Goal: Task Accomplishment & Management: Manage account settings

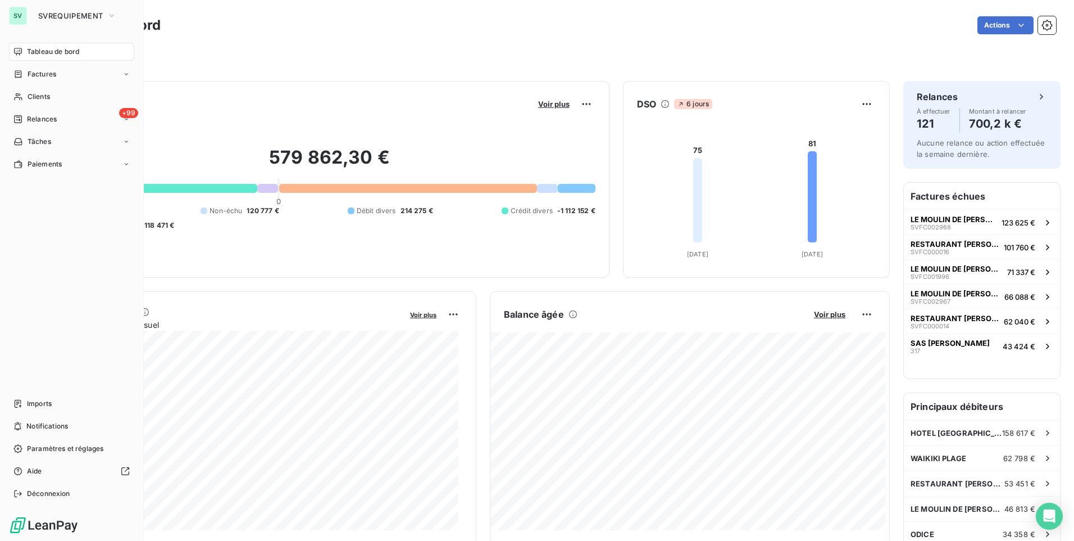
click at [21, 18] on div "SV" at bounding box center [18, 16] width 18 height 18
click at [58, 13] on span "SVREQUIPEMENT" at bounding box center [70, 15] width 65 height 9
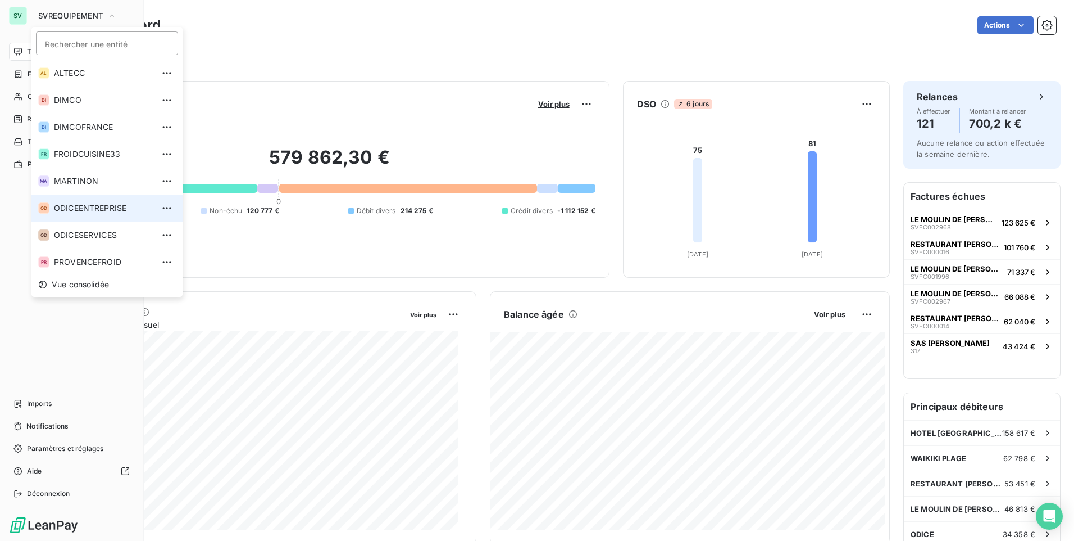
scroll to position [58, 0]
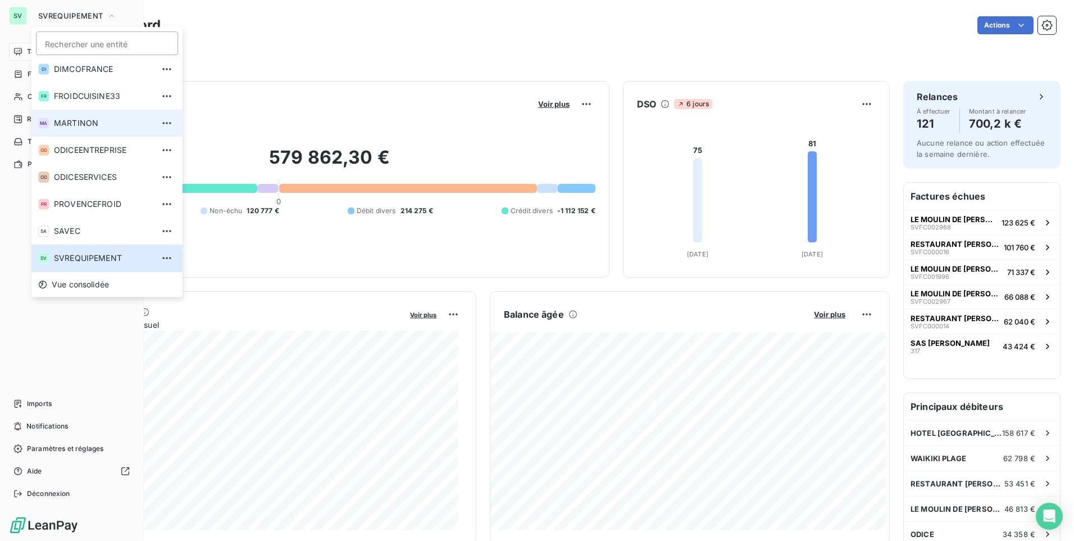
click at [98, 124] on span "MARTINON" at bounding box center [103, 122] width 99 height 11
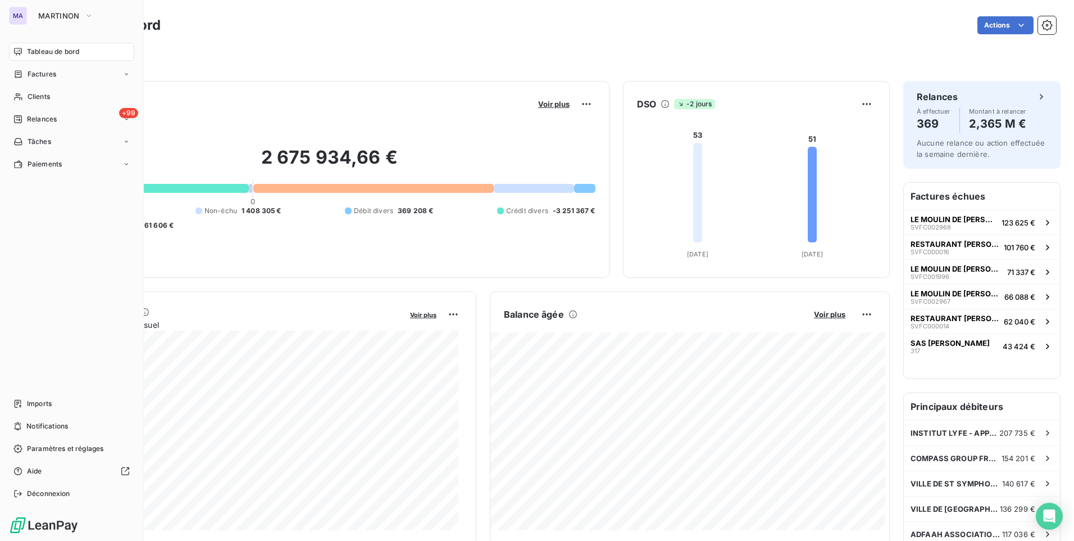
click at [60, 280] on div "Tableau de bord Factures Clients +99 Relances Tâches Paiements Imports Notifica…" at bounding box center [71, 273] width 125 height 460
click at [51, 452] on span "Paramètres et réglages" at bounding box center [65, 448] width 76 height 10
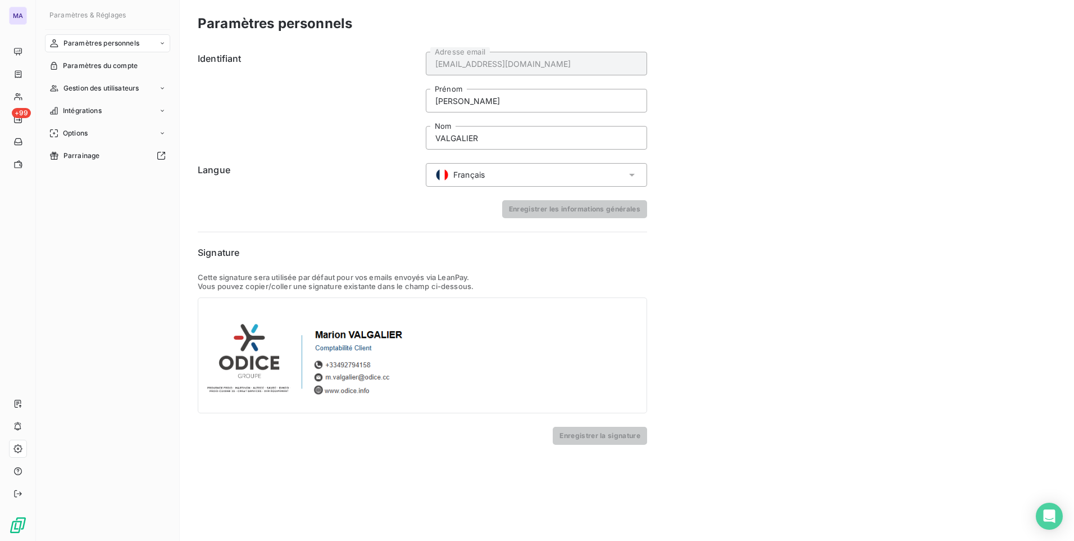
click at [137, 43] on span "Paramètres personnels" at bounding box center [102, 43] width 76 height 10
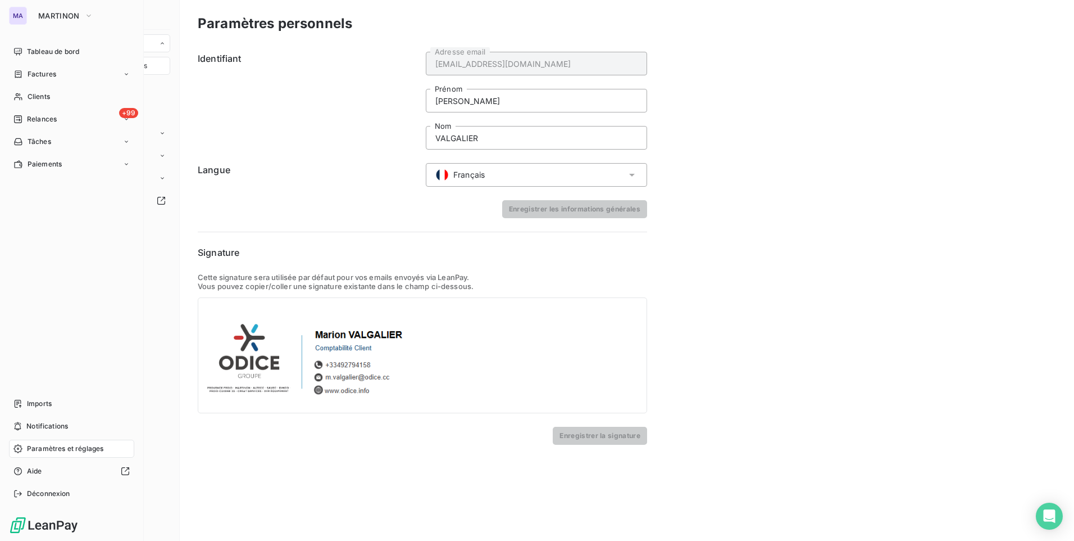
click at [65, 325] on div "Tableau de bord Factures Clients +99 Relances Tâches Paiements Imports Notifica…" at bounding box center [71, 273] width 125 height 460
click at [35, 450] on span "Paramètres et réglages" at bounding box center [65, 448] width 76 height 10
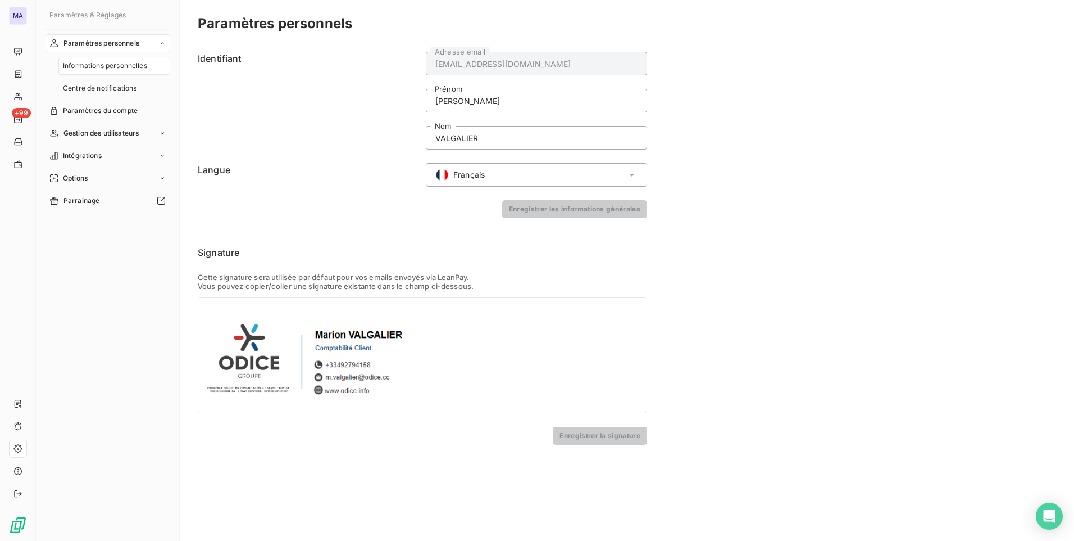
click at [156, 334] on div "Paramètres personnels Informations personnelles Centre de notifications Paramèt…" at bounding box center [107, 277] width 125 height 486
click at [114, 177] on div "Options" at bounding box center [107, 178] width 125 height 18
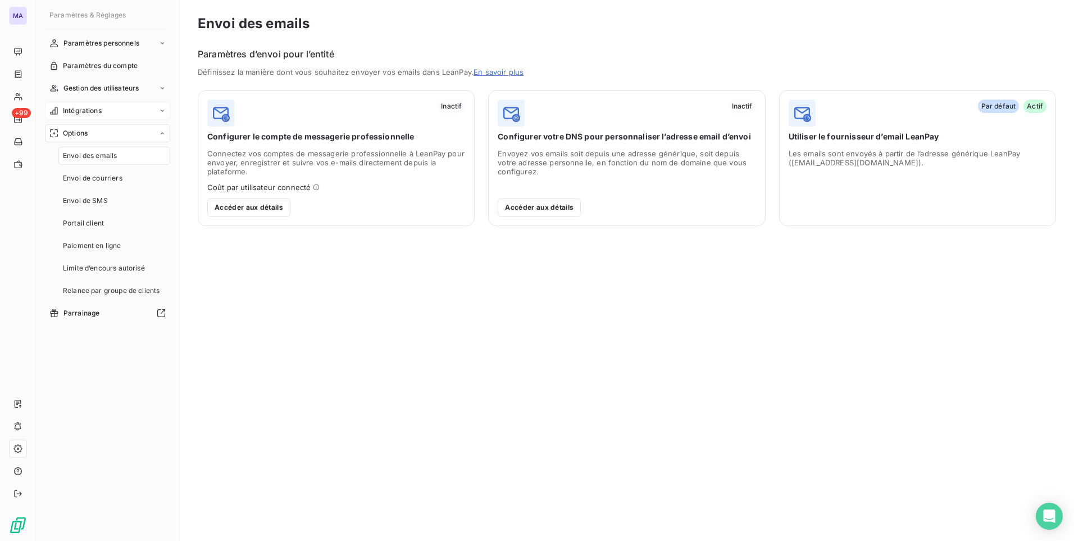
click at [128, 111] on div "Intégrations" at bounding box center [107, 111] width 125 height 18
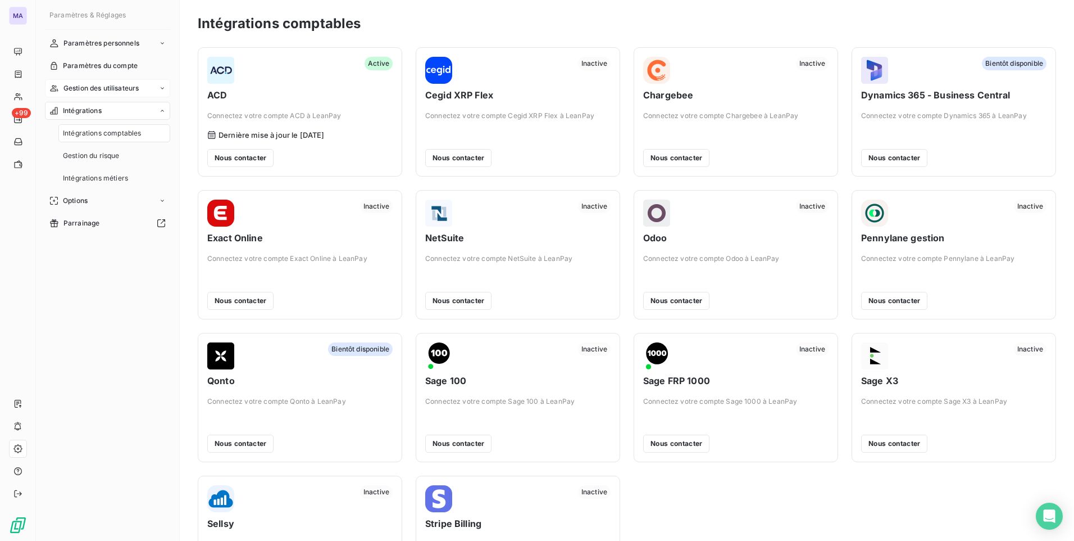
click at [125, 93] on span "Gestion des utilisateurs" at bounding box center [102, 88] width 76 height 10
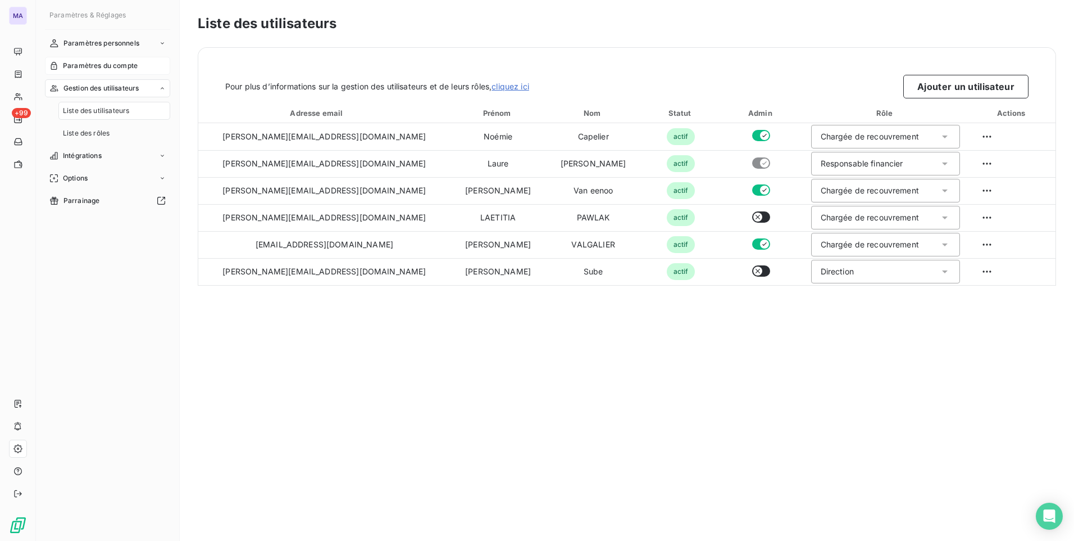
click at [131, 70] on span "Paramètres du compte" at bounding box center [100, 66] width 75 height 10
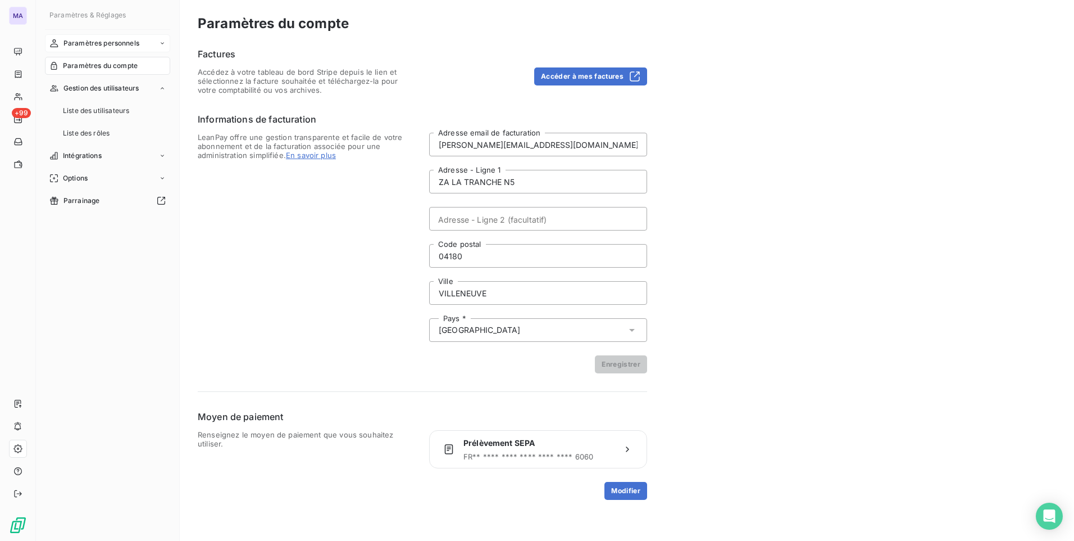
click at [137, 46] on span "Paramètres personnels" at bounding box center [102, 43] width 76 height 10
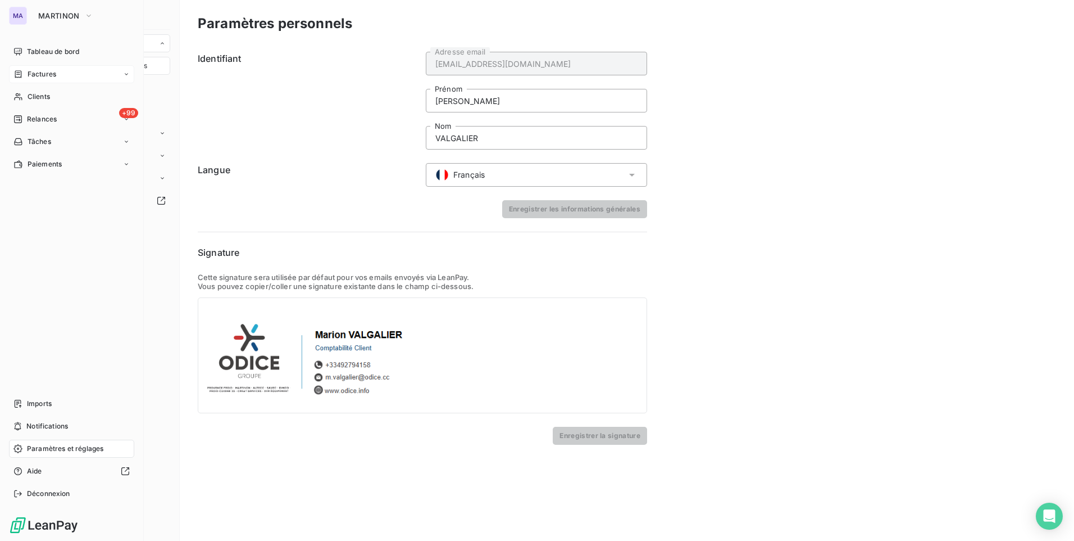
click at [37, 74] on span "Factures" at bounding box center [42, 74] width 29 height 10
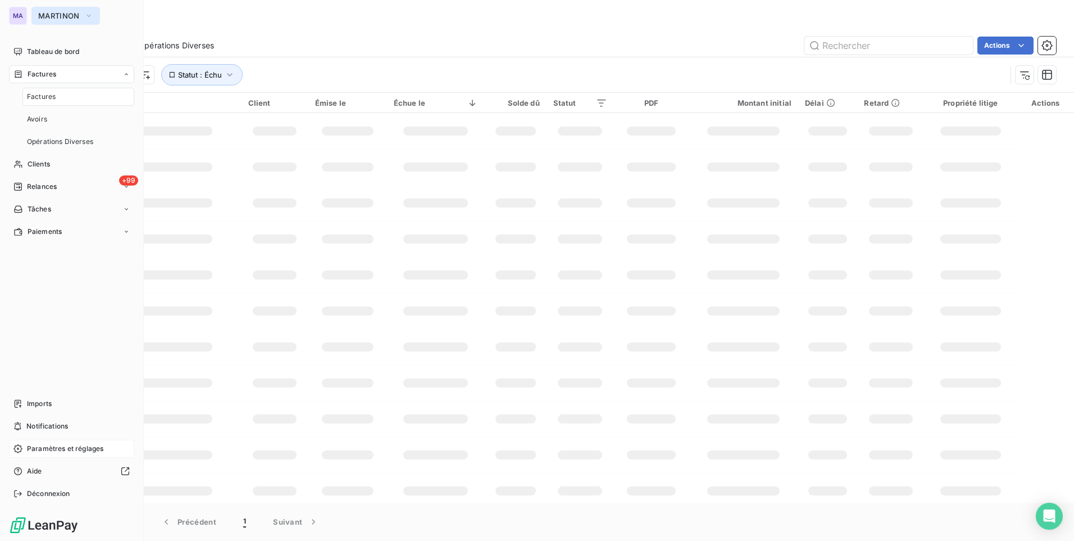
click at [88, 13] on button "MARTINON" at bounding box center [65, 16] width 69 height 18
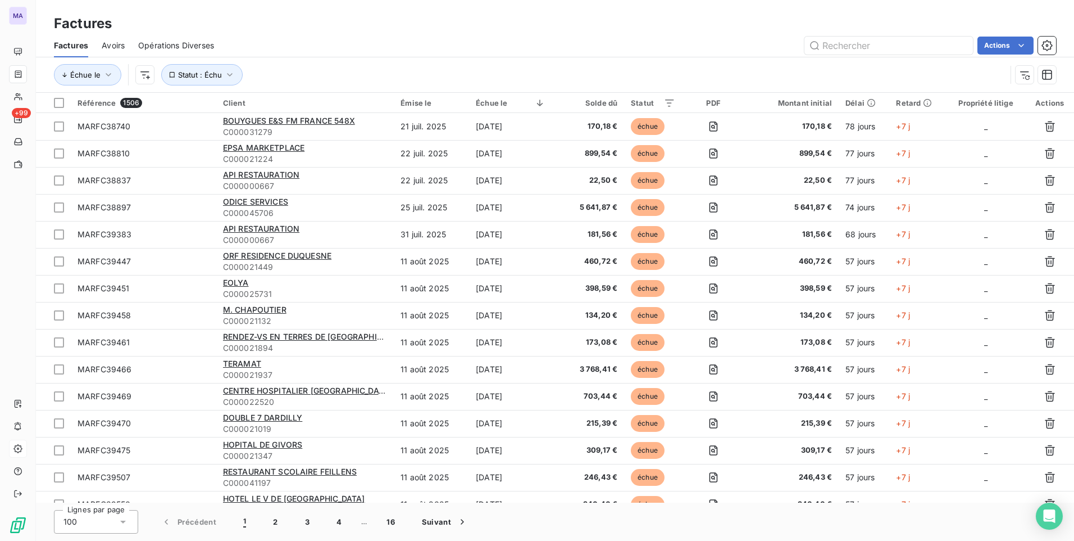
click at [267, 30] on div "Factures" at bounding box center [555, 23] width 1039 height 20
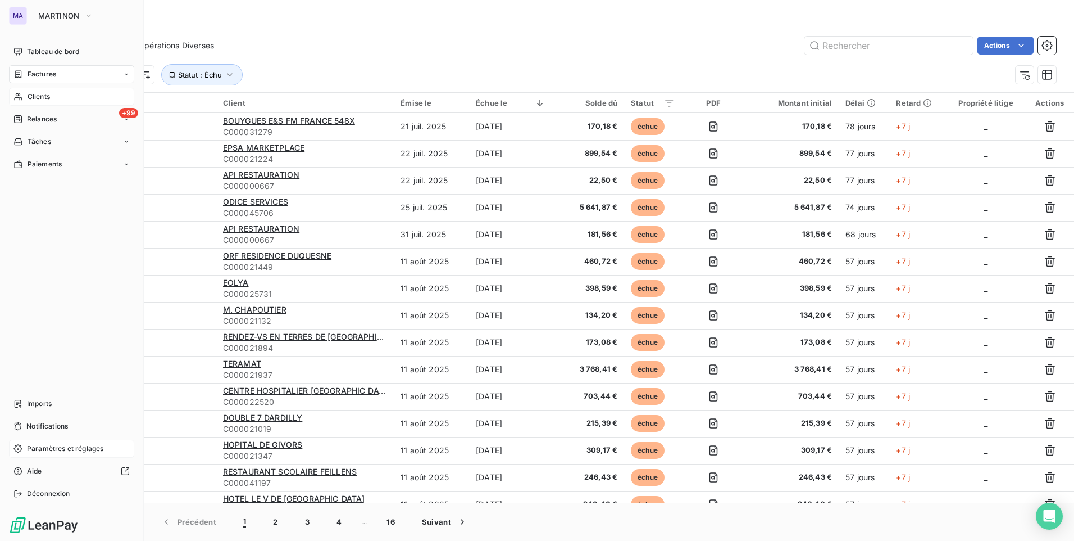
click at [49, 92] on span "Clients" at bounding box center [39, 97] width 22 height 10
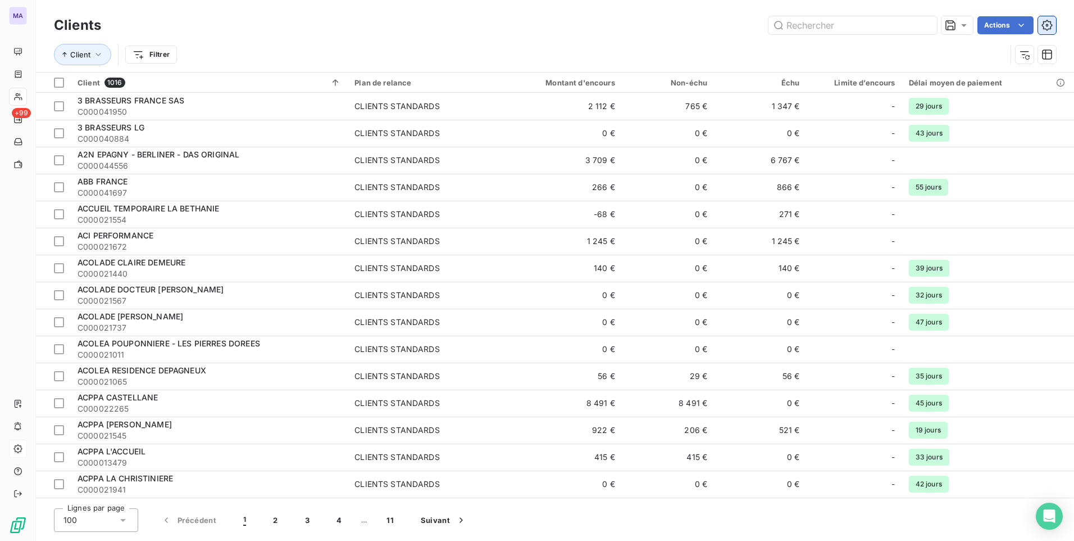
click at [1051, 27] on icon "button" at bounding box center [1047, 25] width 11 height 11
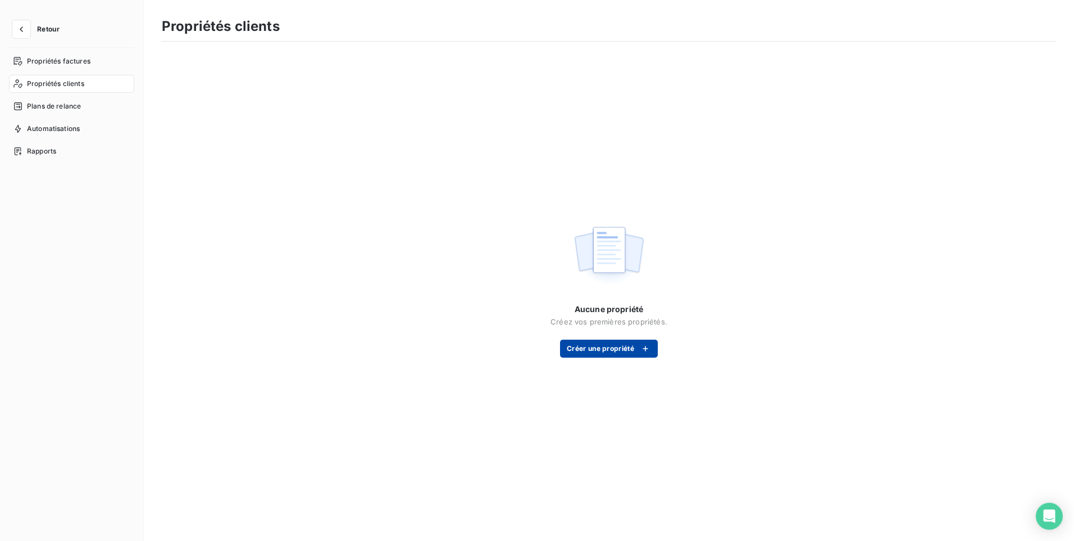
click at [602, 344] on button "Créer une propriété" at bounding box center [609, 348] width 98 height 18
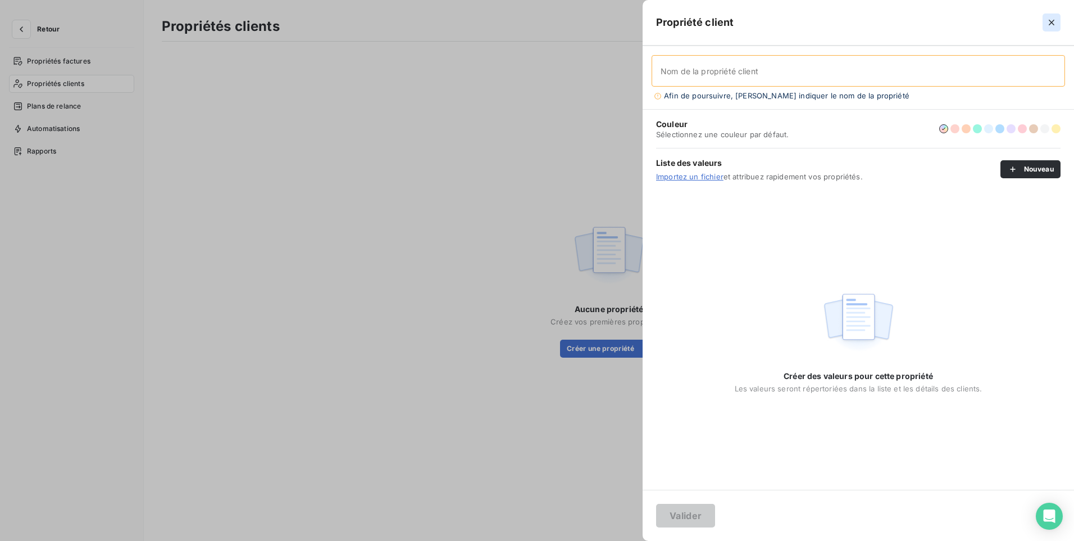
click at [1049, 27] on icon "button" at bounding box center [1051, 22] width 11 height 11
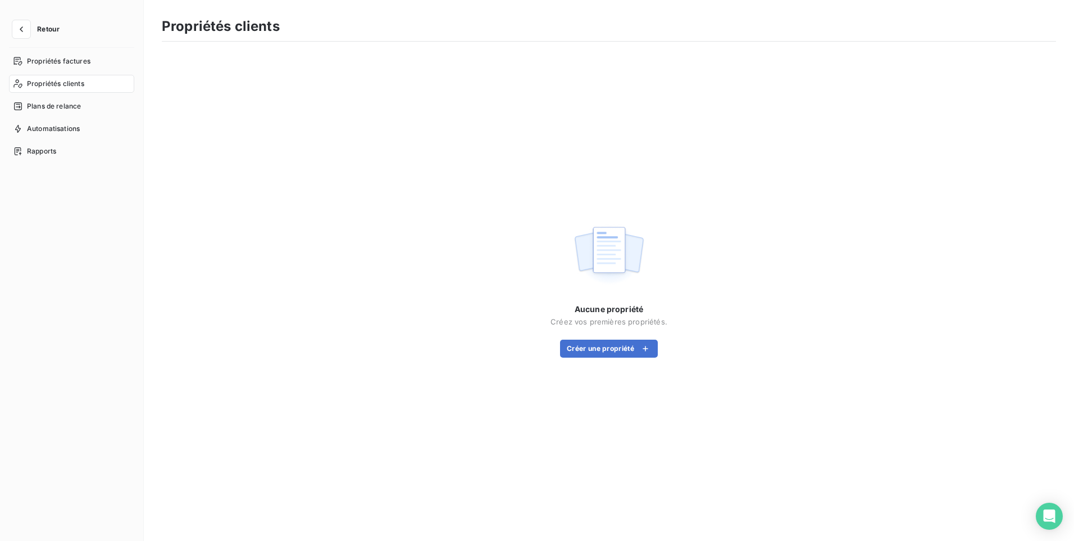
click at [38, 346] on div "Propriétés factures Propriétés clients Plans de relance Automatisations Rapports" at bounding box center [71, 286] width 125 height 468
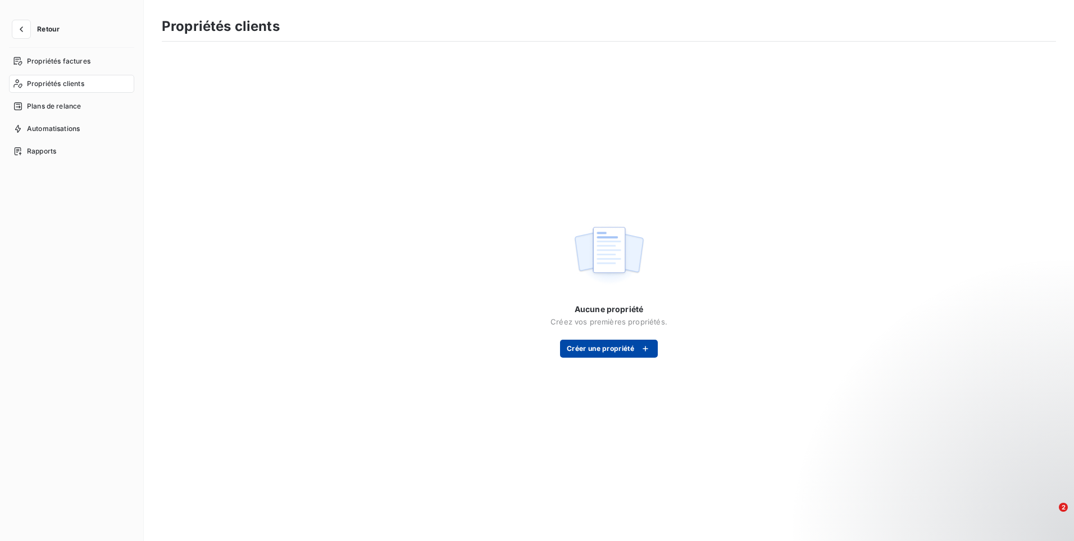
click at [605, 349] on button "Créer une propriété" at bounding box center [609, 348] width 98 height 18
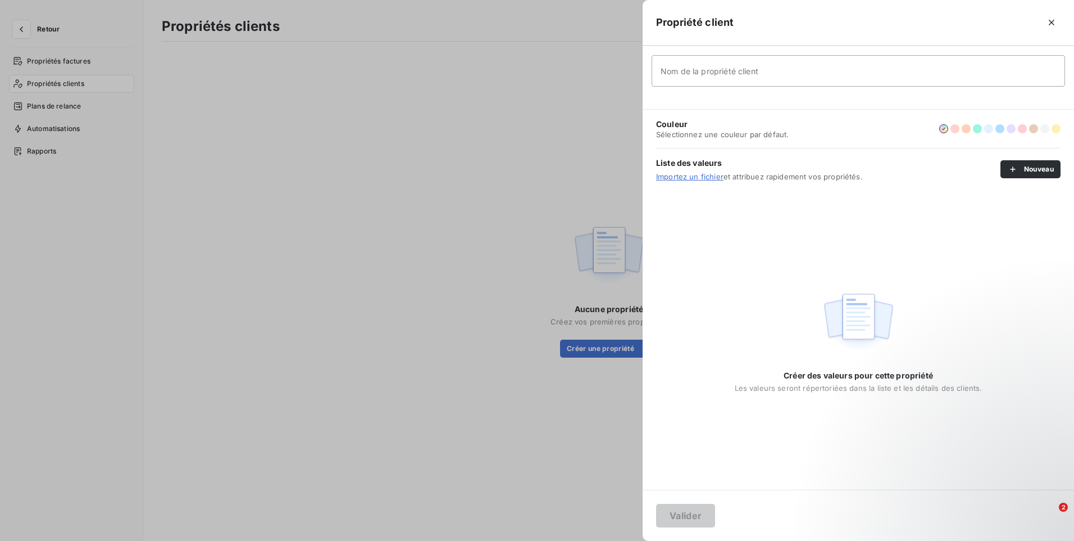
click at [769, 77] on input "Nom de la propriété client" at bounding box center [859, 70] width 414 height 31
type input "a=ADMINISTRATIONS"
click at [988, 127] on button "button" at bounding box center [989, 128] width 9 height 9
click at [705, 514] on button "Valider" at bounding box center [685, 516] width 59 height 24
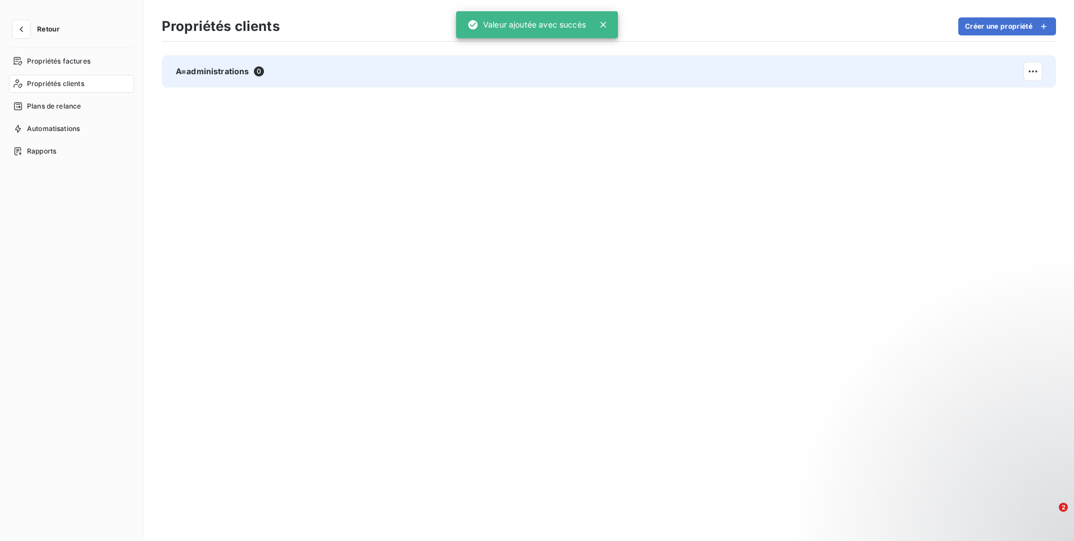
click at [655, 65] on div "A=administrations 0" at bounding box center [609, 71] width 895 height 33
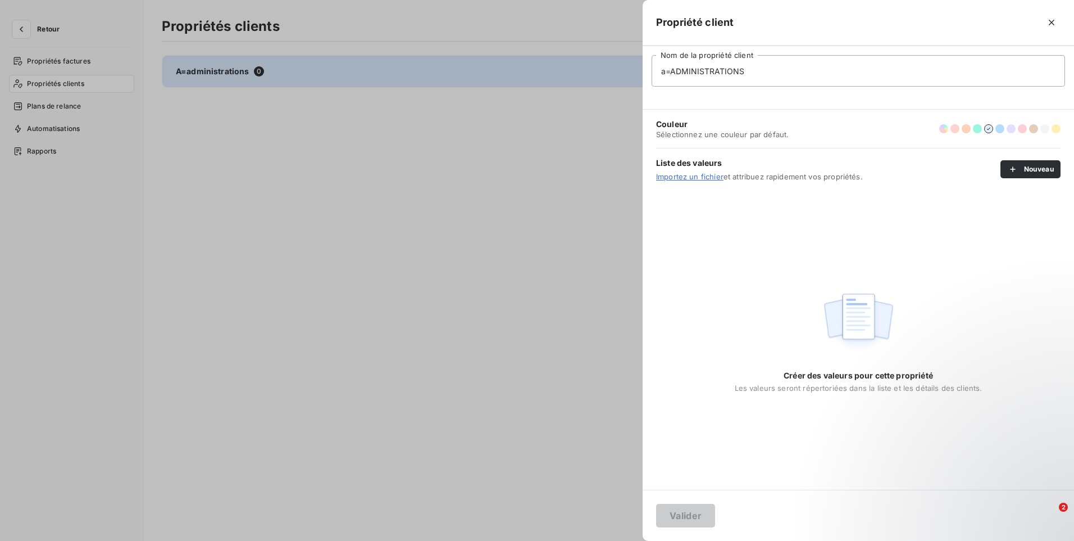
click at [672, 75] on input "a=ADMINISTRATIONS" at bounding box center [859, 70] width 414 height 31
drag, startPoint x: 758, startPoint y: 70, endPoint x: 647, endPoint y: 84, distance: 111.7
click at [647, 84] on div "ADMINISTRATIONS Nom de la propriété client" at bounding box center [859, 78] width 432 height 64
type input "p"
type input "Profil client"
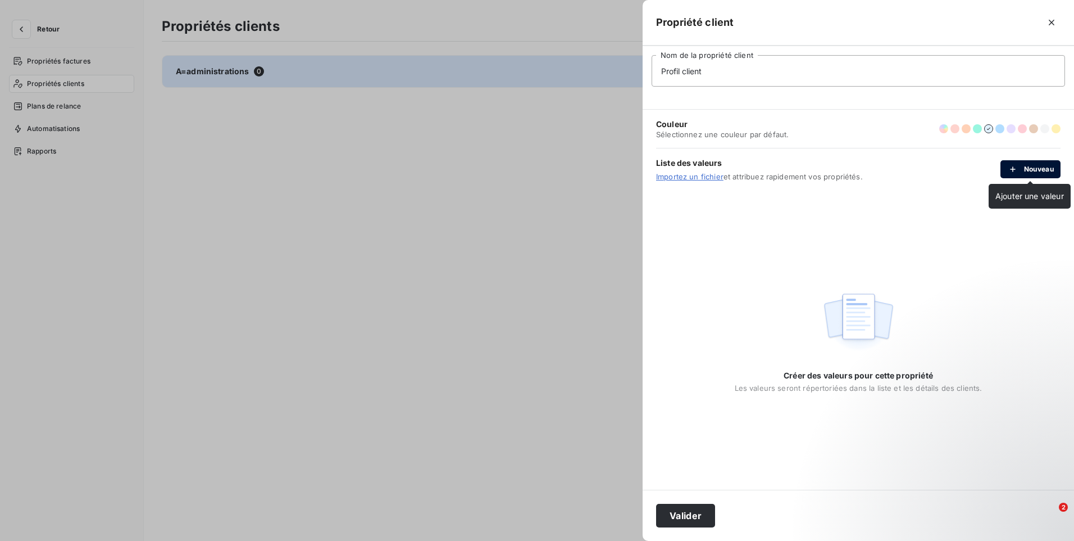
click at [1021, 165] on div "button" at bounding box center [1016, 169] width 17 height 11
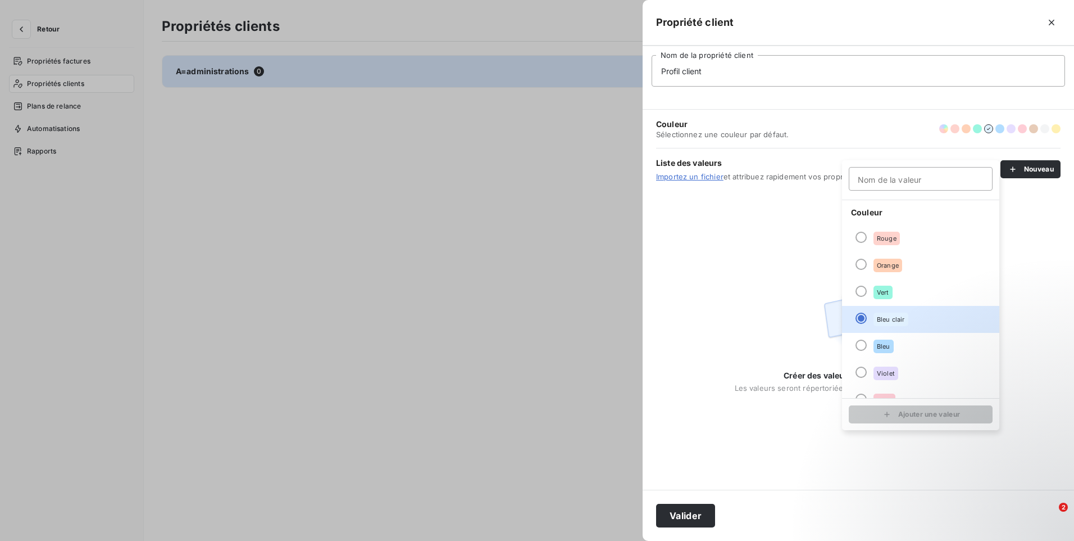
click at [891, 181] on input "Nom de la valeur" at bounding box center [921, 179] width 144 height 24
type input "a"
type input "Administrations"
click at [950, 414] on button "Ajouter une valeur" at bounding box center [921, 414] width 144 height 18
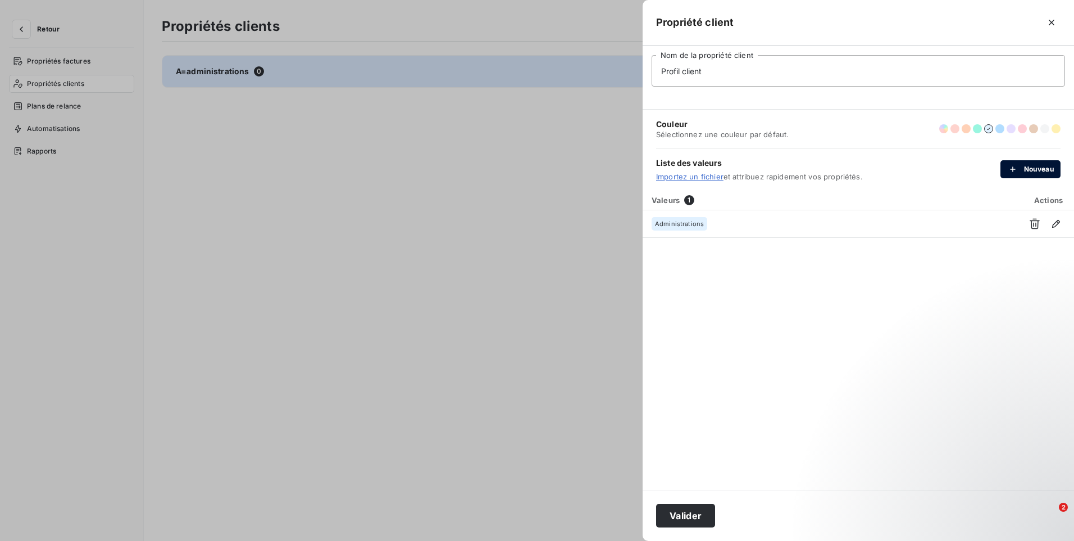
click at [1023, 169] on button "Nouveau" at bounding box center [1031, 169] width 60 height 18
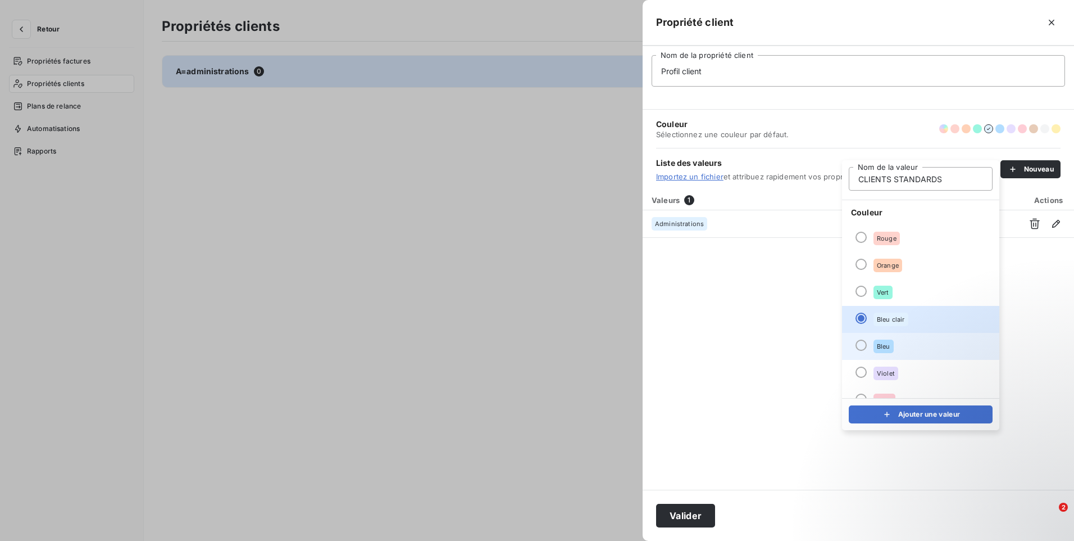
type input "CLIENTS STANDARDS"
click at [872, 347] on li "Bleu" at bounding box center [920, 346] width 157 height 27
drag, startPoint x: 1047, startPoint y: 10, endPoint x: 1050, endPoint y: 366, distance: 356.9
click at [1050, 366] on div "Valeurs 1 Actions Administrations" at bounding box center [859, 340] width 432 height 300
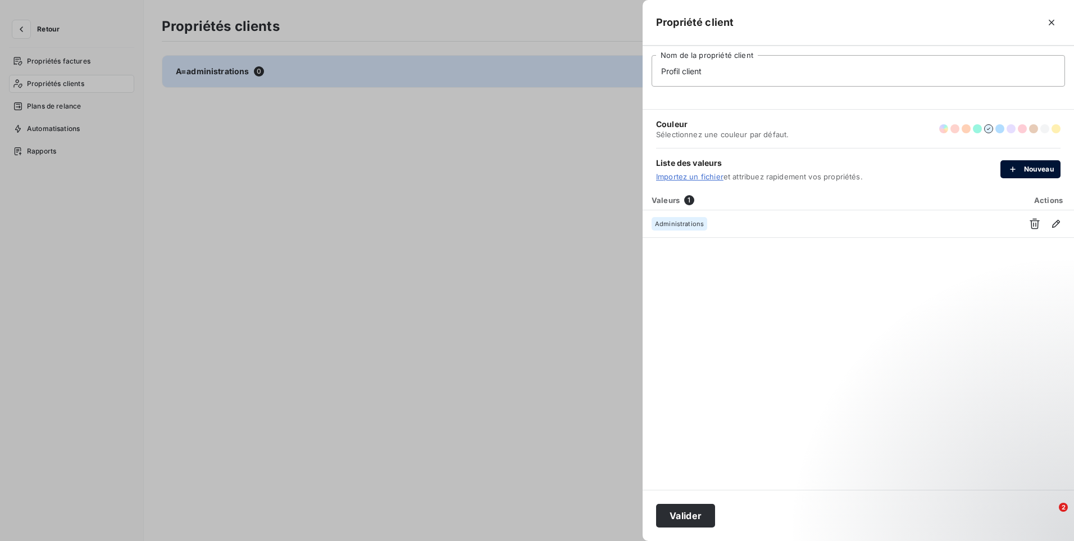
click at [1045, 163] on button "Nouveau" at bounding box center [1031, 169] width 60 height 18
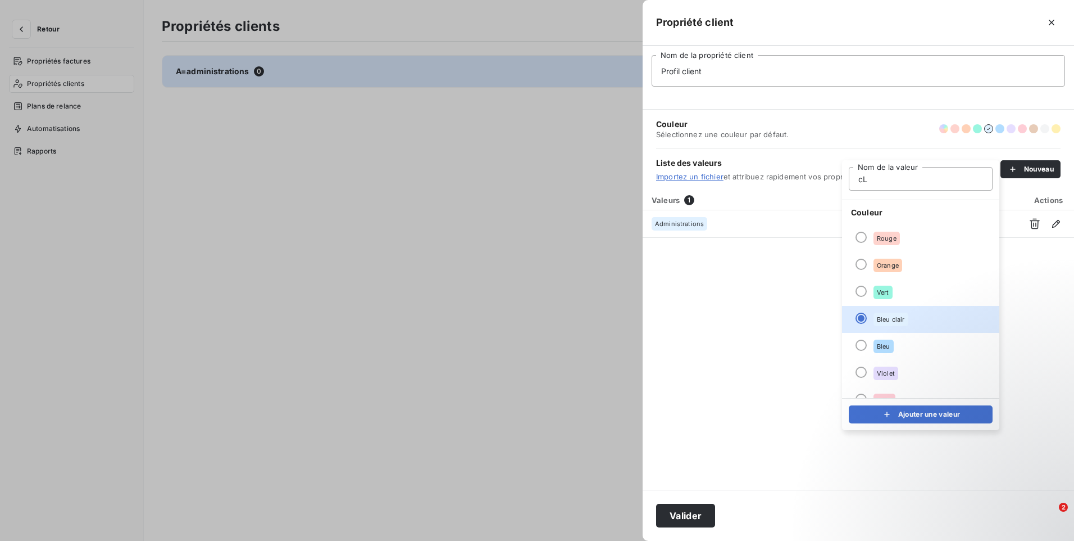
type input "c"
type input "Clients standards"
click at [862, 349] on div at bounding box center [861, 344] width 11 height 11
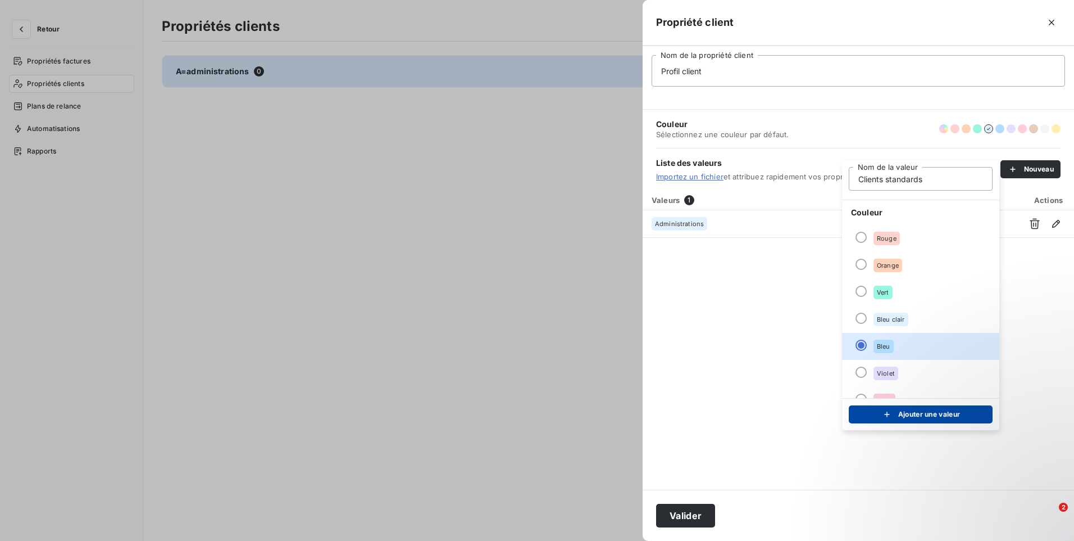
click at [879, 418] on button "Ajouter une valeur" at bounding box center [921, 414] width 144 height 18
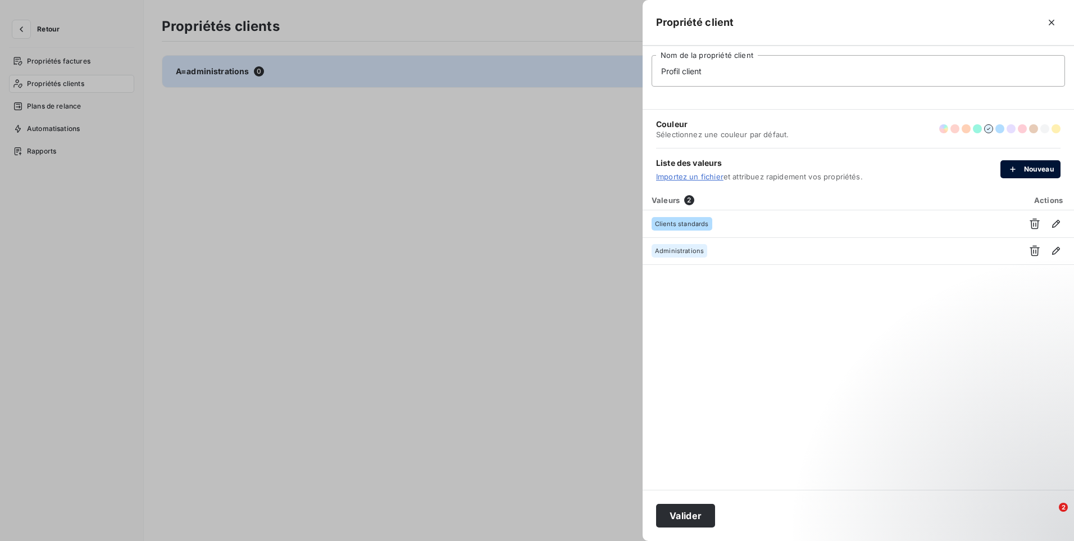
click at [1027, 175] on button "Nouveau" at bounding box center [1031, 169] width 60 height 18
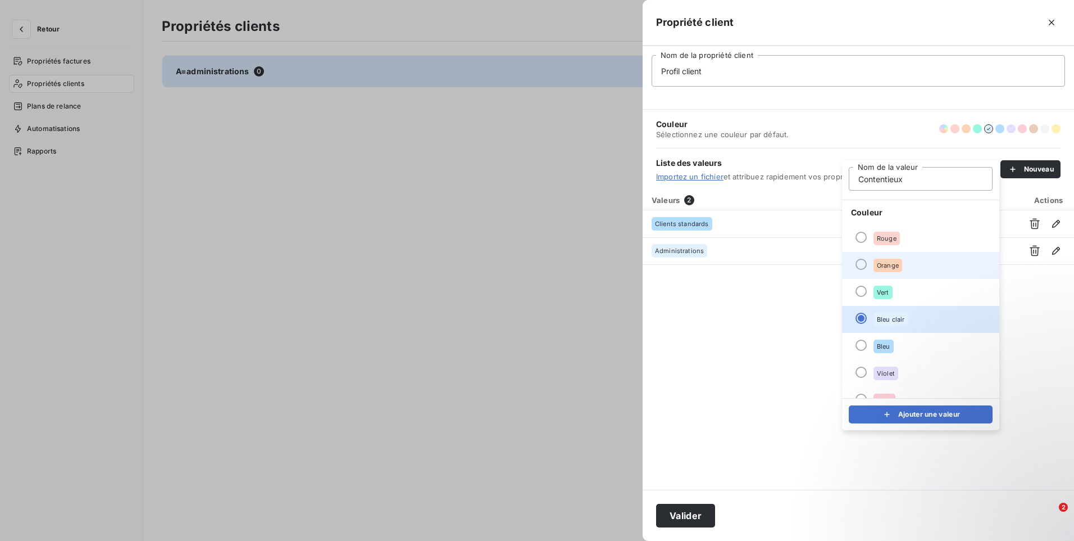
type input "Contentieux"
click at [895, 265] on span "Orange" at bounding box center [888, 265] width 22 height 7
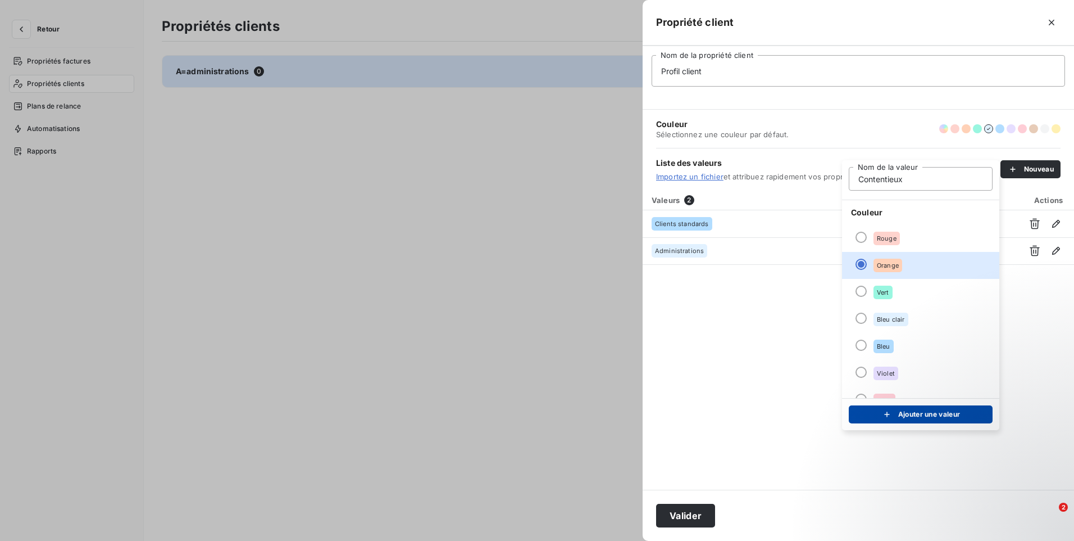
click at [880, 411] on button "Ajouter une valeur" at bounding box center [921, 414] width 144 height 18
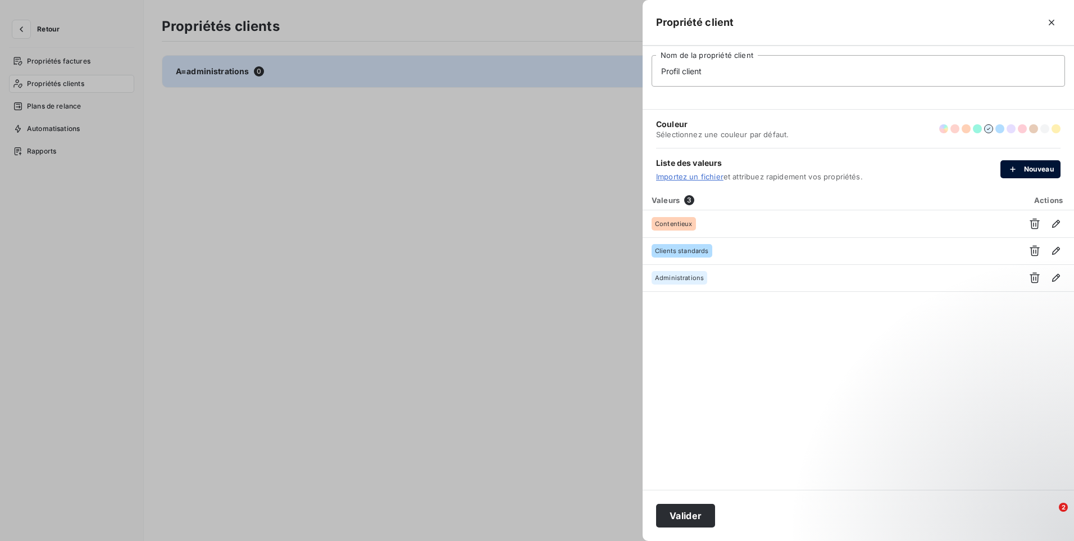
click at [1042, 174] on button "Nouveau" at bounding box center [1031, 169] width 60 height 18
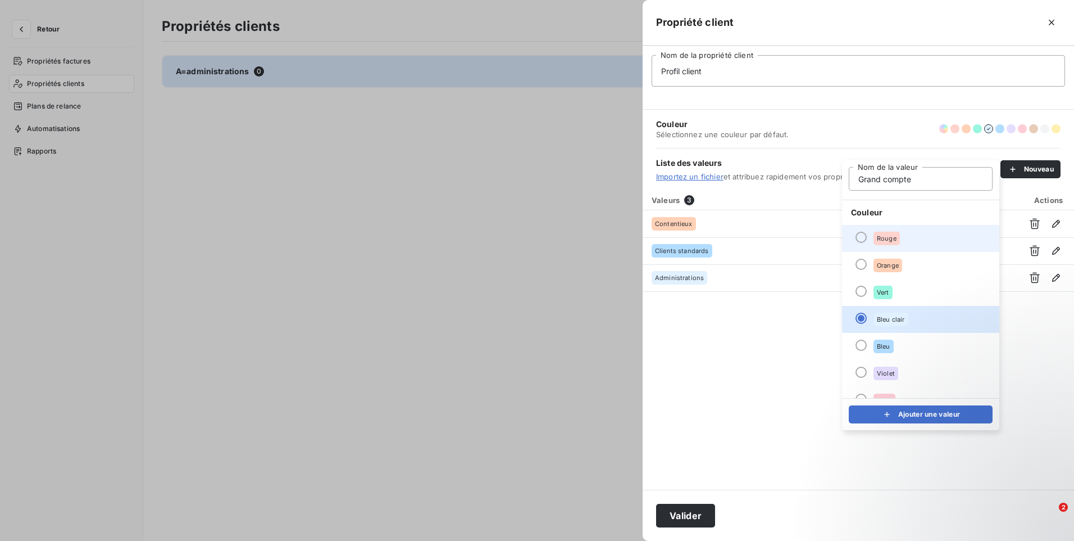
type input "Grand compte"
click at [903, 242] on li "Rouge" at bounding box center [920, 238] width 157 height 27
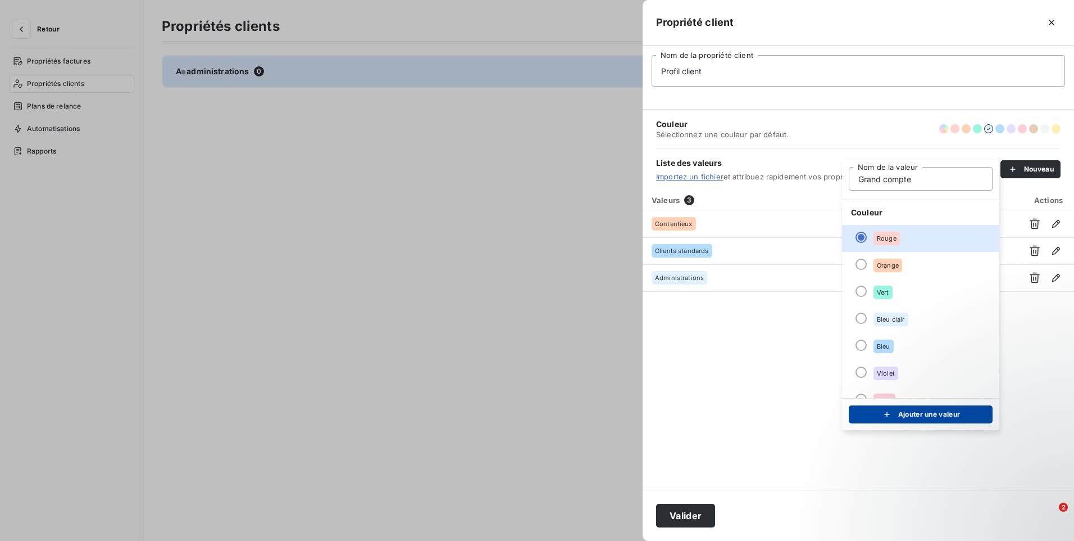
click at [891, 415] on icon "submit" at bounding box center [887, 414] width 11 height 11
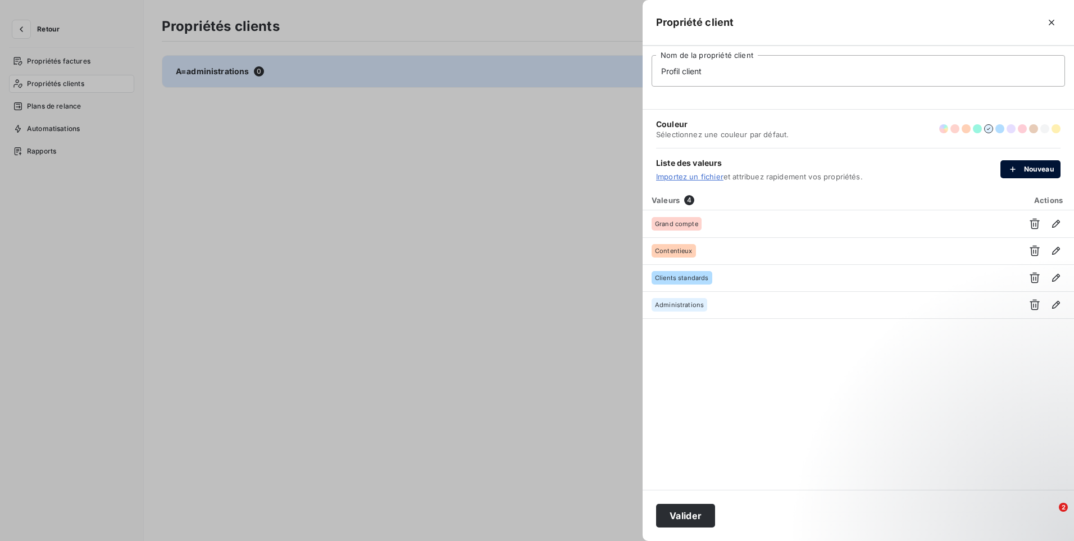
click at [1023, 162] on button "Nouveau" at bounding box center [1031, 169] width 60 height 18
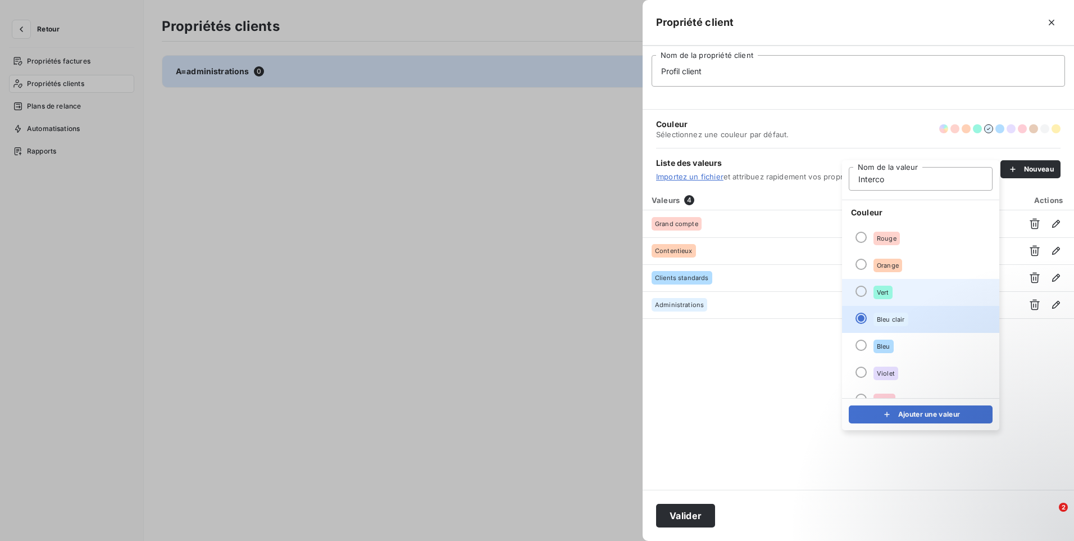
type input "Interco"
click at [884, 296] on span "Vert" at bounding box center [883, 292] width 12 height 7
drag, startPoint x: 890, startPoint y: 415, endPoint x: 865, endPoint y: 410, distance: 25.2
click at [889, 415] on icon "submit" at bounding box center [887, 414] width 11 height 11
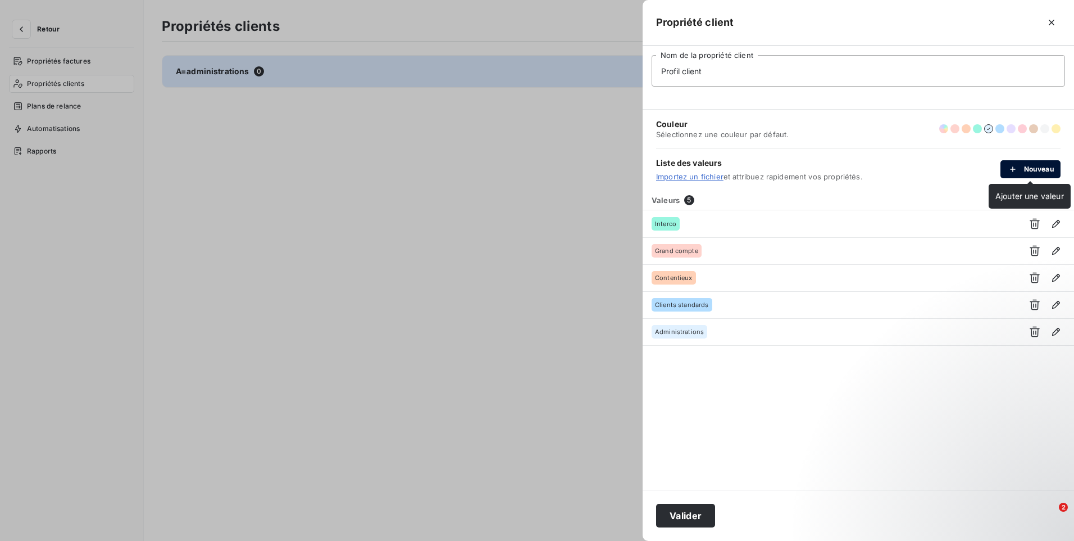
click at [1022, 171] on div "button" at bounding box center [1016, 169] width 17 height 11
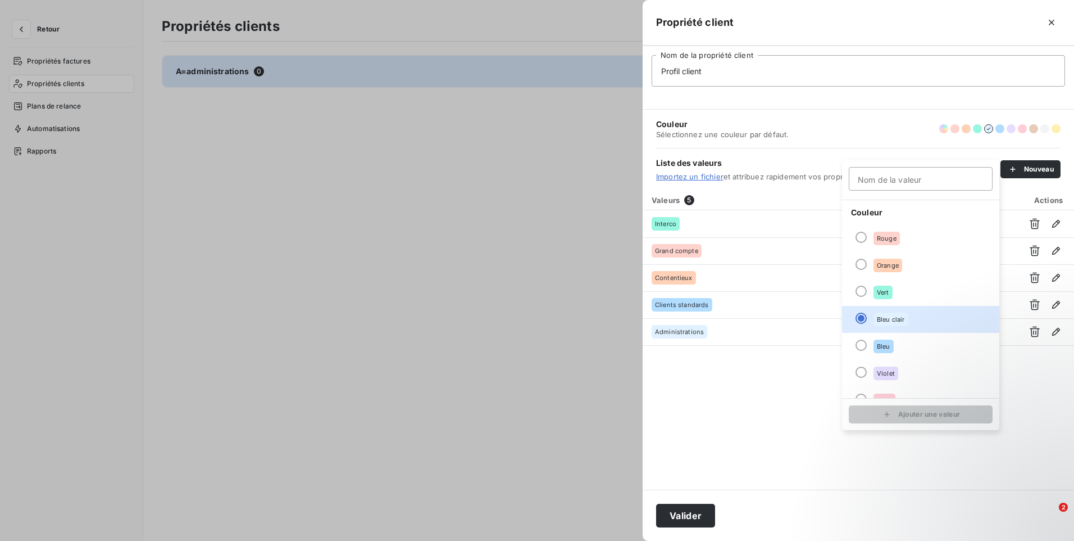
click at [940, 184] on input "Nom de la valeur" at bounding box center [921, 179] width 144 height 24
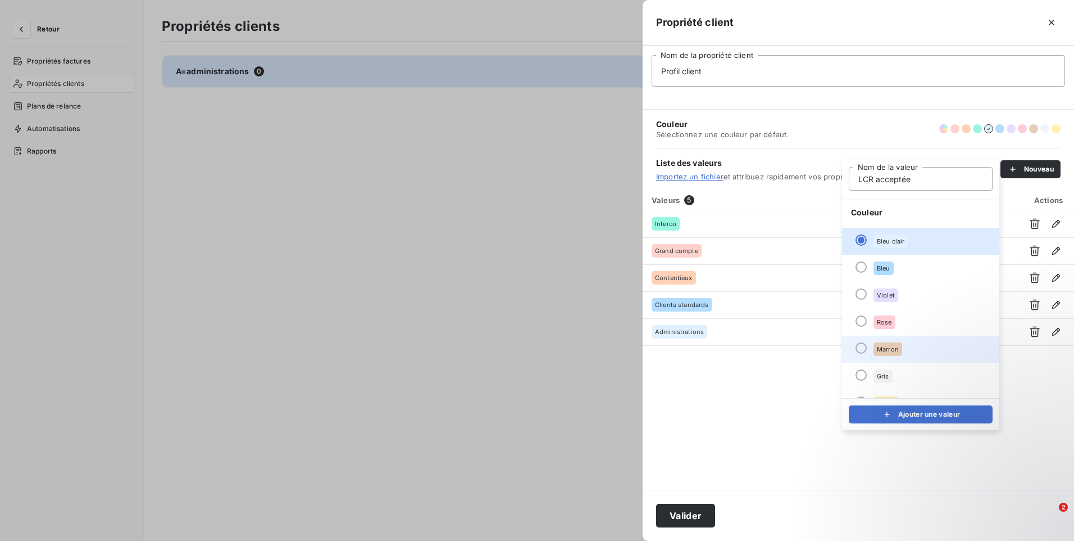
scroll to position [97, 0]
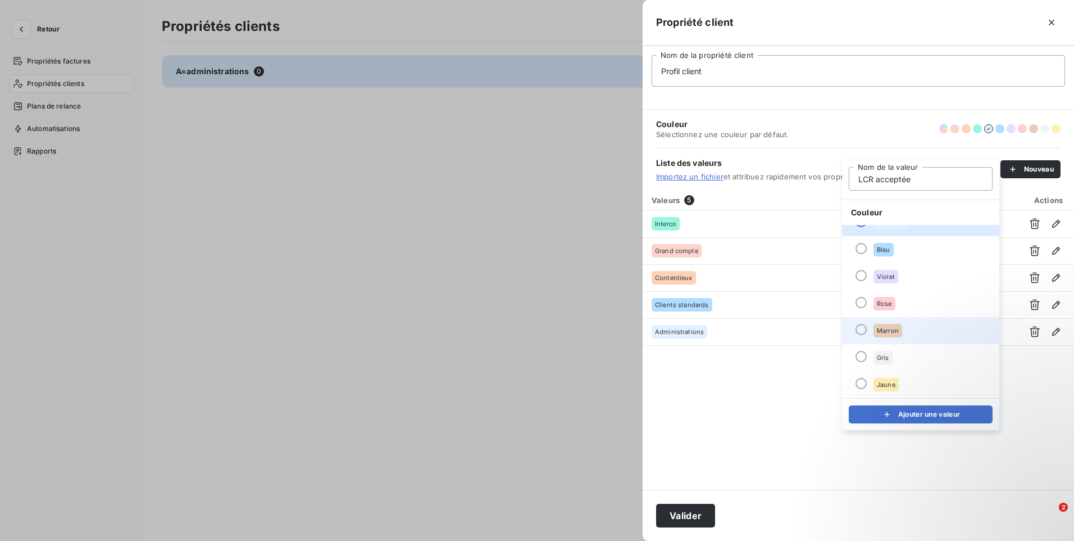
type input "LCR acceptée"
click at [891, 332] on span "Marron" at bounding box center [888, 330] width 22 height 7
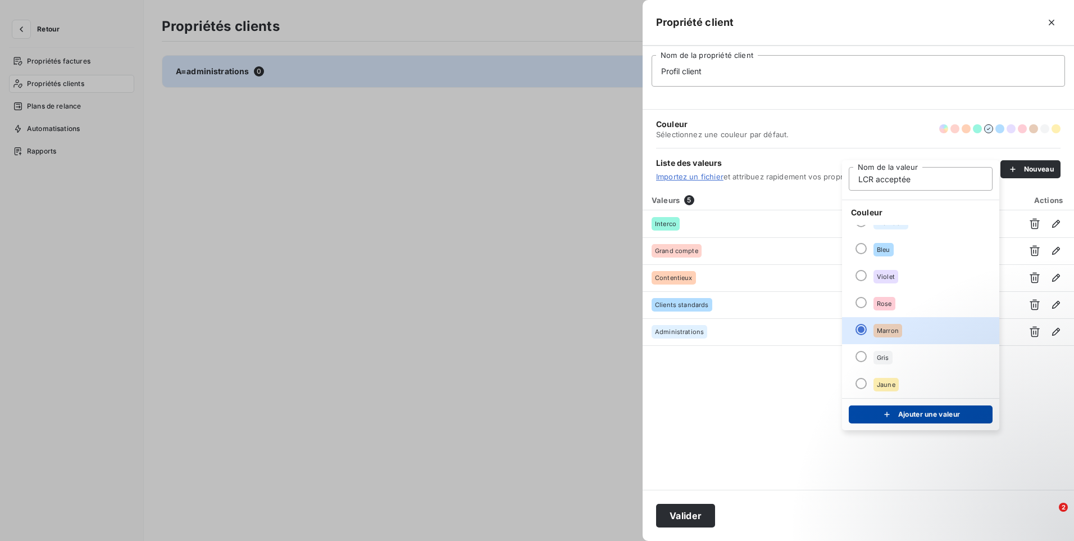
click at [885, 413] on icon "submit" at bounding box center [887, 414] width 11 height 11
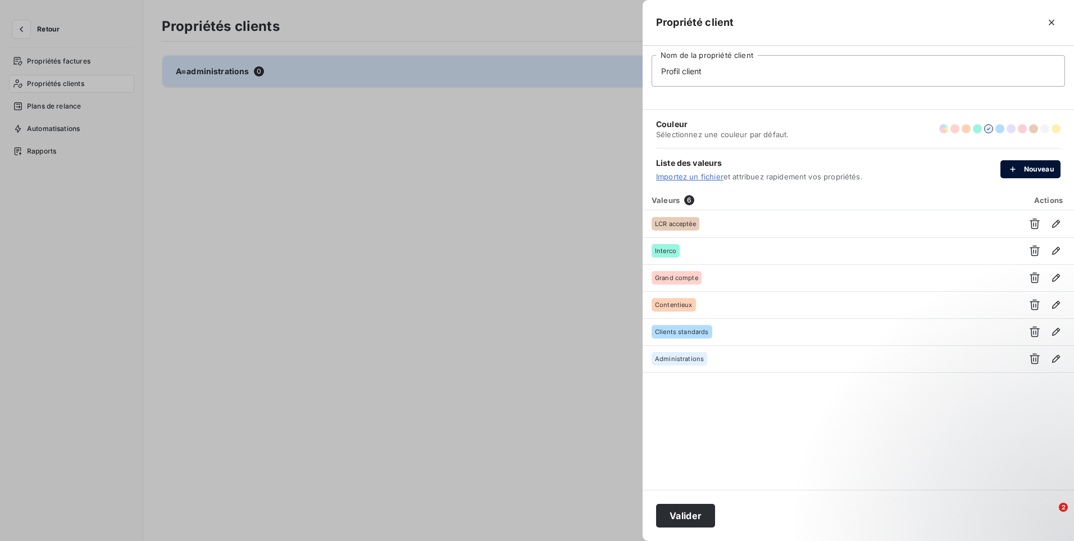
click at [1023, 166] on button "Nouveau" at bounding box center [1031, 169] width 60 height 18
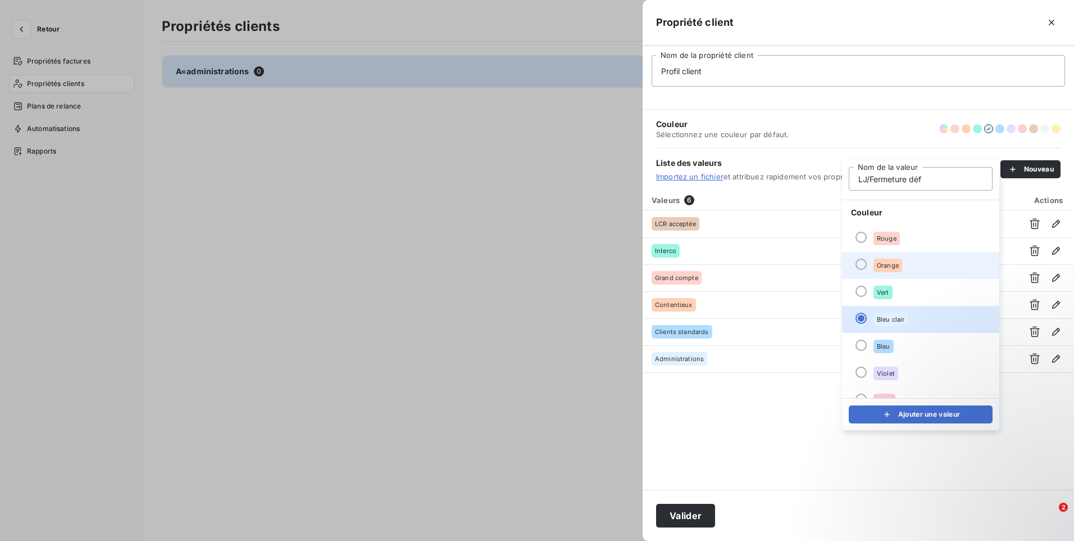
type input "LJ/Fermeture déf"
click at [909, 264] on li "Orange" at bounding box center [920, 265] width 157 height 27
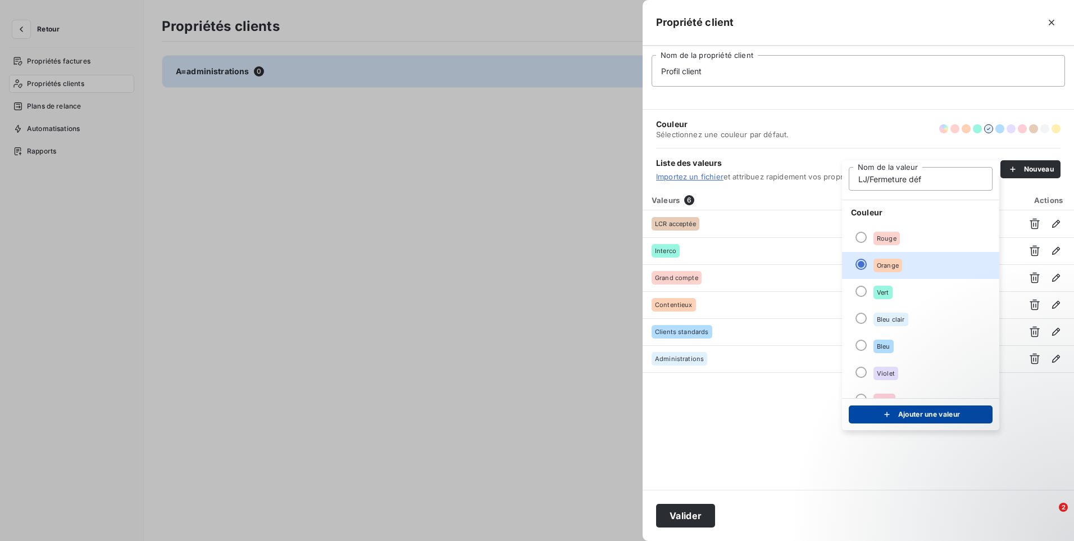
click at [905, 415] on button "Ajouter une valeur" at bounding box center [921, 414] width 144 height 18
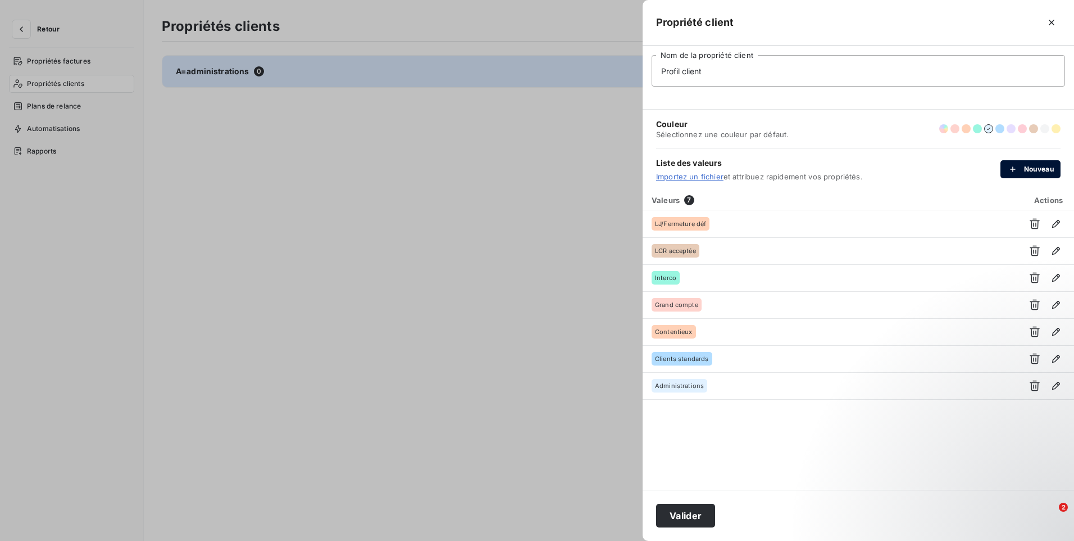
click at [1032, 166] on button "Nouveau" at bounding box center [1031, 169] width 60 height 18
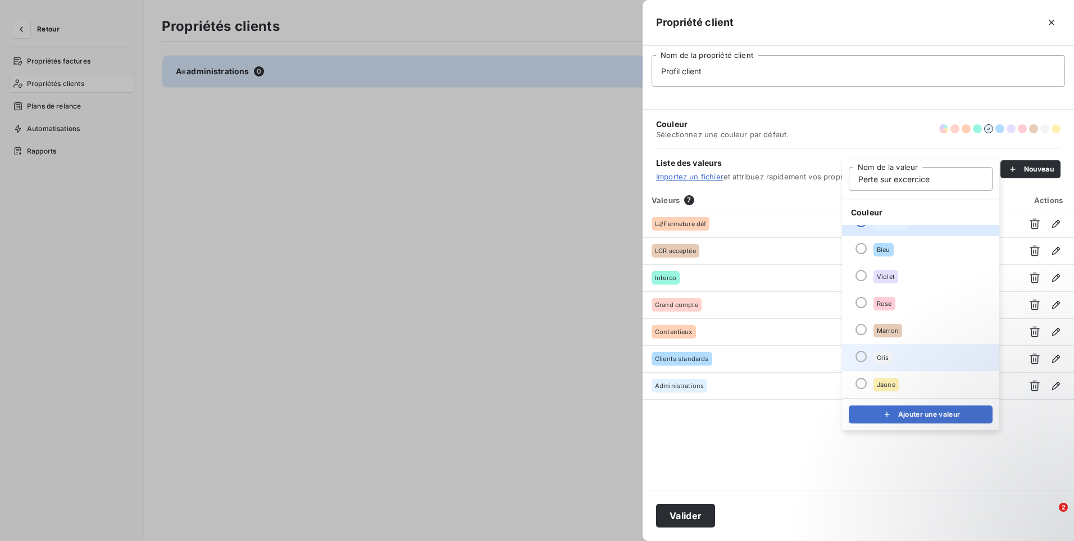
type input "Perte sur excercice"
click at [898, 354] on li "Gris" at bounding box center [920, 357] width 157 height 27
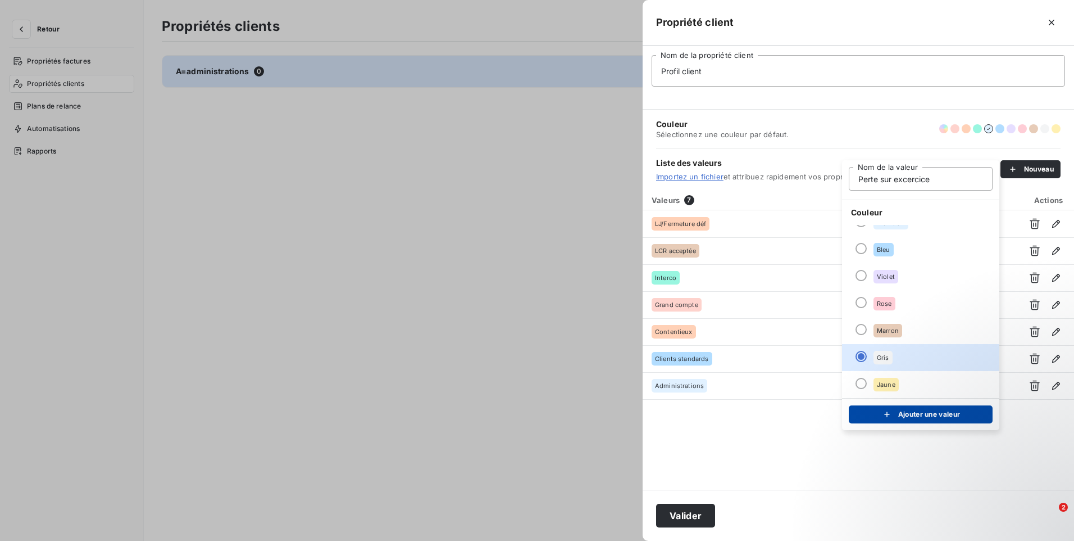
click at [892, 414] on div "submit" at bounding box center [890, 414] width 17 height 11
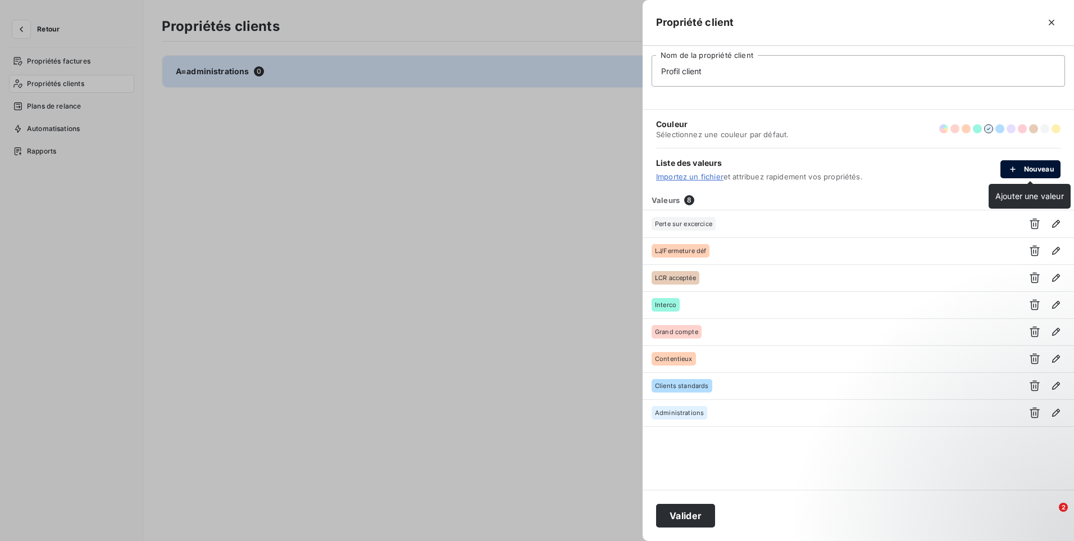
click at [1024, 173] on button "Nouveau" at bounding box center [1031, 169] width 60 height 18
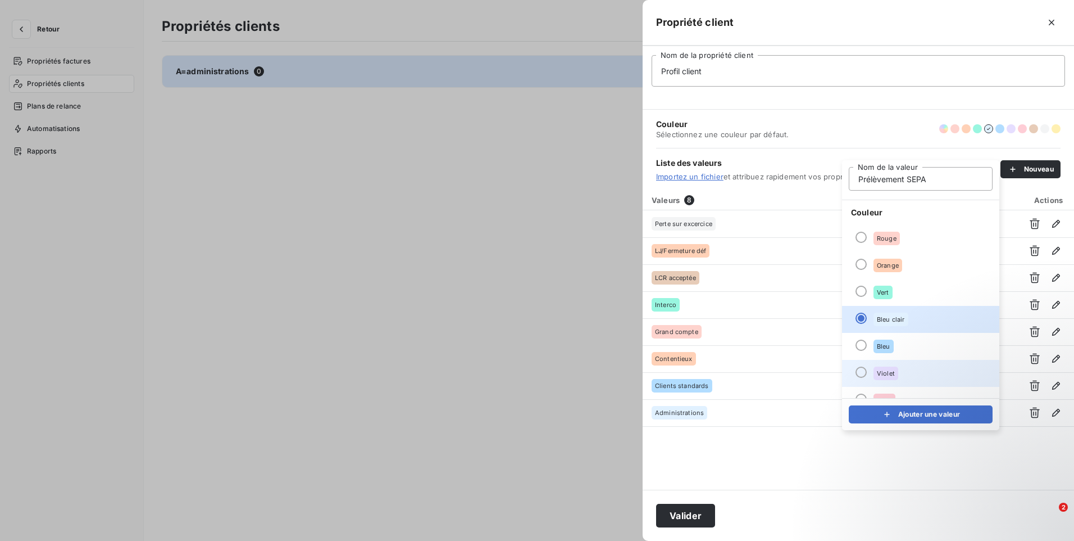
type input "Prélèvement SEPA"
click at [903, 370] on li "Violet" at bounding box center [920, 373] width 157 height 27
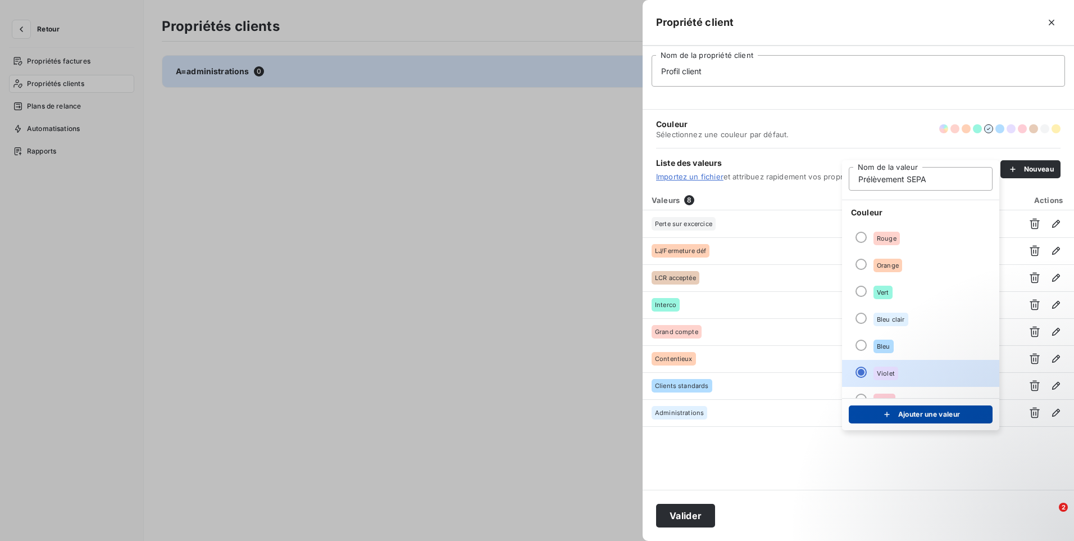
click at [895, 416] on div "submit" at bounding box center [890, 414] width 17 height 11
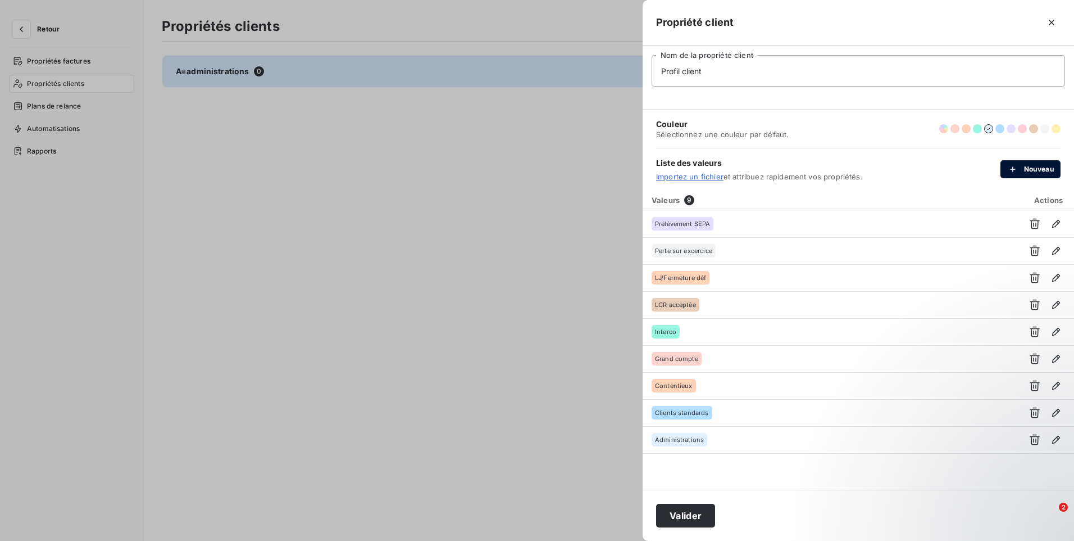
click at [1030, 168] on button "Nouveau" at bounding box center [1031, 169] width 60 height 18
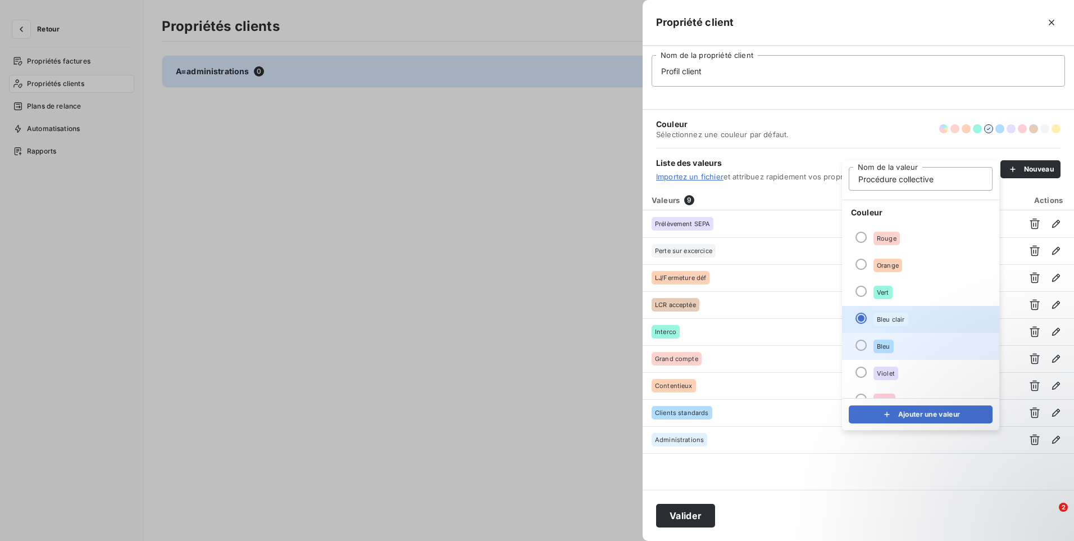
type input "Procédure collective"
click at [904, 346] on li "Bleu" at bounding box center [920, 346] width 157 height 27
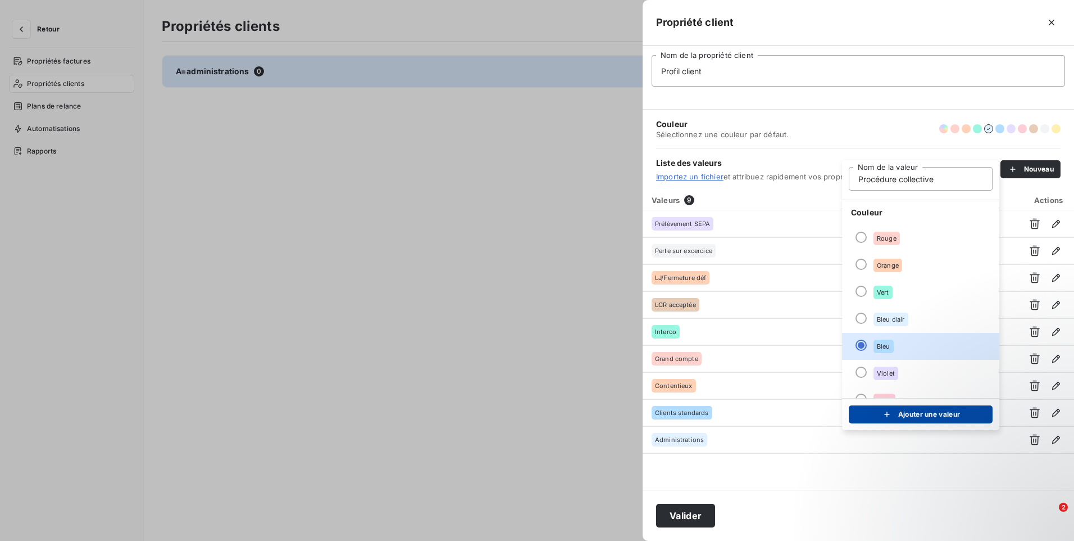
click at [938, 408] on button "Ajouter une valeur" at bounding box center [921, 414] width 144 height 18
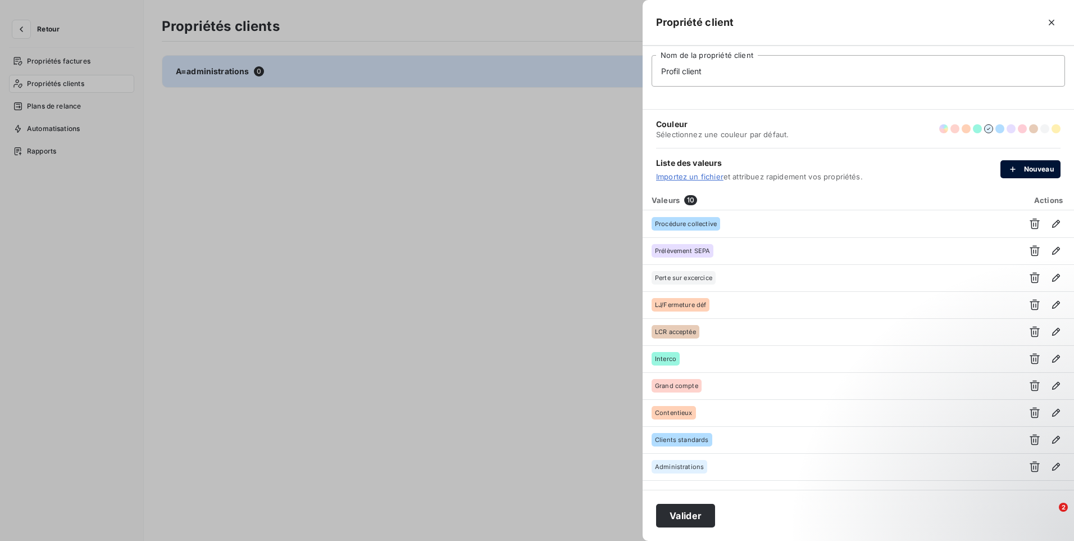
click at [1031, 168] on button "Nouveau" at bounding box center [1031, 169] width 60 height 18
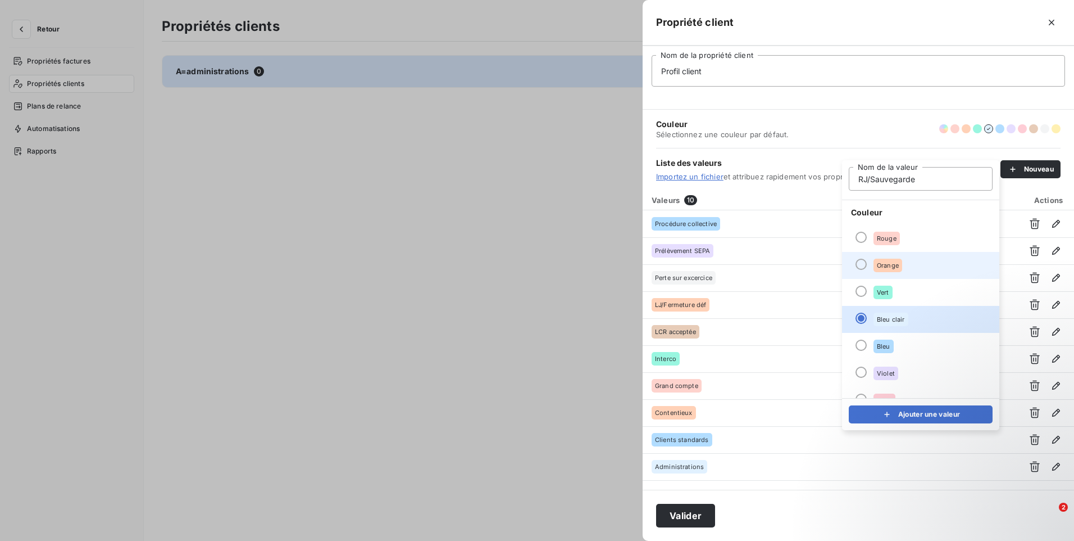
type input "RJ/Sauvegarde"
drag, startPoint x: 908, startPoint y: 268, endPoint x: 899, endPoint y: 310, distance: 42.7
click at [908, 269] on li "Orange" at bounding box center [920, 265] width 157 height 27
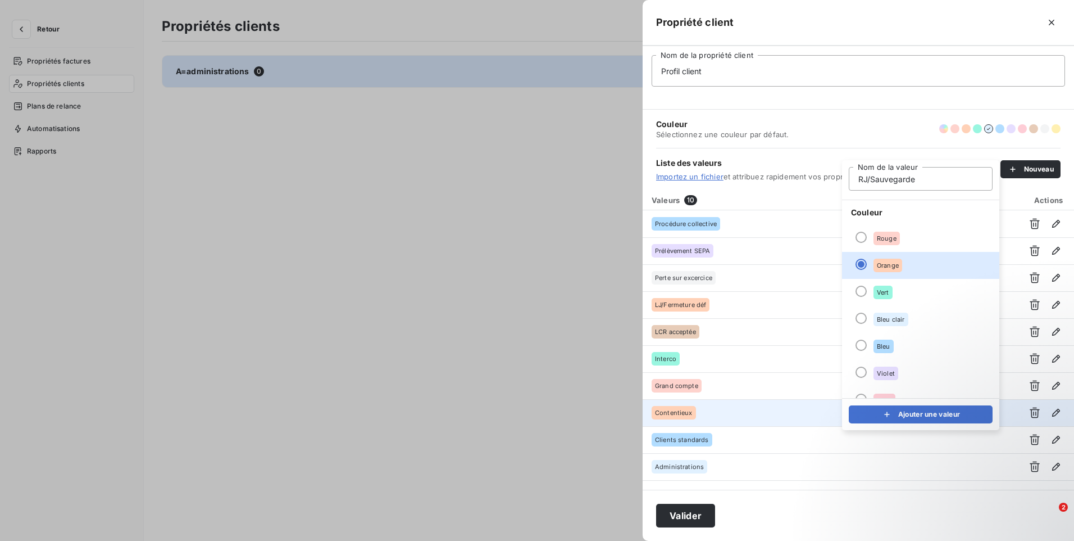
click at [882, 419] on icon "submit" at bounding box center [887, 414] width 11 height 11
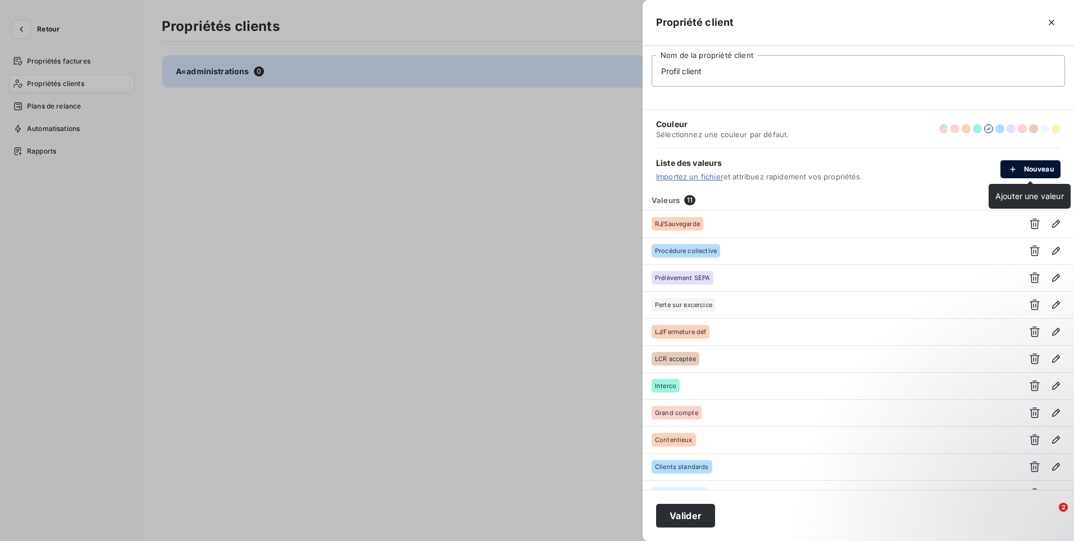
click at [1026, 168] on button "Nouveau" at bounding box center [1031, 169] width 60 height 18
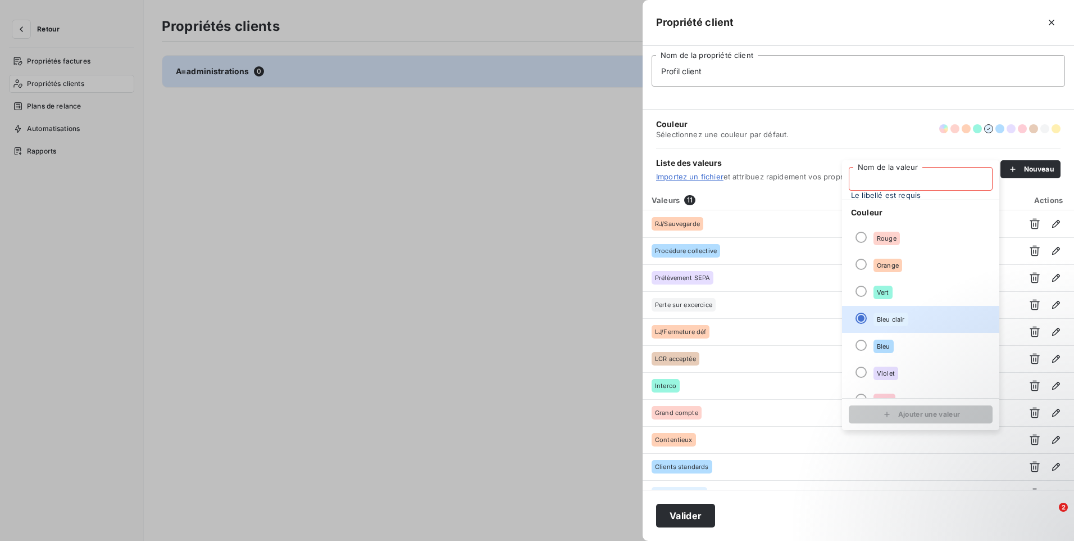
click at [888, 178] on input "Nom de la valeur" at bounding box center [921, 179] width 144 height 24
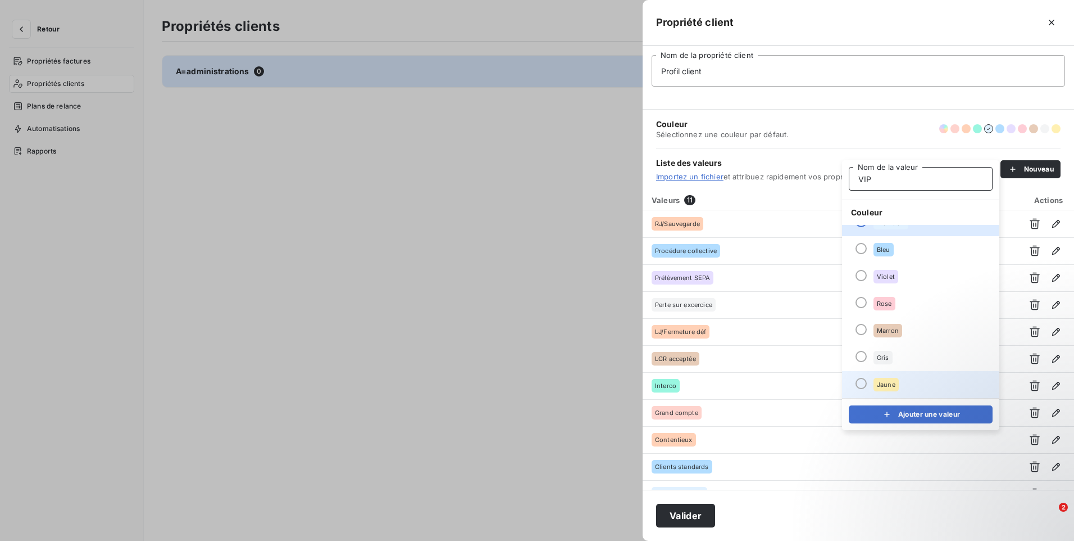
type input "VIP"
click at [878, 385] on span "Jaune" at bounding box center [886, 384] width 19 height 7
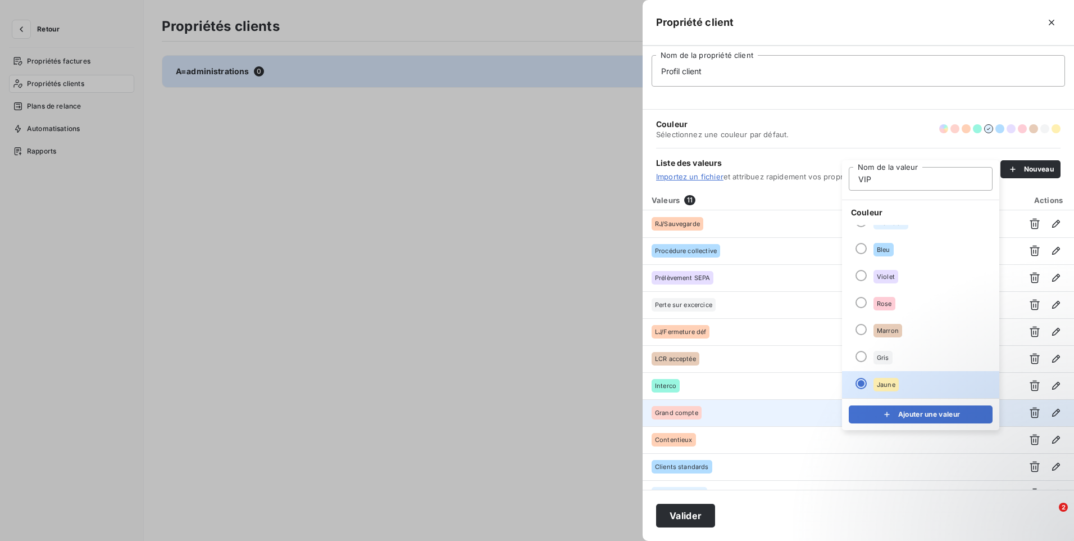
click at [877, 411] on button "Ajouter une valeur" at bounding box center [921, 414] width 144 height 18
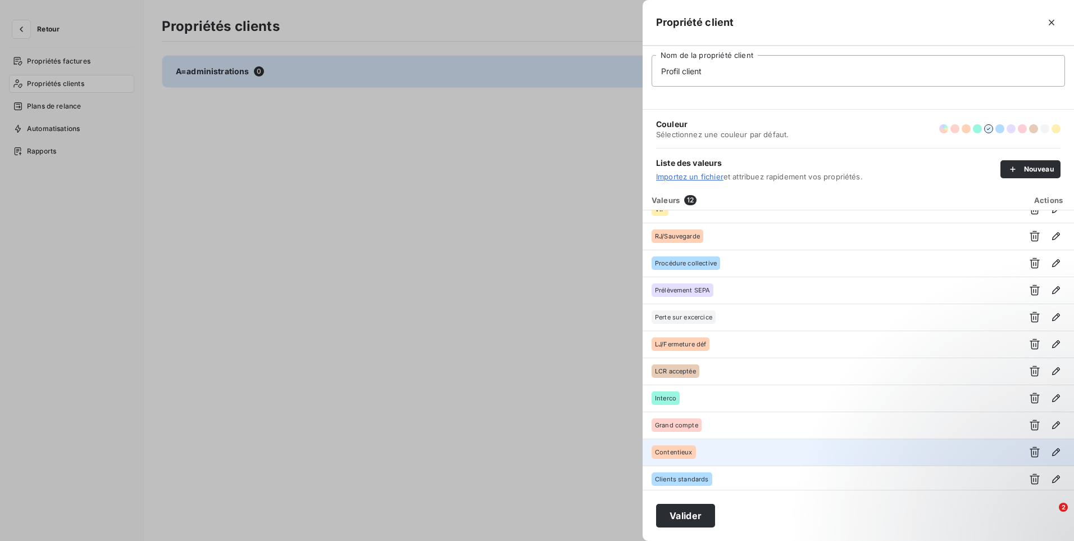
scroll to position [0, 0]
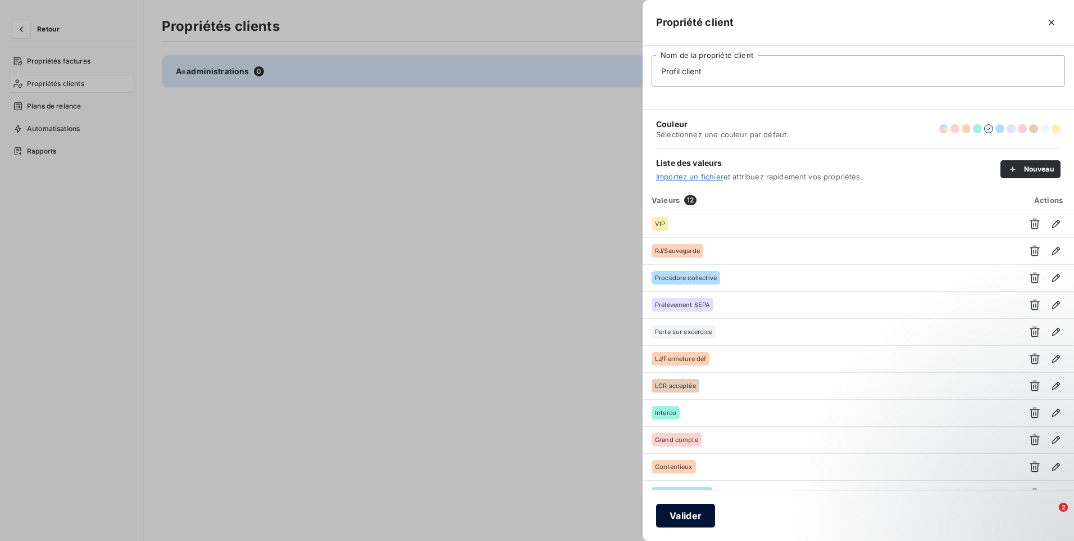
click at [692, 515] on button "Valider" at bounding box center [685, 516] width 59 height 24
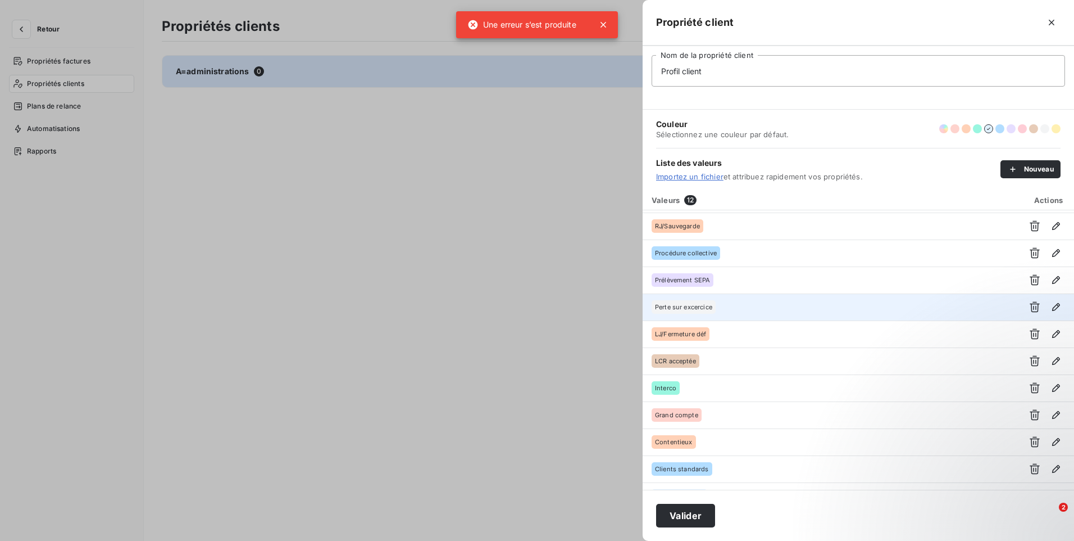
scroll to position [45, 0]
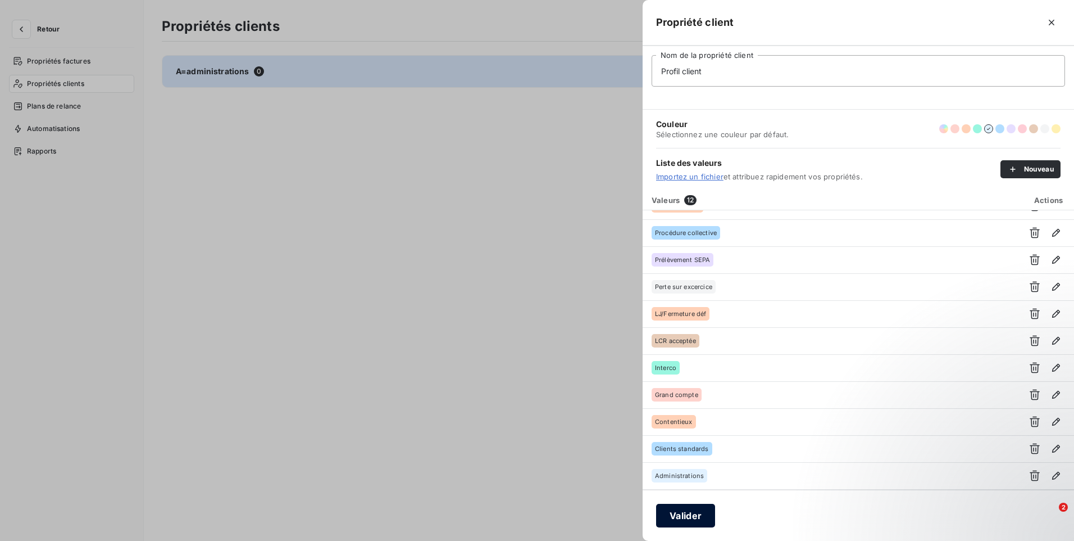
click at [673, 516] on button "Valider" at bounding box center [685, 516] width 59 height 24
click at [691, 520] on button "Valider" at bounding box center [685, 516] width 59 height 24
drag, startPoint x: 486, startPoint y: 341, endPoint x: 502, endPoint y: 395, distance: 56.5
click at [487, 344] on div at bounding box center [537, 270] width 1074 height 541
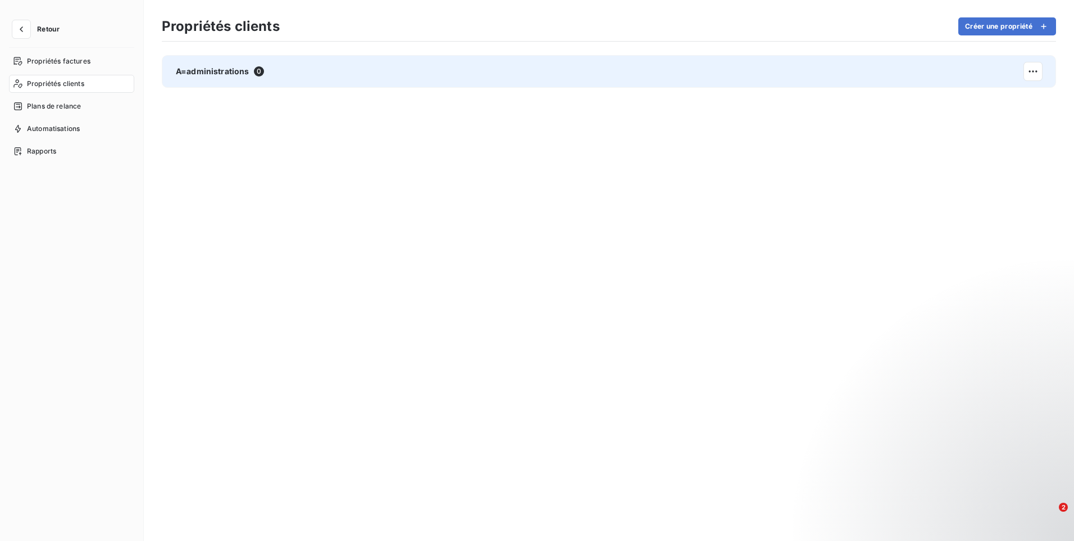
click at [509, 85] on div "A=administrations 0" at bounding box center [609, 71] width 895 height 33
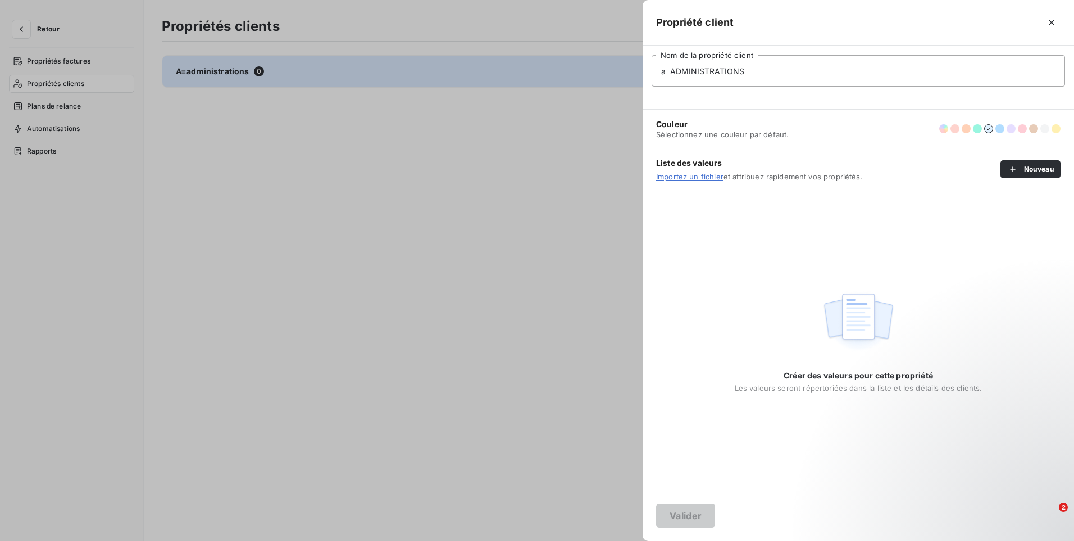
drag, startPoint x: 752, startPoint y: 69, endPoint x: 651, endPoint y: 79, distance: 101.1
click at [651, 79] on div "a=ADMINISTRATIONS Nom de la propriété client" at bounding box center [859, 78] width 432 height 64
click at [511, 232] on div at bounding box center [537, 270] width 1074 height 541
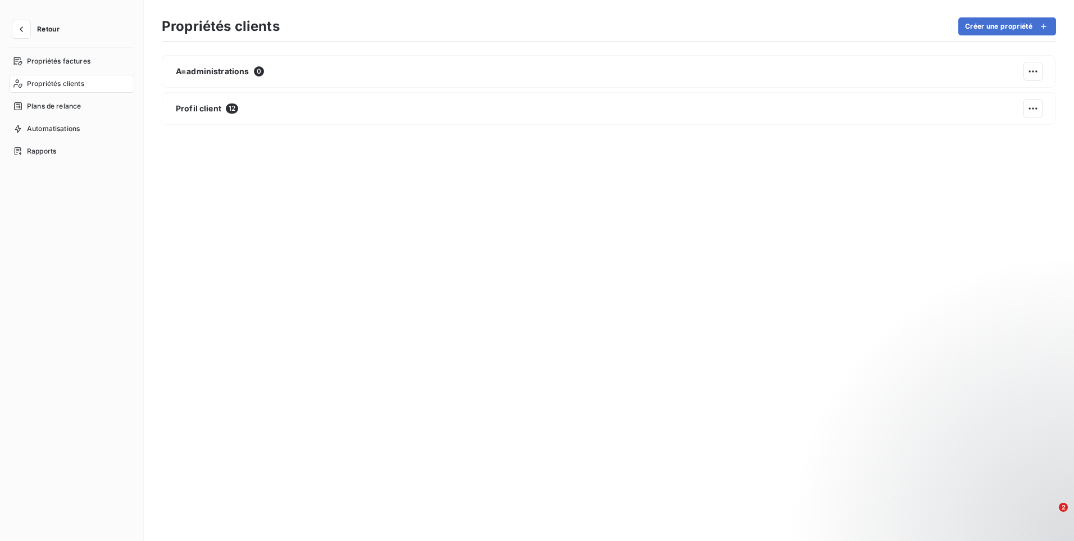
drag, startPoint x: 772, startPoint y: 2, endPoint x: 488, endPoint y: 336, distance: 438.5
click at [478, 343] on div "A=administrations 0 Profil client 12" at bounding box center [609, 289] width 895 height 468
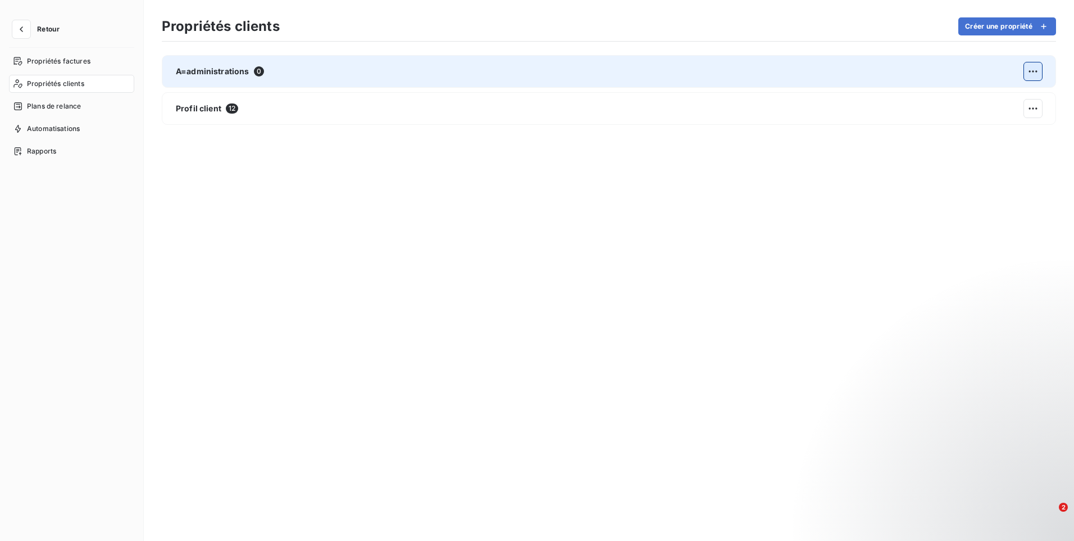
click at [1030, 73] on html "Retour Propriétés factures Propriétés clients Plans de relance Automatisations …" at bounding box center [537, 270] width 1074 height 541
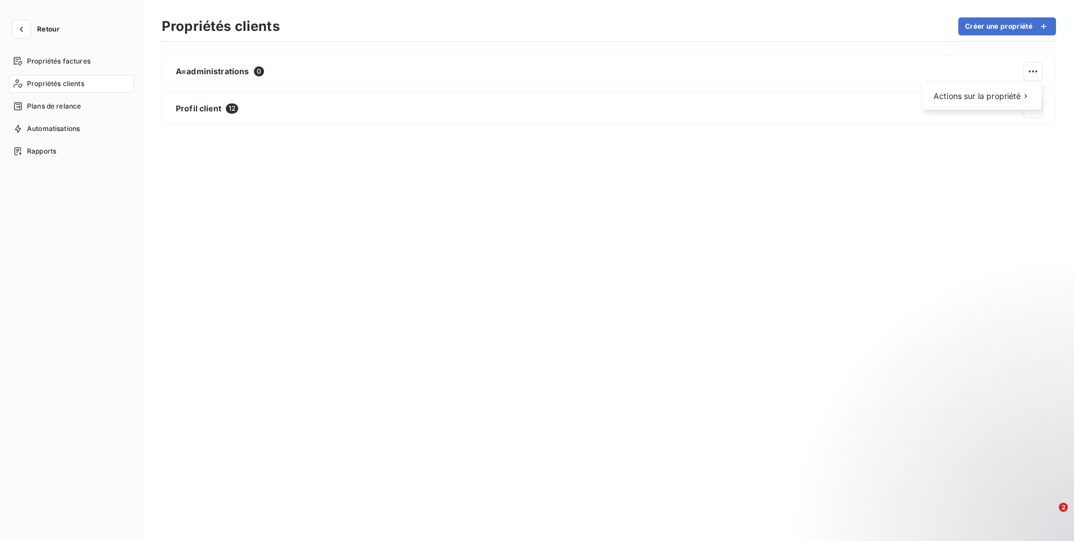
click at [888, 199] on html "Retour Propriétés factures Propriétés clients Plans de relance Automatisations …" at bounding box center [537, 270] width 1074 height 541
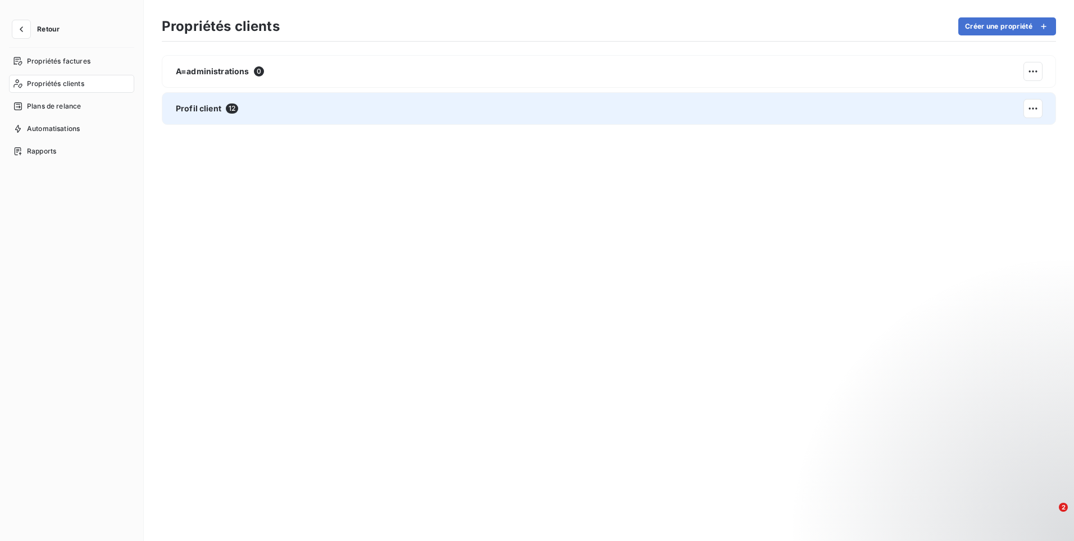
click at [461, 112] on div "Profil client 12" at bounding box center [609, 108] width 895 height 33
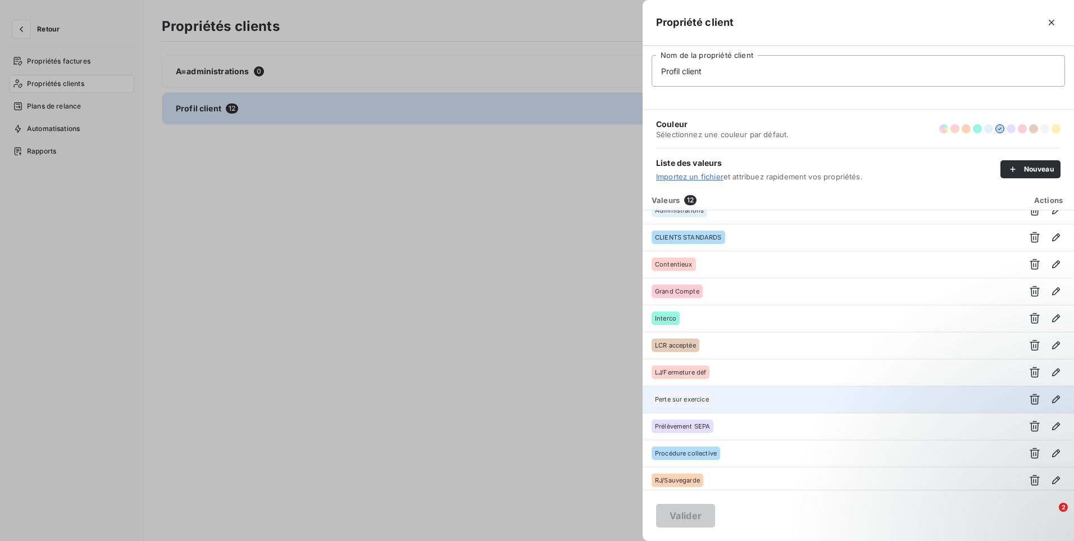
scroll to position [0, 0]
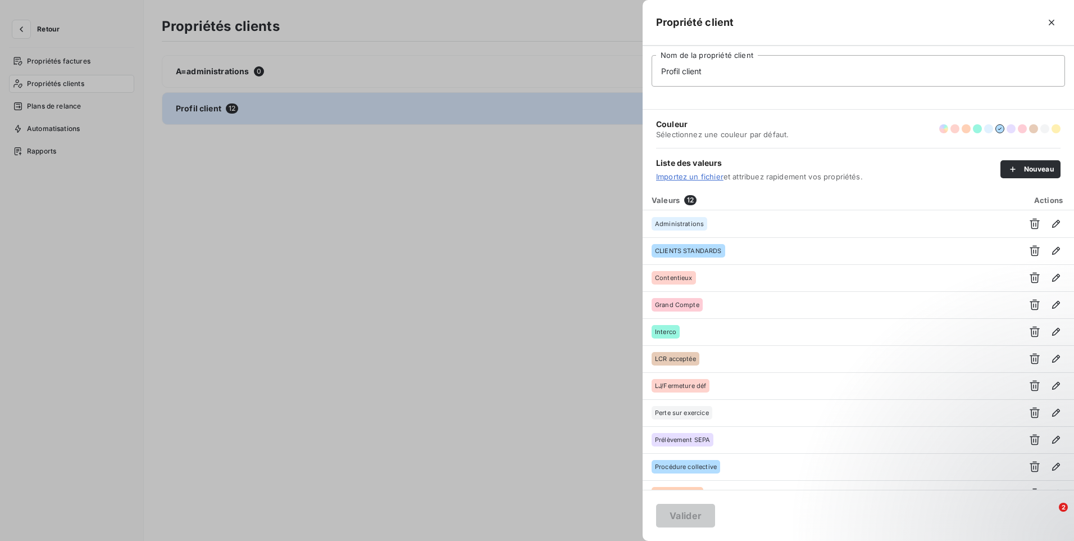
click at [511, 247] on div at bounding box center [537, 270] width 1074 height 541
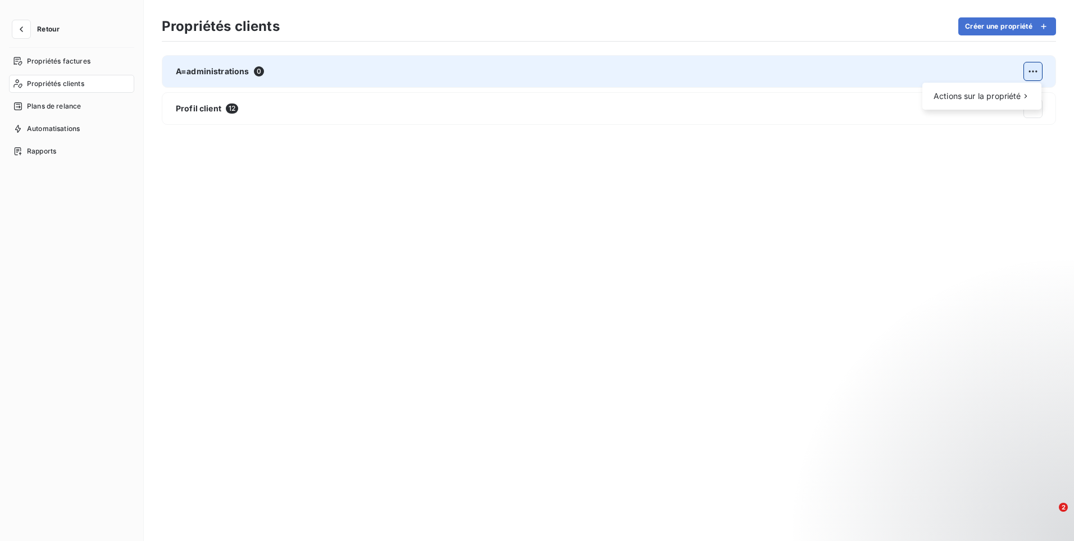
click at [1030, 75] on html "Retour Propriétés factures Propriétés clients Plans de relance Automatisations …" at bounding box center [537, 270] width 1074 height 541
click at [883, 119] on div "Supprimer" at bounding box center [883, 121] width 65 height 18
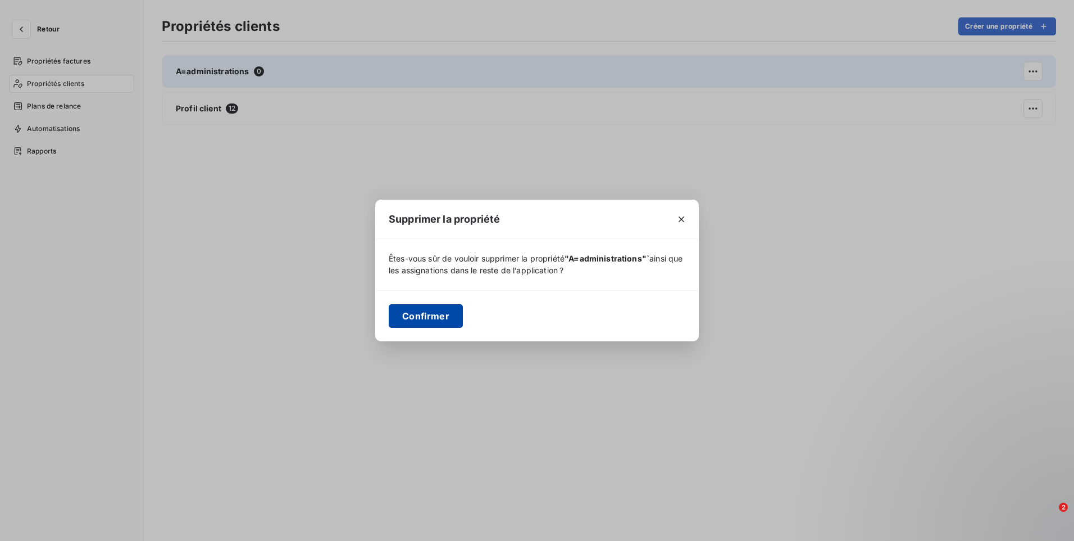
click at [438, 316] on button "Confirmer" at bounding box center [426, 316] width 74 height 24
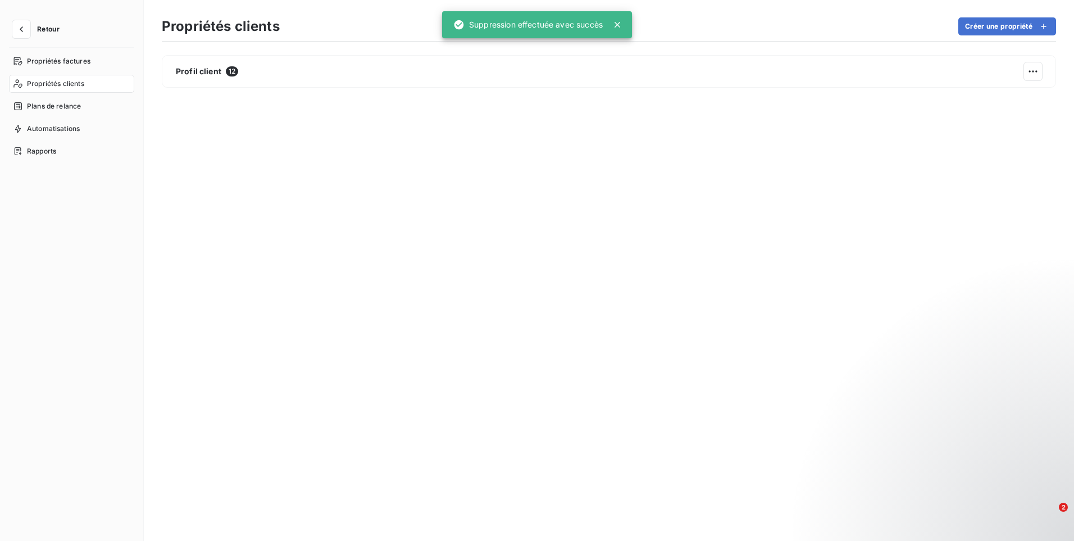
click at [750, 211] on div "Profil client 12" at bounding box center [609, 289] width 895 height 468
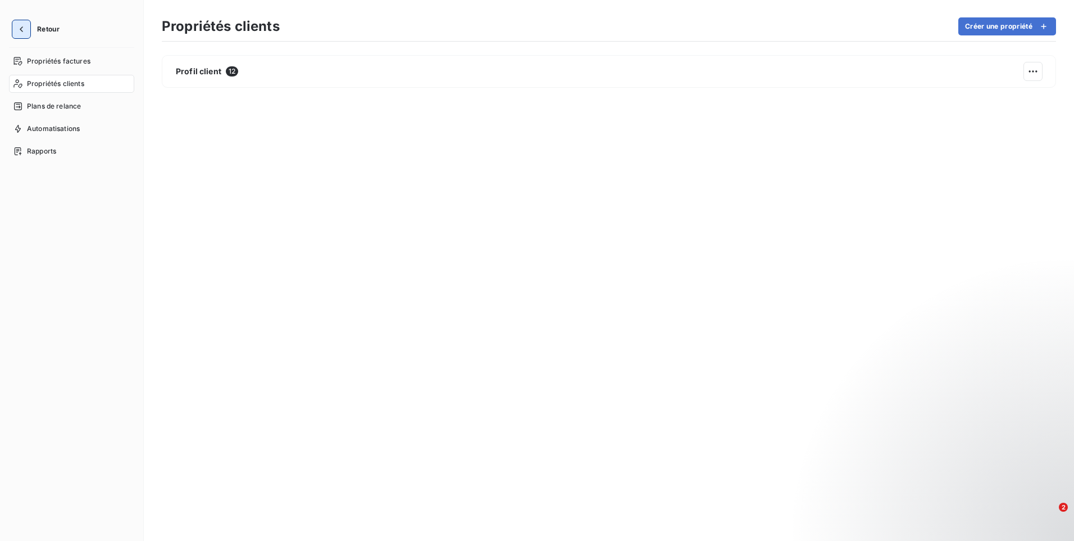
click at [22, 26] on icon "button" at bounding box center [21, 29] width 11 height 11
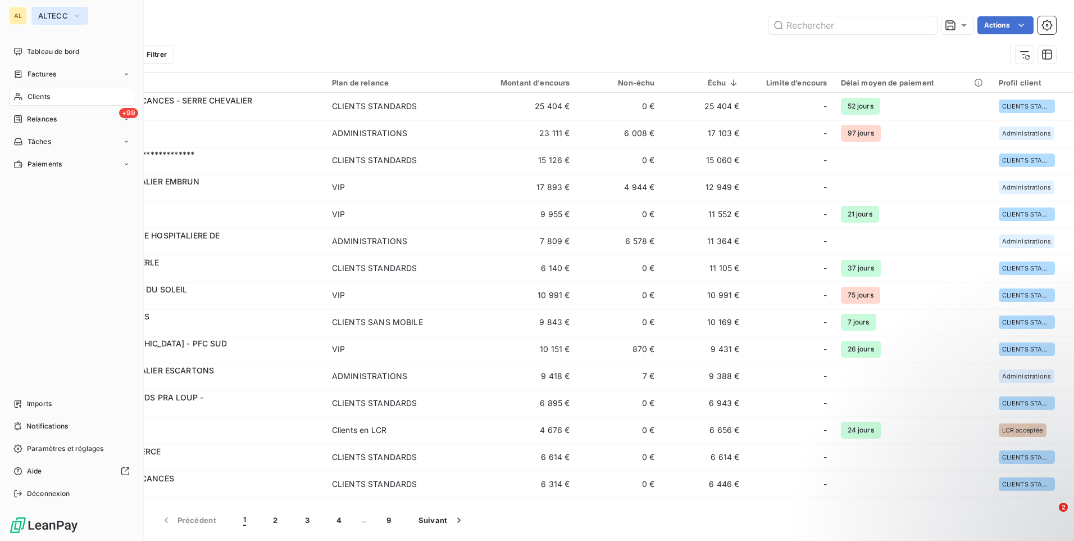
click at [57, 22] on button "ALTECC" at bounding box center [59, 16] width 57 height 18
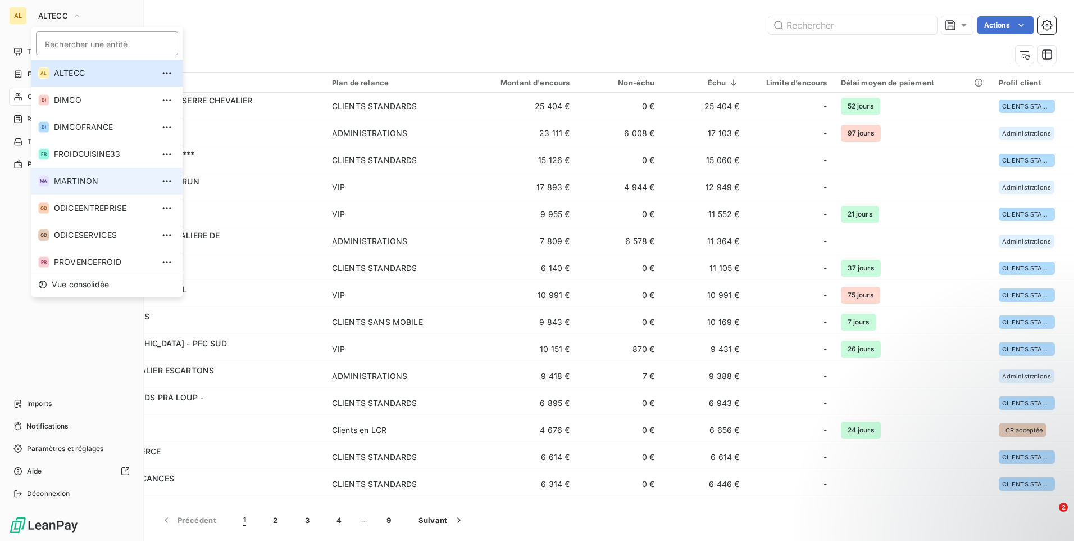
click at [90, 181] on span "MARTINON" at bounding box center [103, 180] width 99 height 11
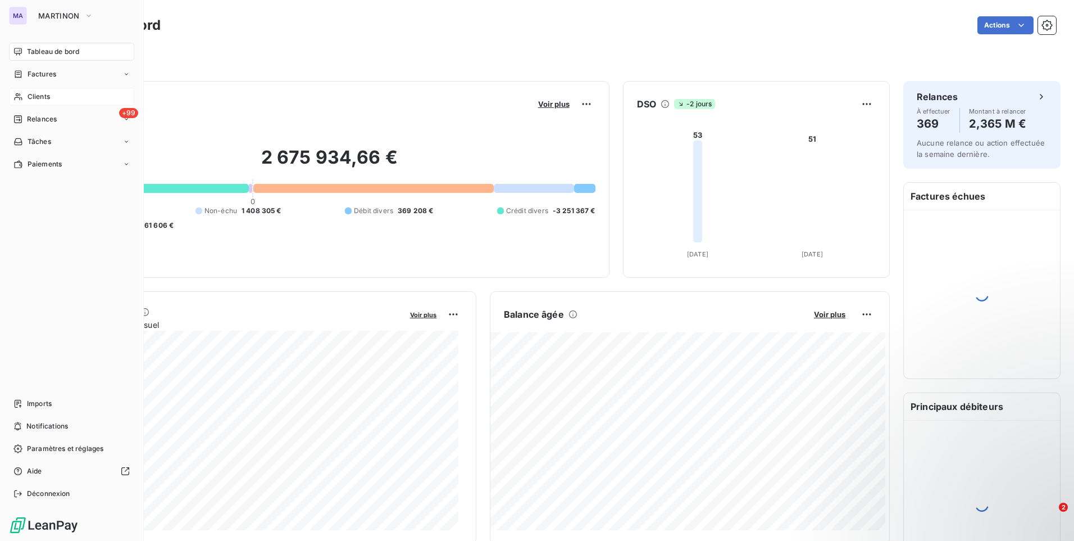
click at [60, 98] on div "Clients" at bounding box center [71, 97] width 125 height 18
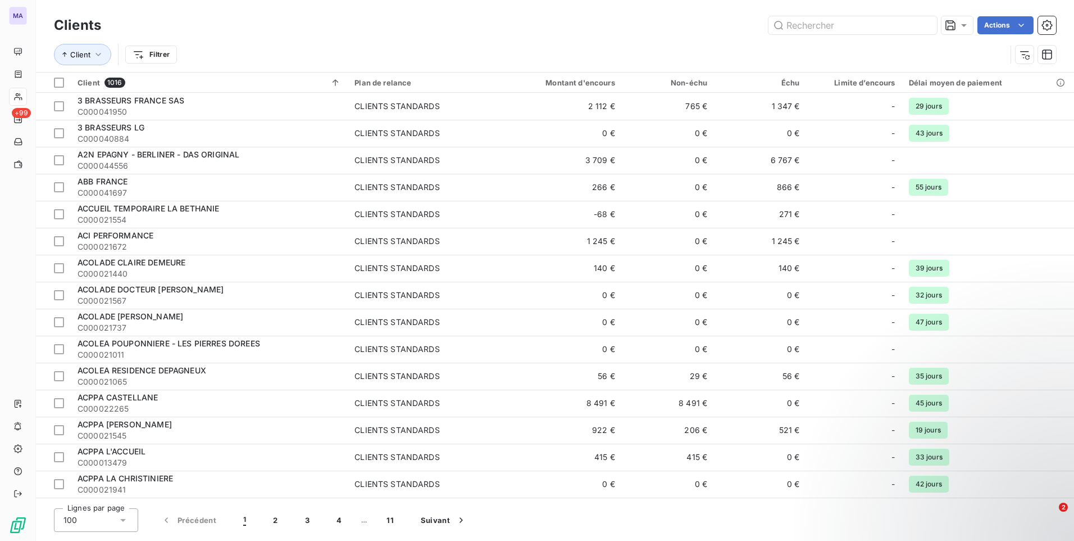
click at [719, 45] on div "Client Filtrer" at bounding box center [530, 54] width 953 height 21
click at [1051, 26] on icon "button" at bounding box center [1047, 25] width 11 height 11
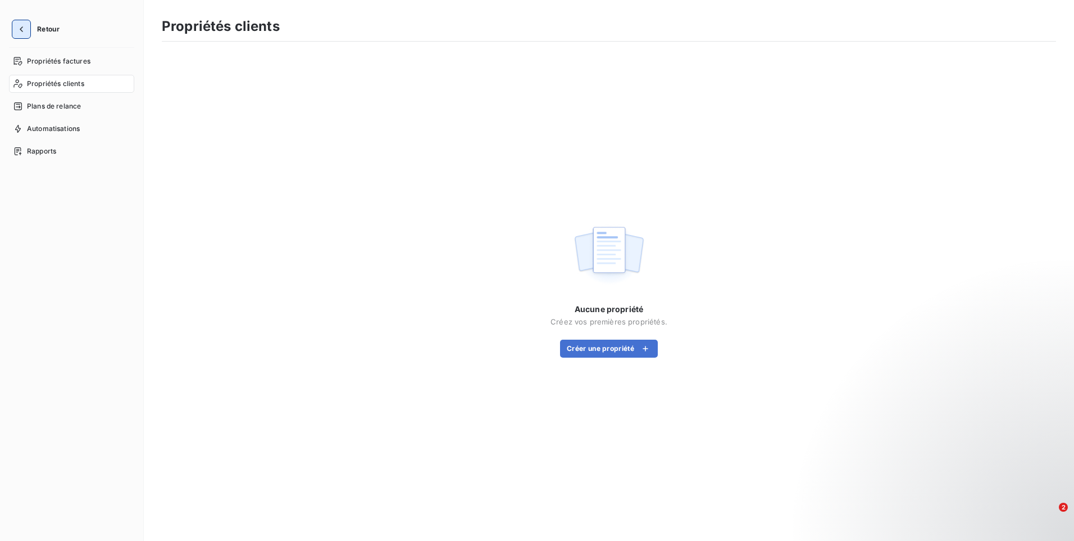
click at [24, 29] on icon "button" at bounding box center [21, 29] width 11 height 11
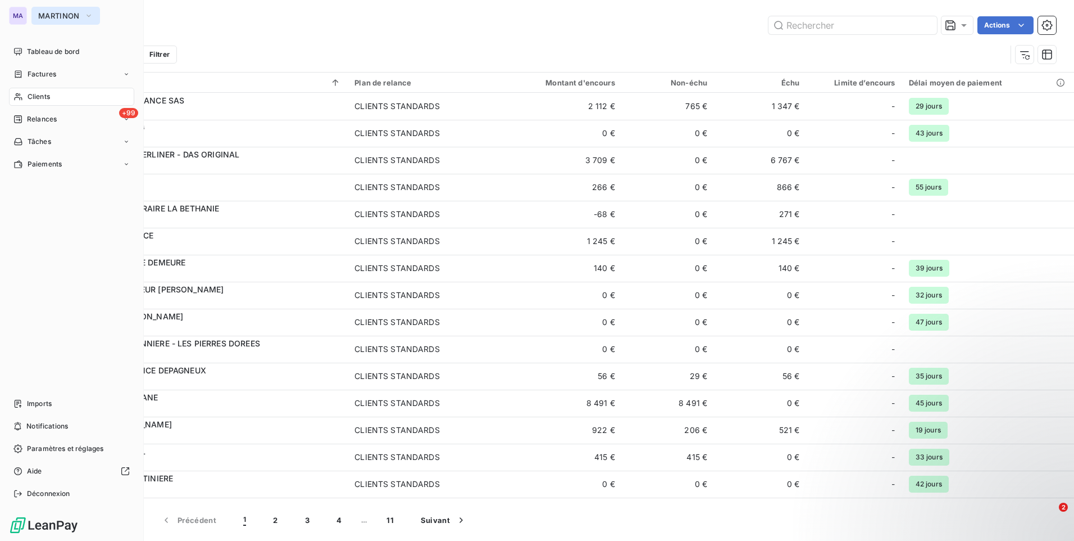
click at [64, 23] on button "MARTINON" at bounding box center [65, 16] width 69 height 18
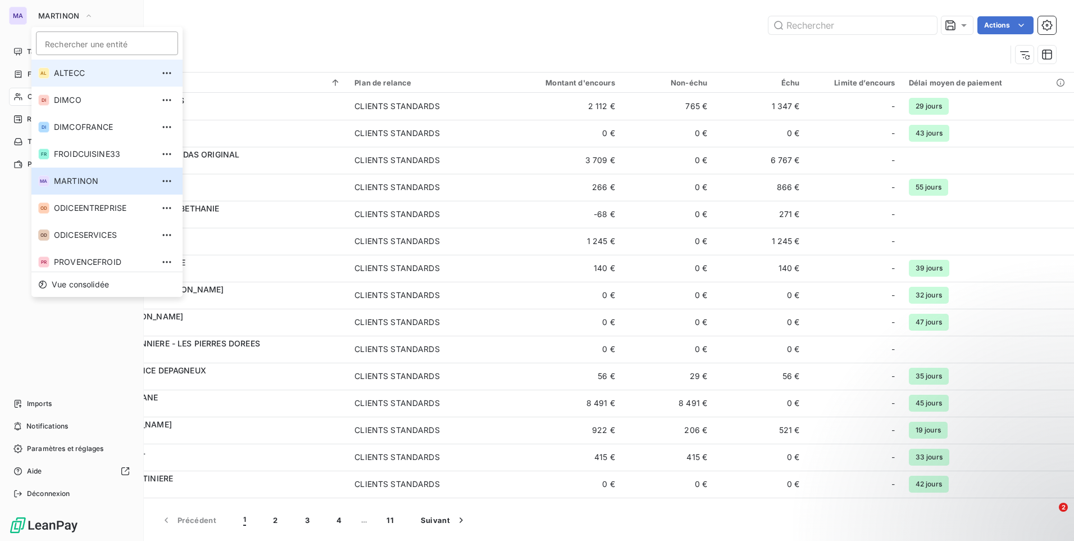
click at [83, 74] on span "ALTECC" at bounding box center [103, 72] width 99 height 11
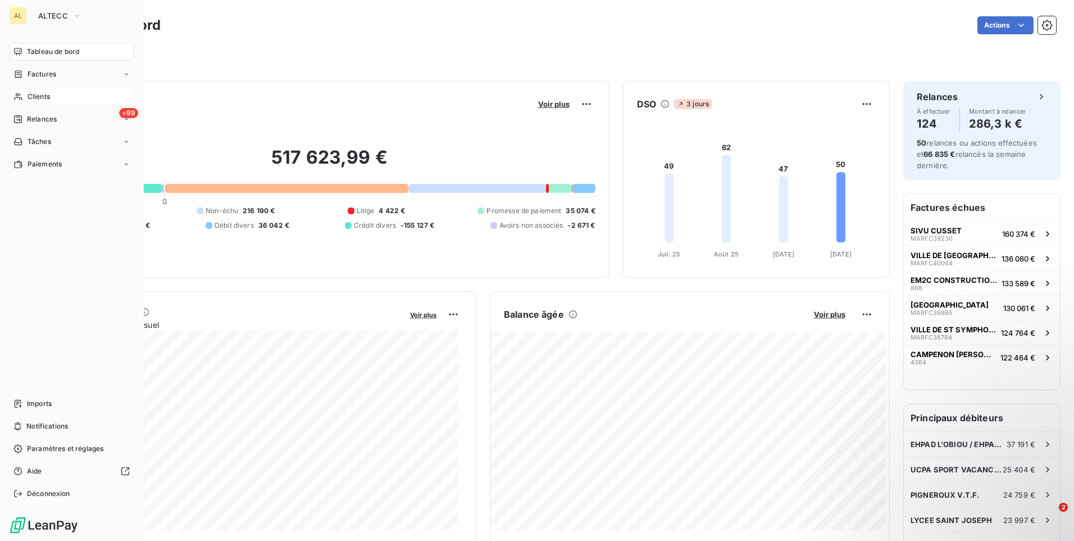
click at [65, 97] on div "Clients" at bounding box center [71, 97] width 125 height 18
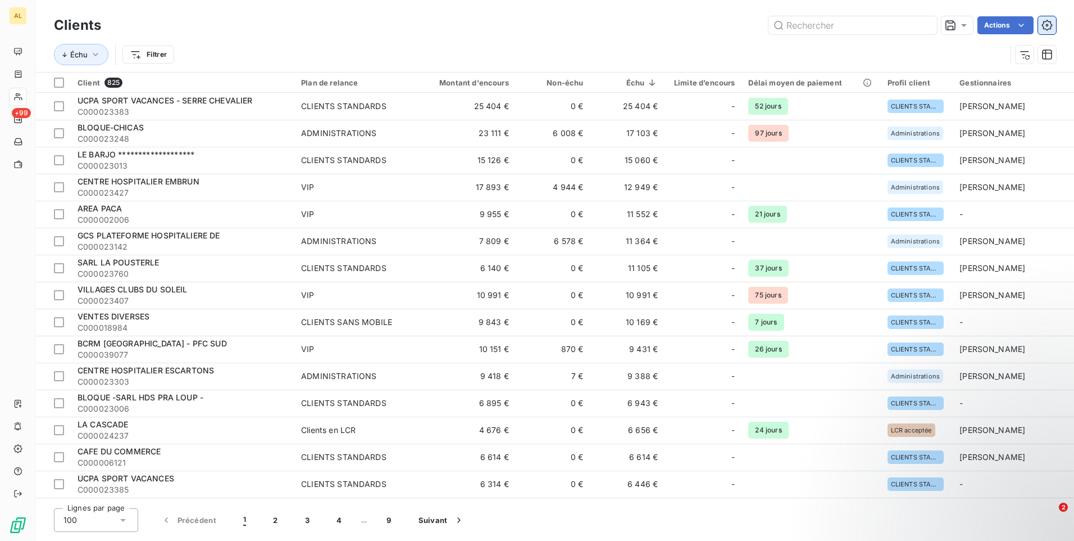
click at [1051, 29] on icon "button" at bounding box center [1047, 25] width 11 height 11
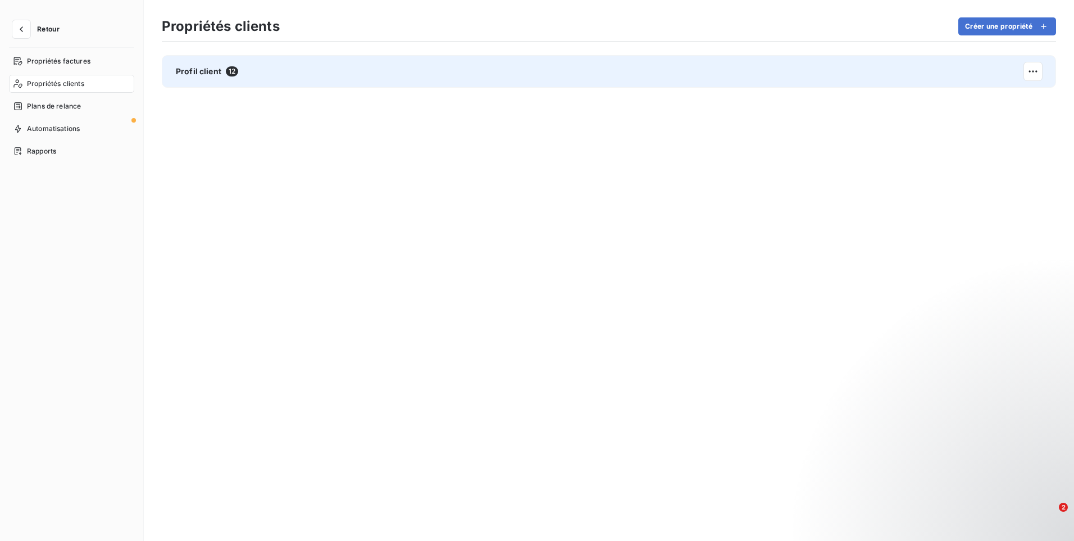
click at [810, 75] on div "Profil client 12" at bounding box center [609, 71] width 895 height 33
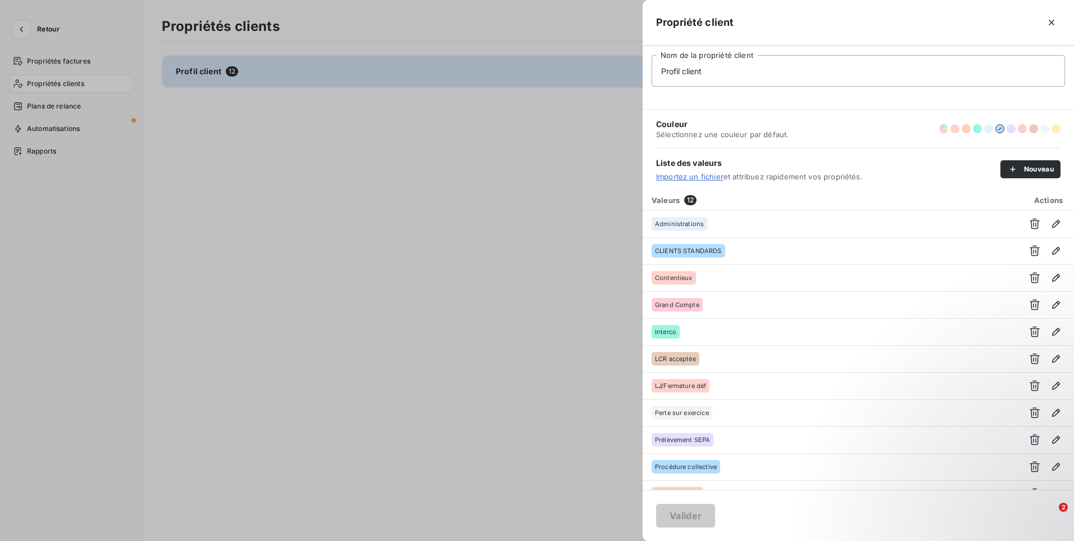
click at [690, 198] on span "12" at bounding box center [690, 200] width 12 height 10
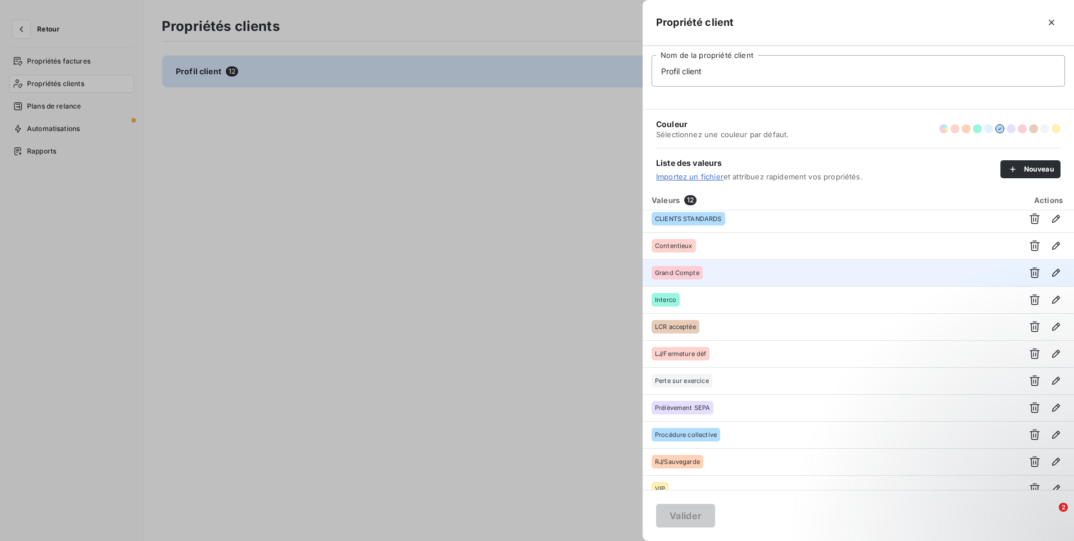
scroll to position [45, 0]
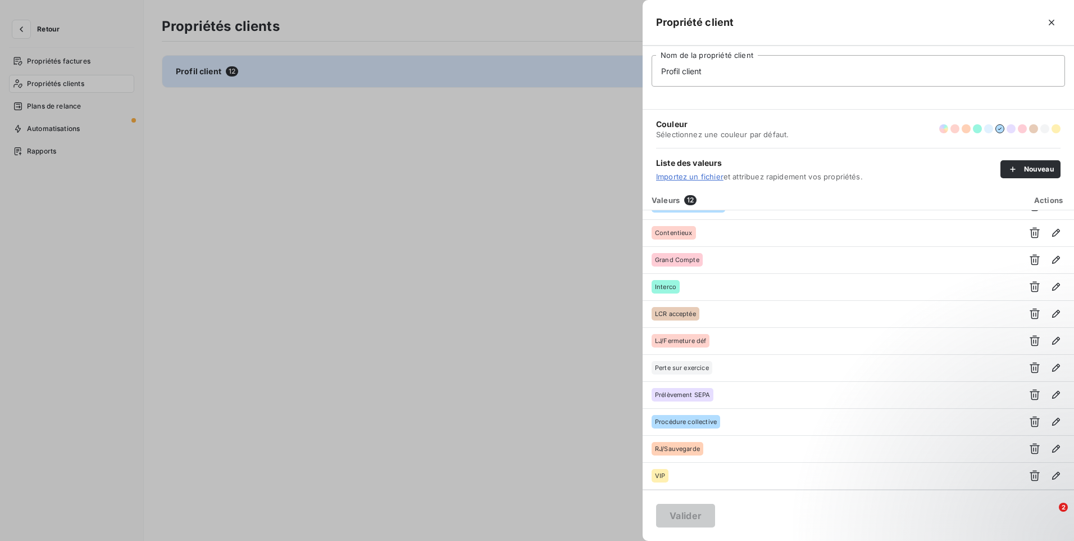
drag, startPoint x: 570, startPoint y: 365, endPoint x: 847, endPoint y: 10, distance: 450.4
click at [575, 360] on div at bounding box center [537, 270] width 1074 height 541
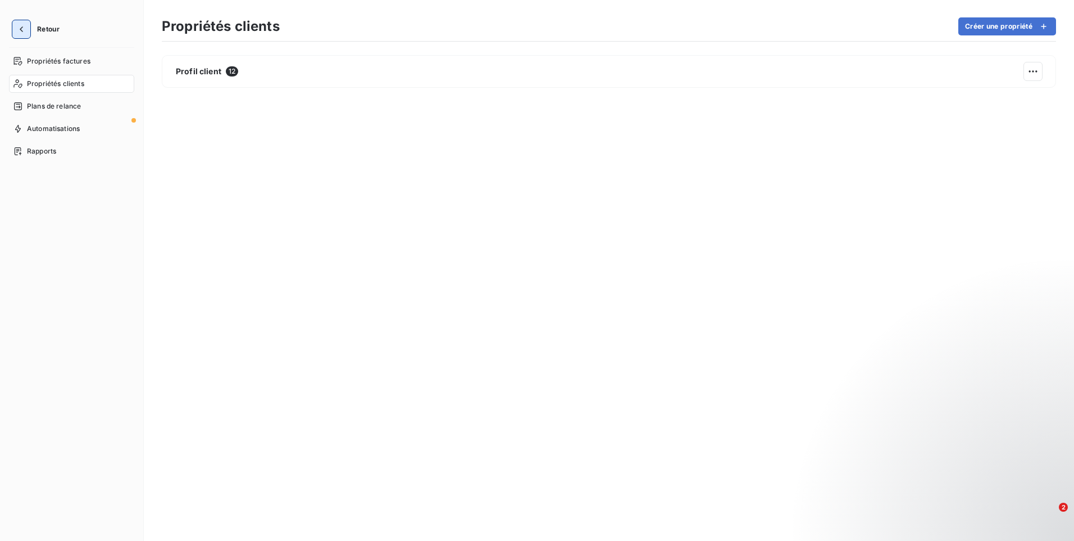
click at [23, 24] on icon "button" at bounding box center [21, 29] width 11 height 11
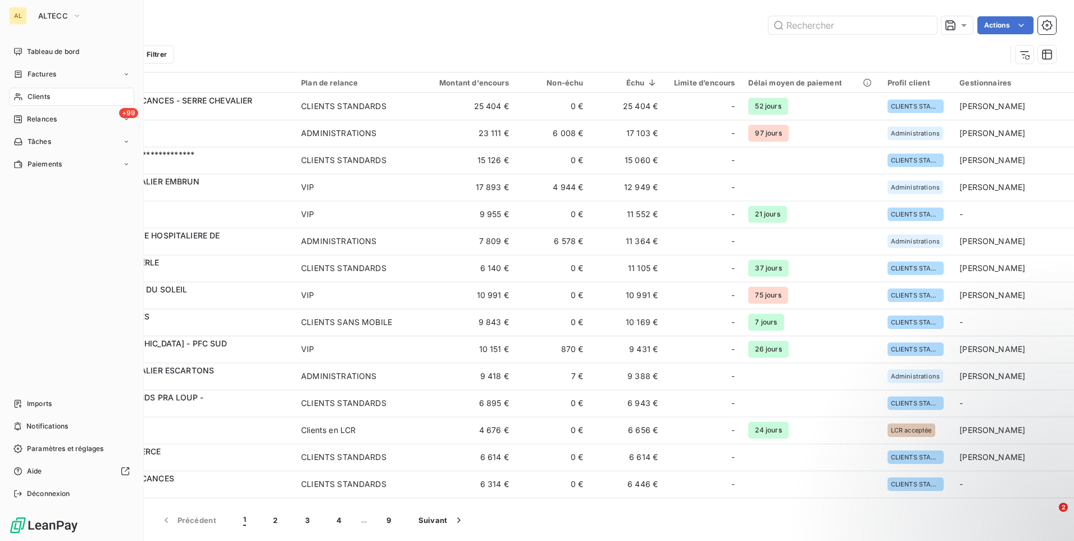
click at [22, 15] on div "AL" at bounding box center [18, 16] width 18 height 18
click at [59, 17] on span "ALTECC" at bounding box center [53, 15] width 30 height 9
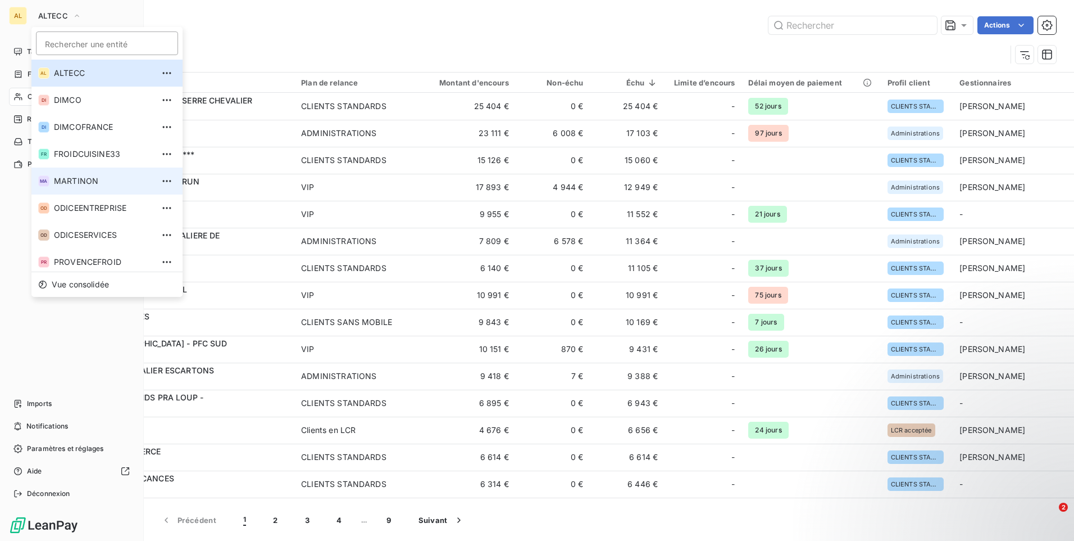
click at [88, 188] on li "MA MARTINON" at bounding box center [106, 180] width 151 height 27
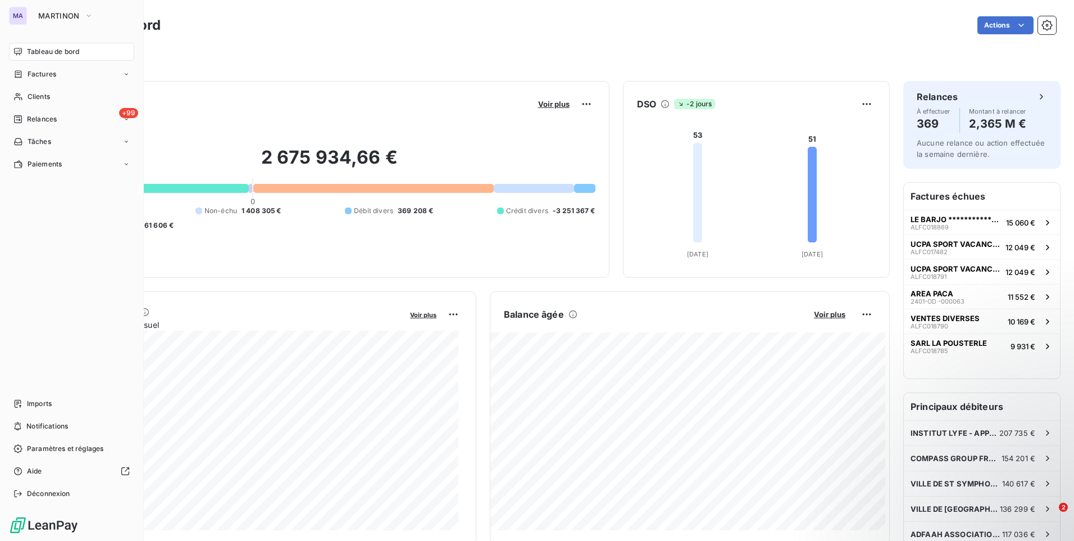
click at [667, 31] on div "Actions" at bounding box center [615, 25] width 882 height 18
click at [62, 97] on div "Clients" at bounding box center [71, 97] width 125 height 18
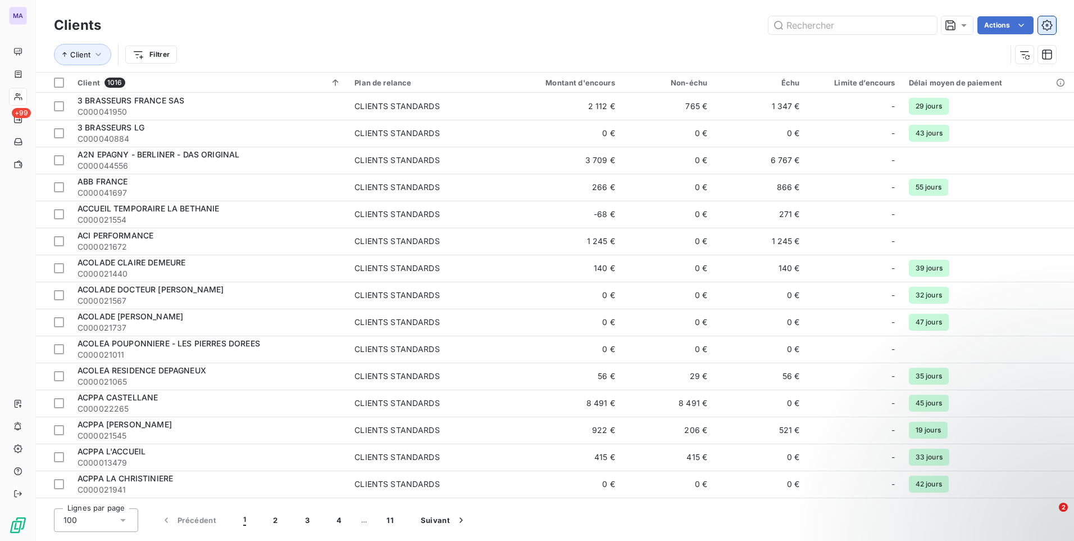
click at [1052, 27] on icon "button" at bounding box center [1047, 25] width 11 height 11
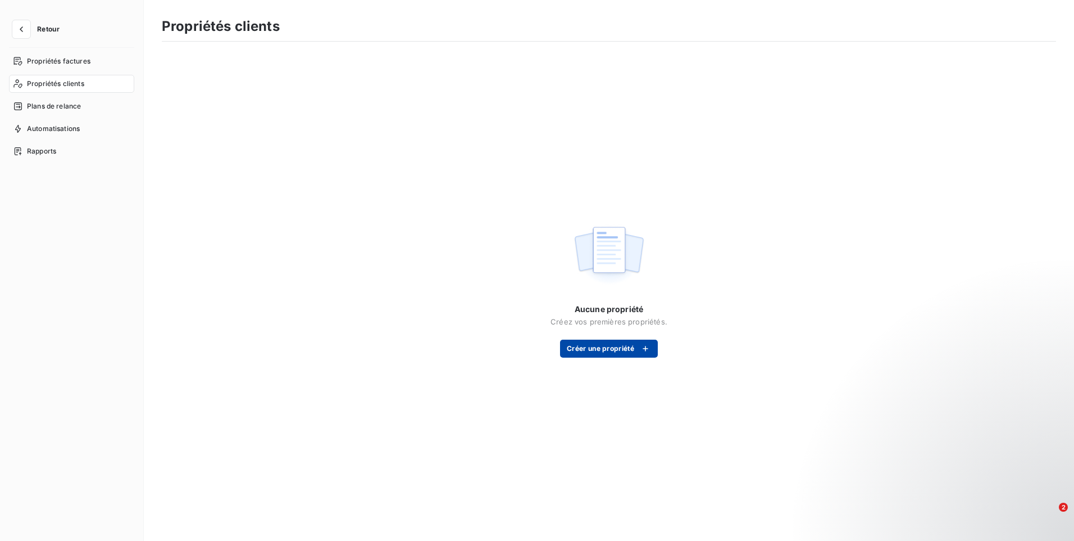
click at [602, 347] on button "Créer une propriété" at bounding box center [609, 348] width 98 height 18
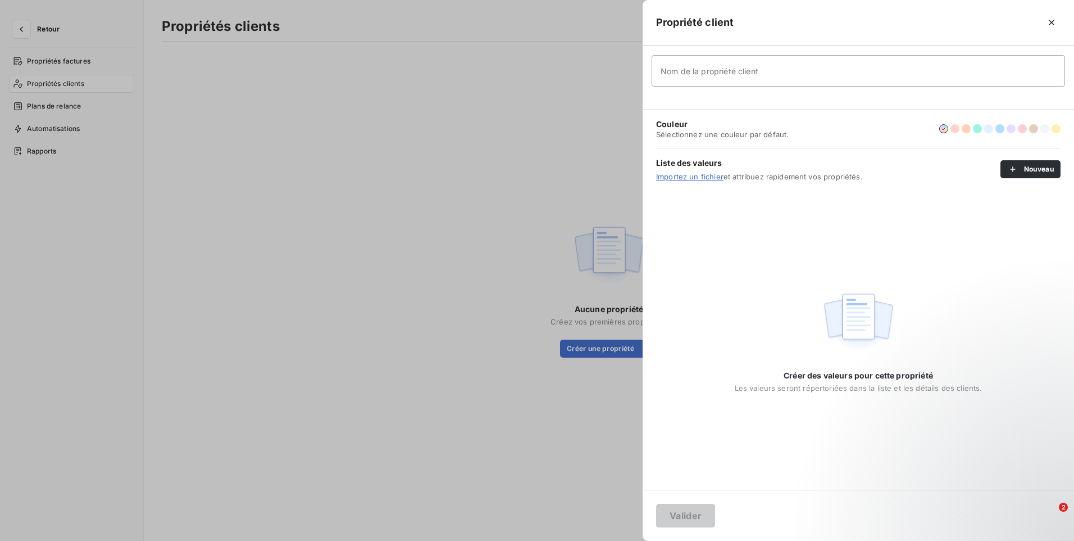
click at [732, 75] on input "Nom de la propriété client" at bounding box center [859, 70] width 414 height 31
type input "Profil clients"
click at [696, 519] on button "Valider" at bounding box center [685, 516] width 59 height 24
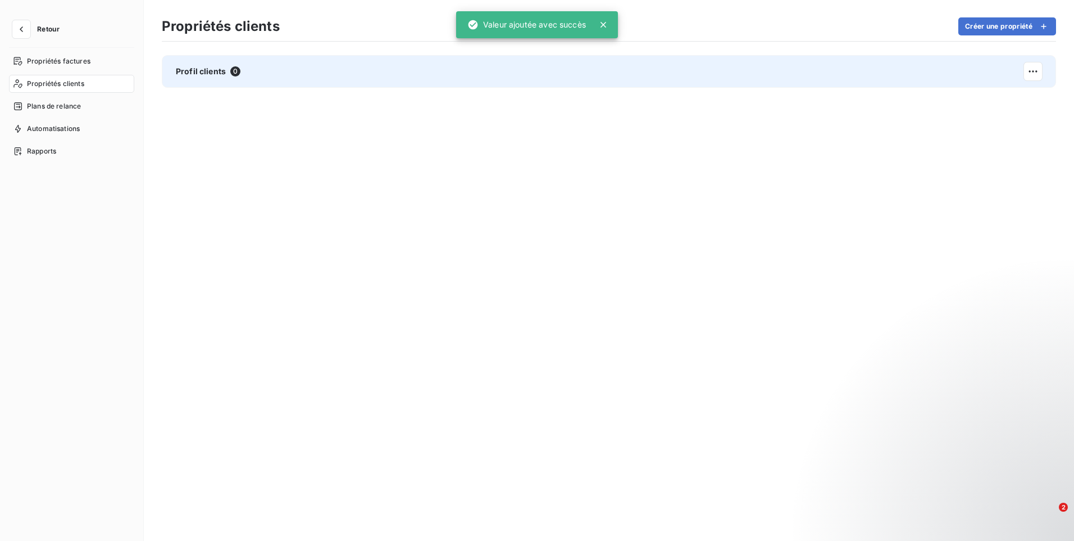
click at [342, 70] on div "Profil clients 0" at bounding box center [609, 71] width 895 height 33
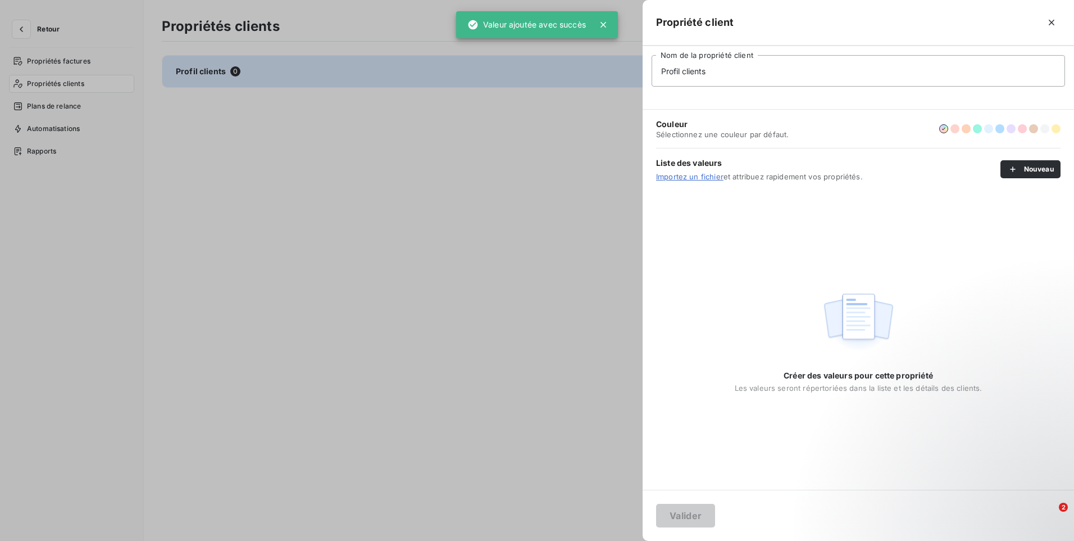
drag, startPoint x: 338, startPoint y: 274, endPoint x: 316, endPoint y: 234, distance: 45.5
click at [329, 252] on div at bounding box center [537, 270] width 1074 height 541
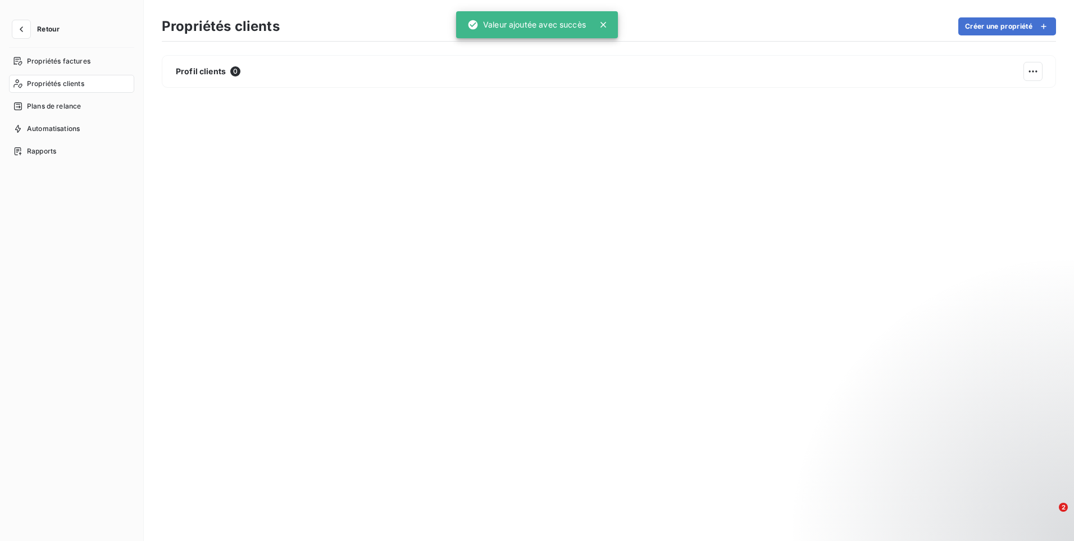
click at [32, 22] on button "Retour" at bounding box center [39, 29] width 60 height 18
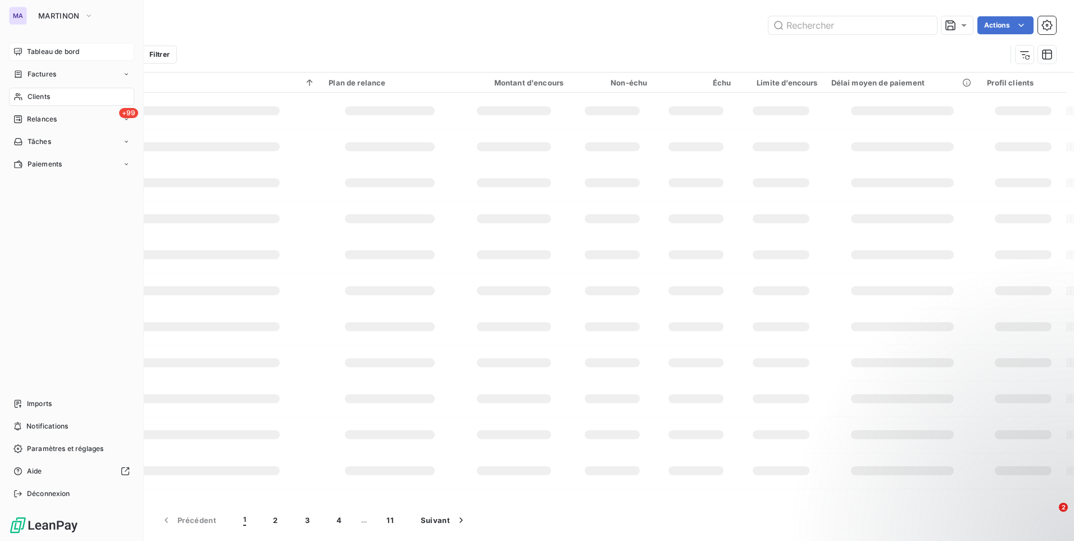
click at [28, 27] on div "MA MARTINON Tableau de bord Factures Clients +99 Relances Tâches Paiements Impo…" at bounding box center [72, 270] width 144 height 541
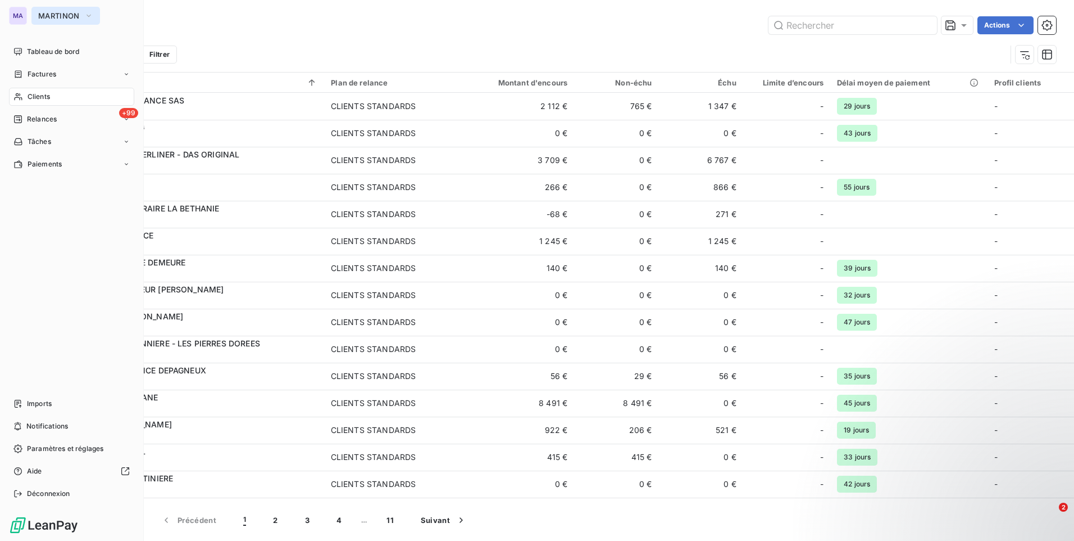
click at [67, 11] on span "MARTINON" at bounding box center [59, 15] width 42 height 9
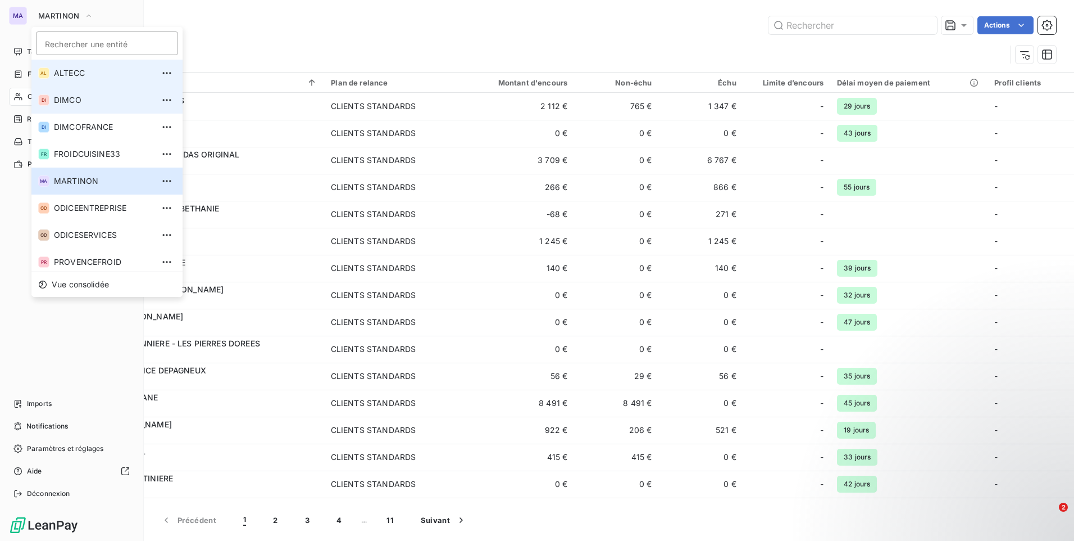
click at [68, 92] on li "DI DIMCO" at bounding box center [106, 100] width 151 height 27
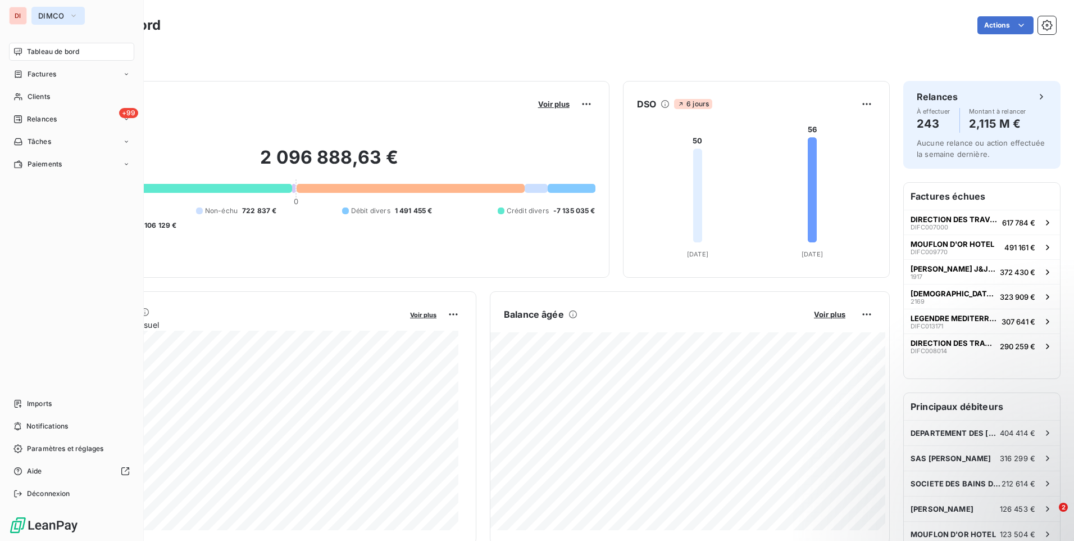
drag, startPoint x: 39, startPoint y: 15, endPoint x: 44, endPoint y: 17, distance: 5.9
click at [39, 16] on span "DIMCO" at bounding box center [51, 15] width 26 height 9
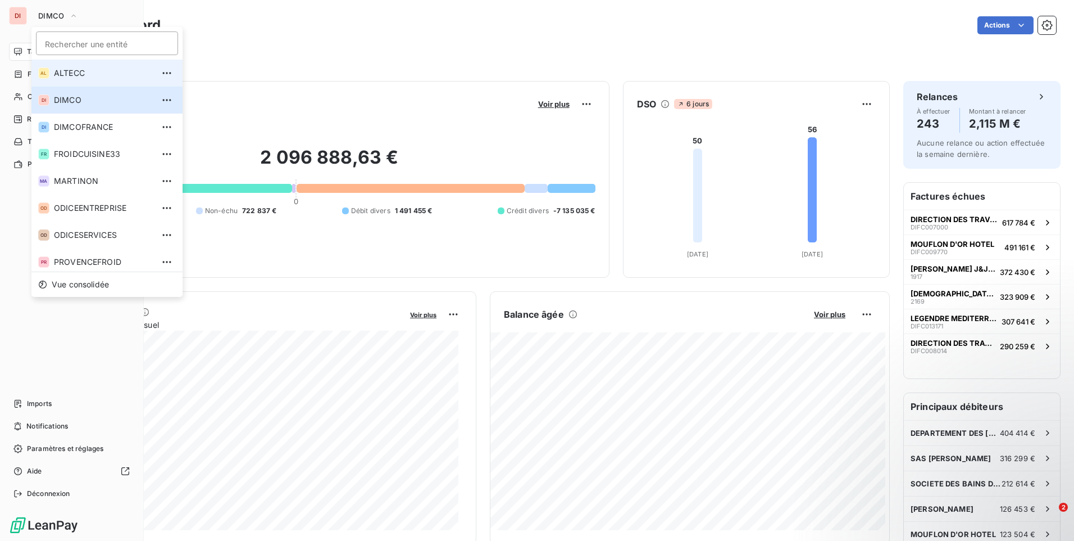
click at [63, 70] on span "ALTECC" at bounding box center [103, 72] width 99 height 11
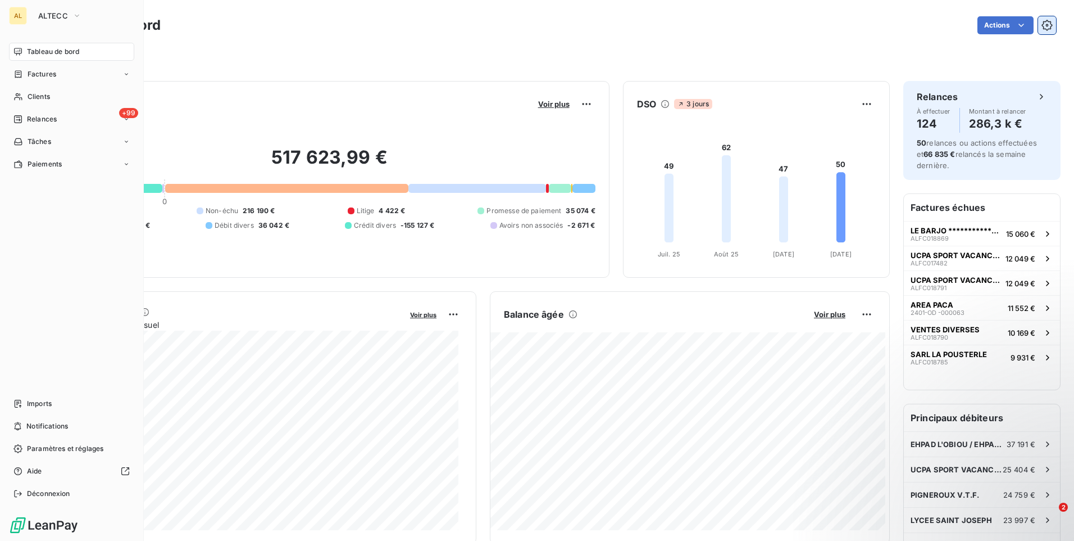
click at [1042, 28] on icon "button" at bounding box center [1047, 25] width 11 height 11
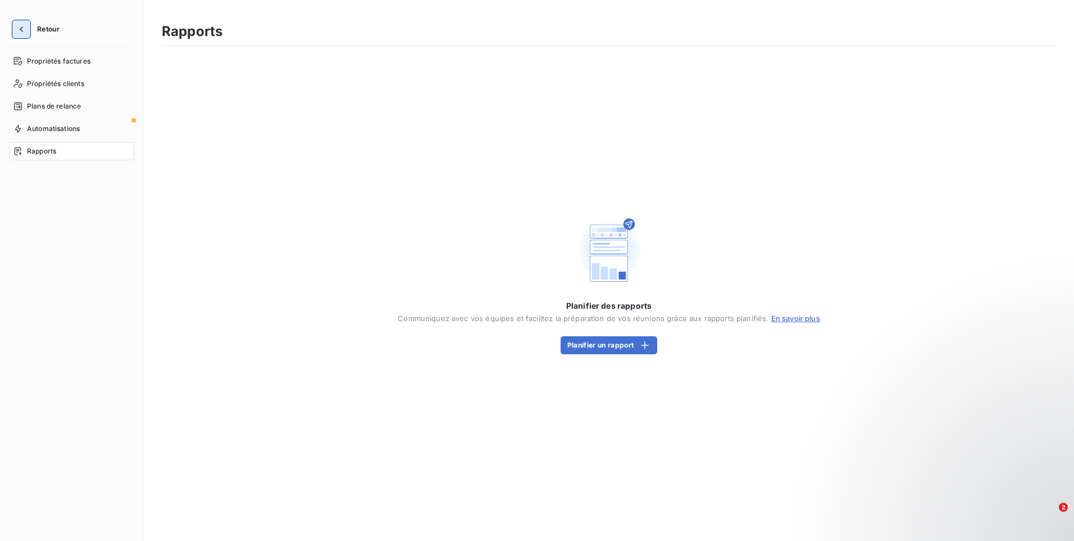
click at [21, 24] on icon "button" at bounding box center [21, 29] width 11 height 11
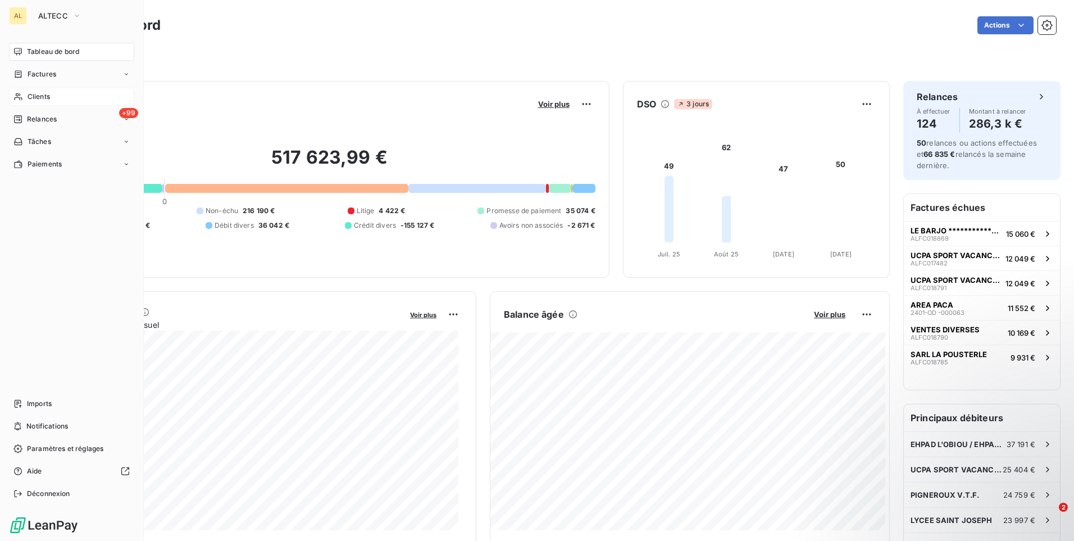
click at [53, 102] on div "Clients" at bounding box center [71, 97] width 125 height 18
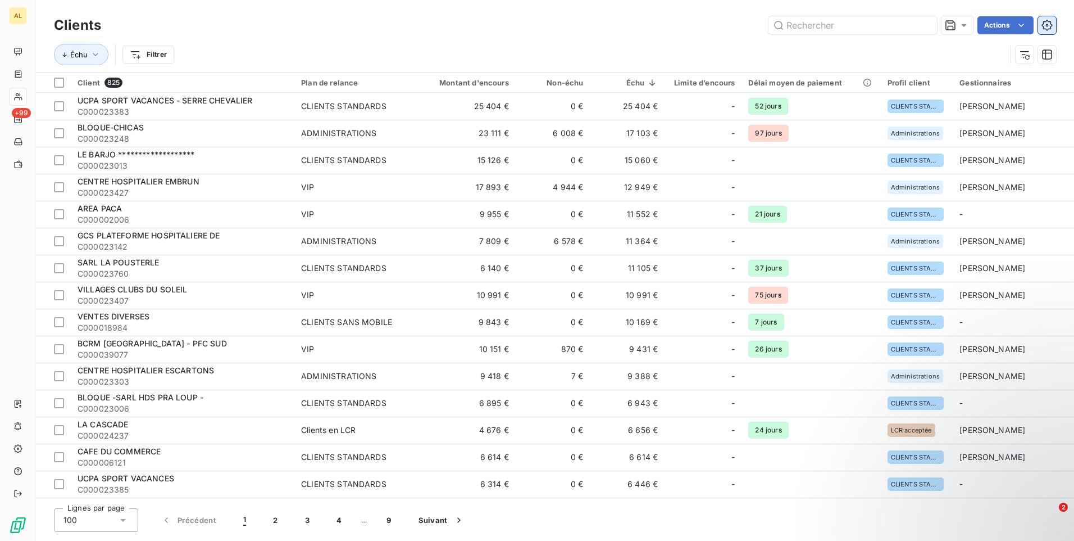
click at [1048, 31] on button "button" at bounding box center [1048, 25] width 18 height 18
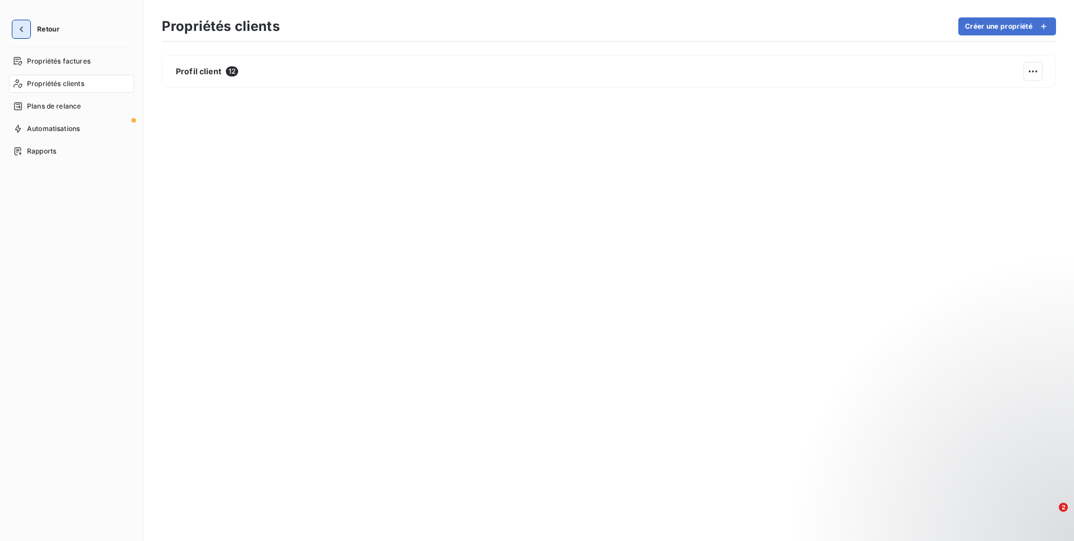
click at [22, 25] on icon "button" at bounding box center [21, 29] width 11 height 11
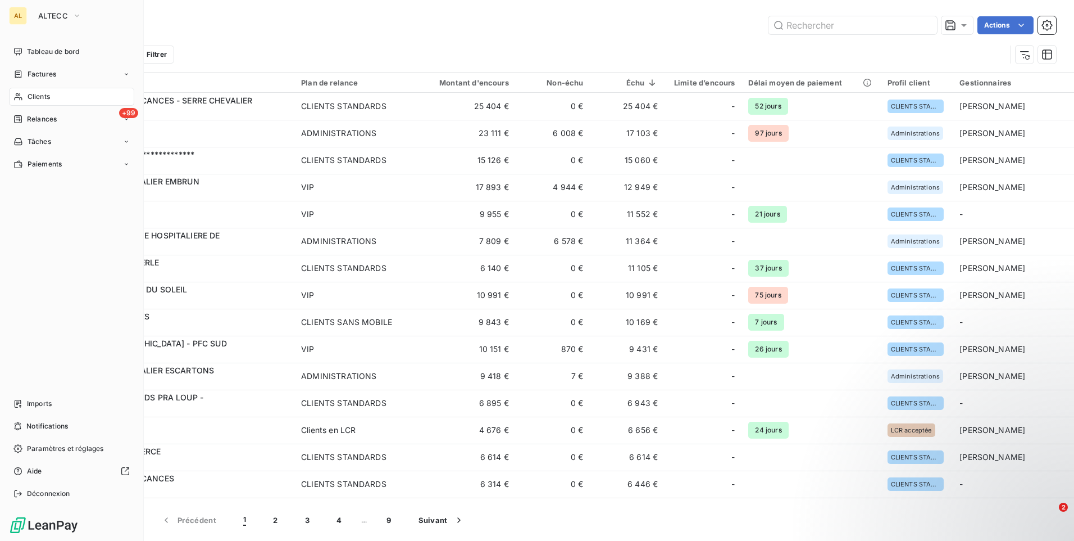
click at [21, 13] on div "AL" at bounding box center [18, 16] width 18 height 18
click at [67, 20] on button "ALTECC" at bounding box center [59, 16] width 57 height 18
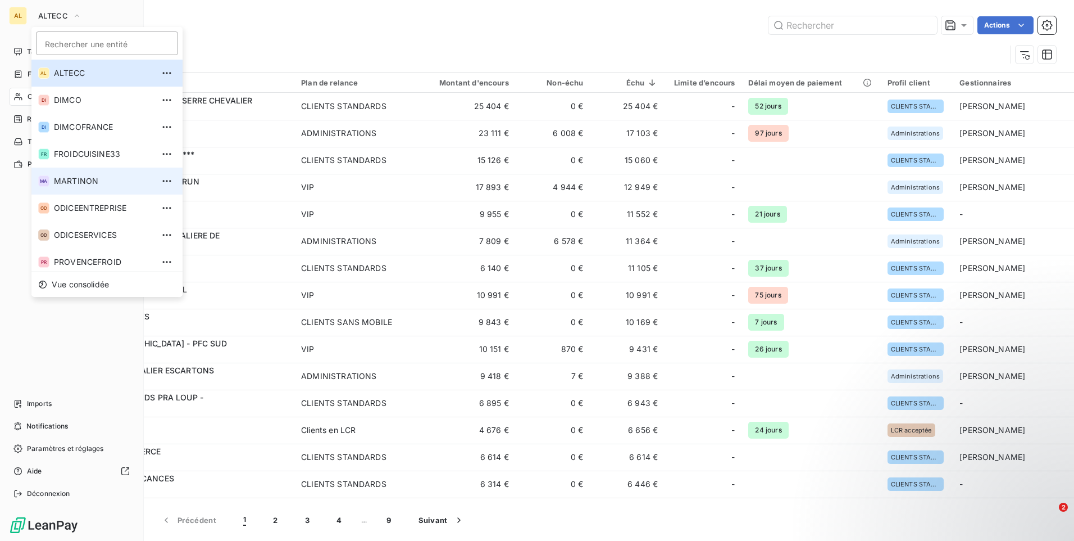
click at [75, 191] on li "MA MARTINON" at bounding box center [106, 180] width 151 height 27
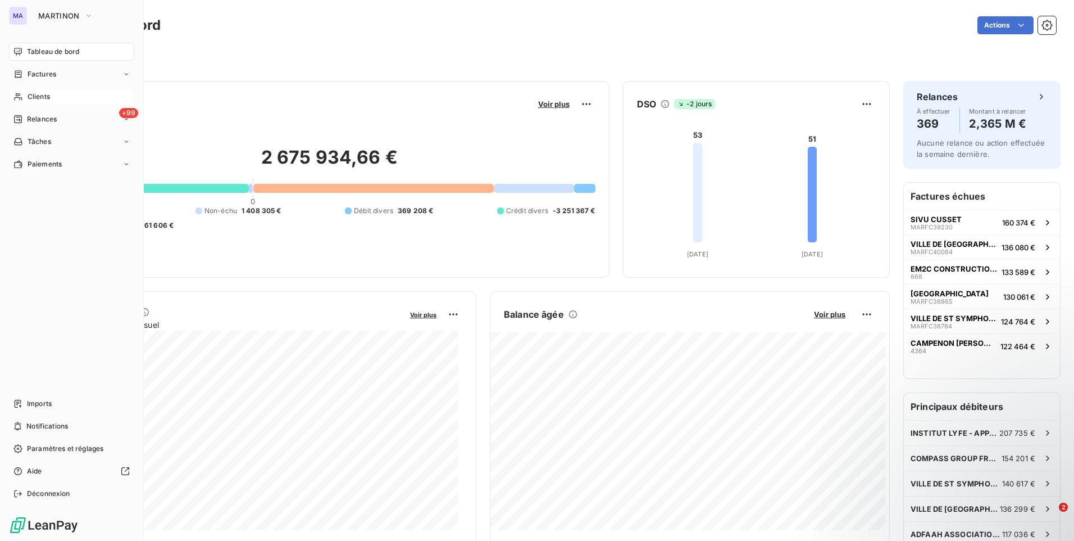
click at [25, 97] on div "Clients" at bounding box center [71, 97] width 125 height 18
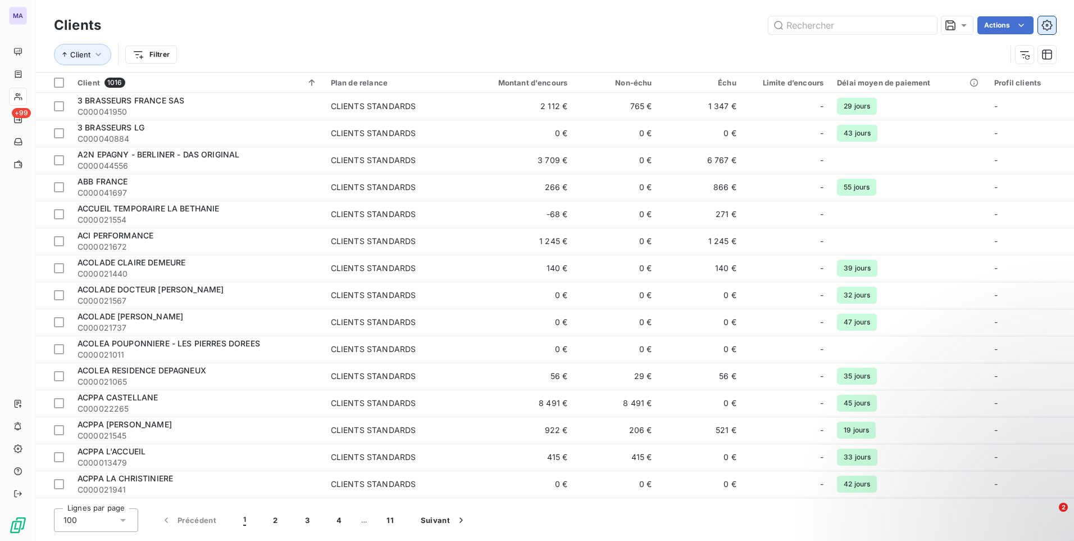
click at [1052, 25] on button "button" at bounding box center [1048, 25] width 18 height 18
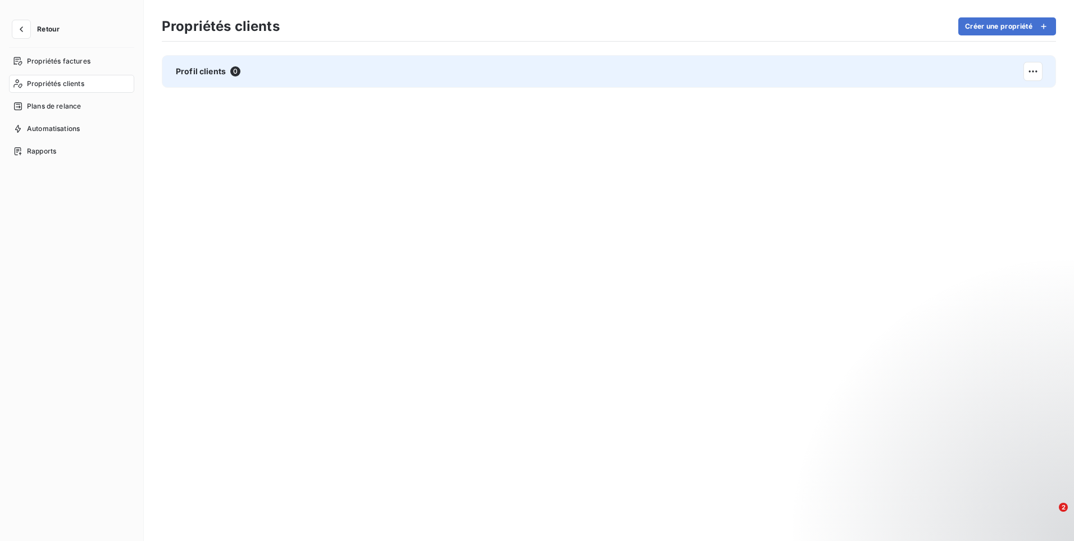
click at [1004, 72] on div "Profil clients 0" at bounding box center [609, 71] width 895 height 33
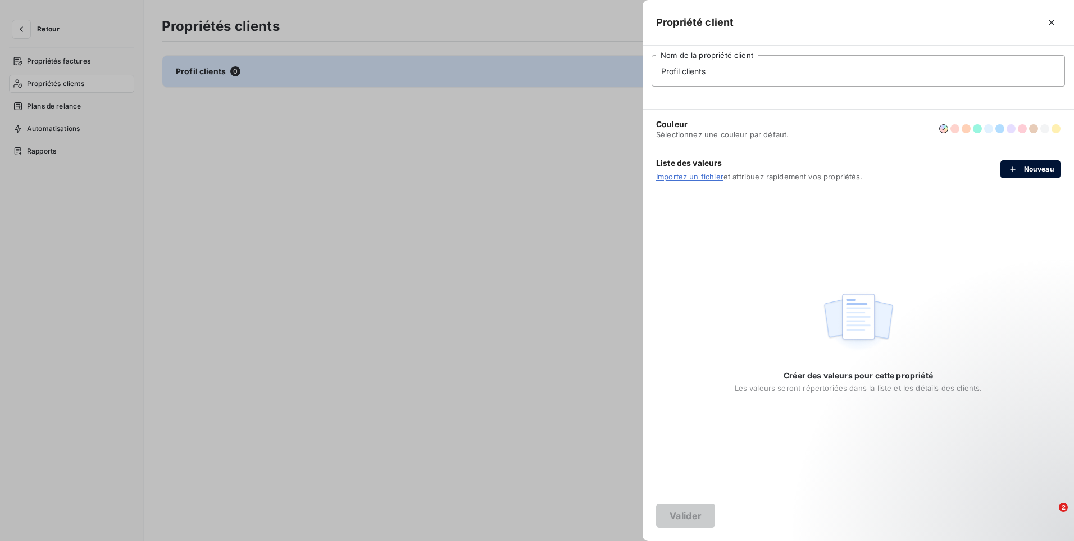
click at [1046, 171] on button "Nouveau" at bounding box center [1031, 169] width 60 height 18
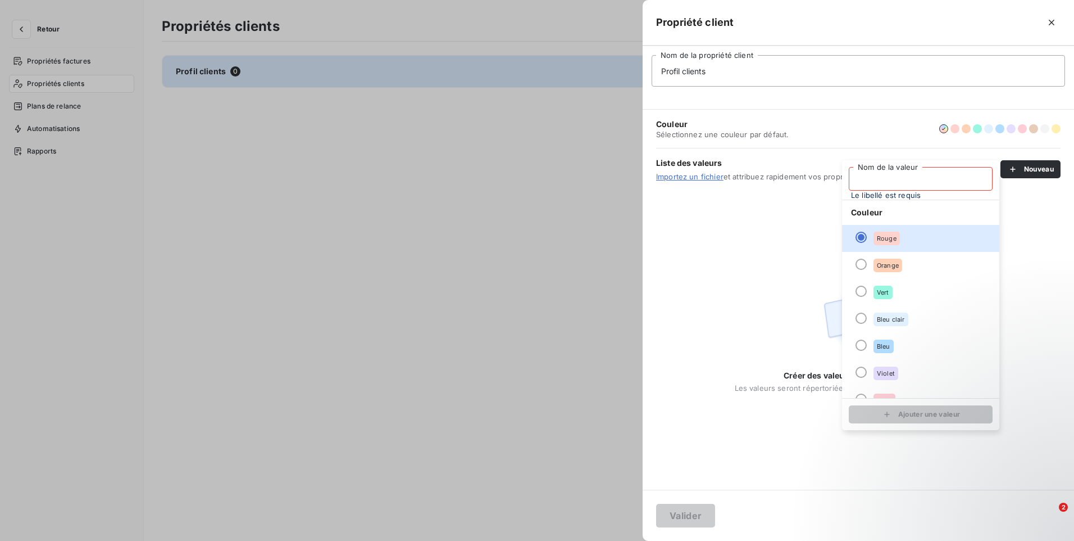
click at [914, 182] on input "Nom de la valeur" at bounding box center [921, 179] width 144 height 24
type input "a"
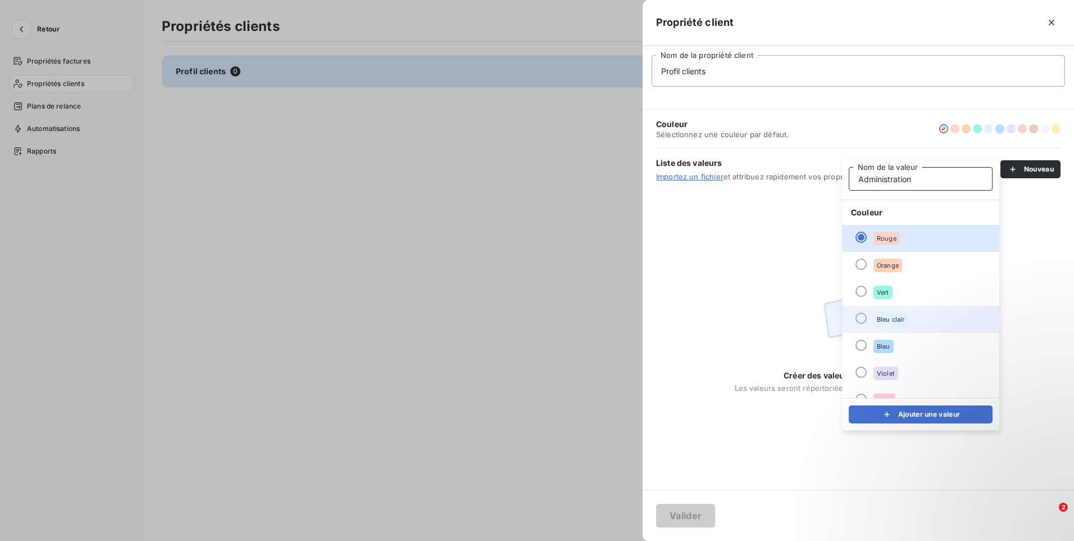
type input "Administration"
drag, startPoint x: 889, startPoint y: 315, endPoint x: 895, endPoint y: 330, distance: 16.2
click at [889, 316] on span "Bleu clair" at bounding box center [891, 319] width 28 height 7
click at [894, 412] on div "submit" at bounding box center [890, 414] width 17 height 11
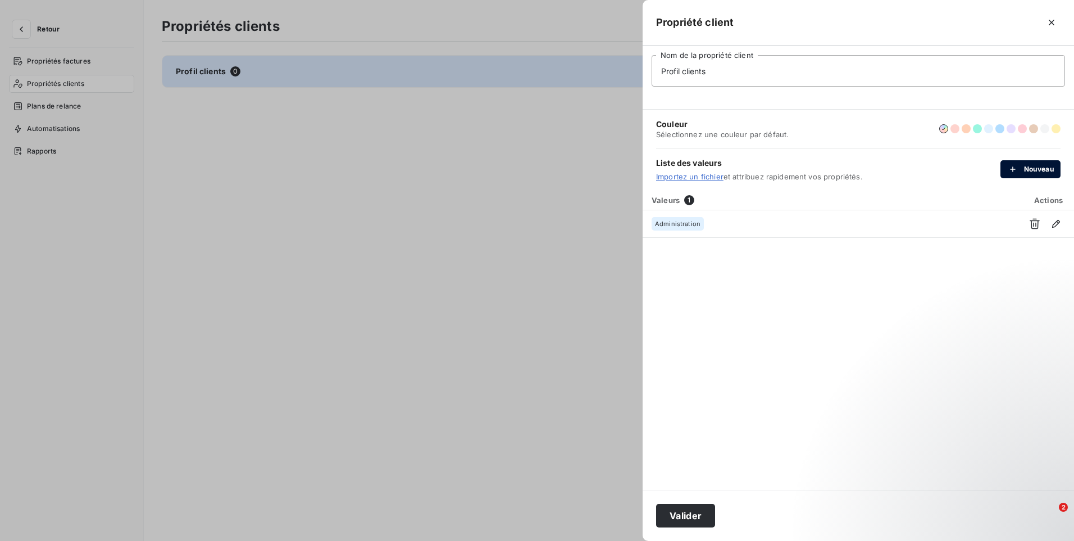
click at [1035, 174] on button "Nouveau" at bounding box center [1031, 169] width 60 height 18
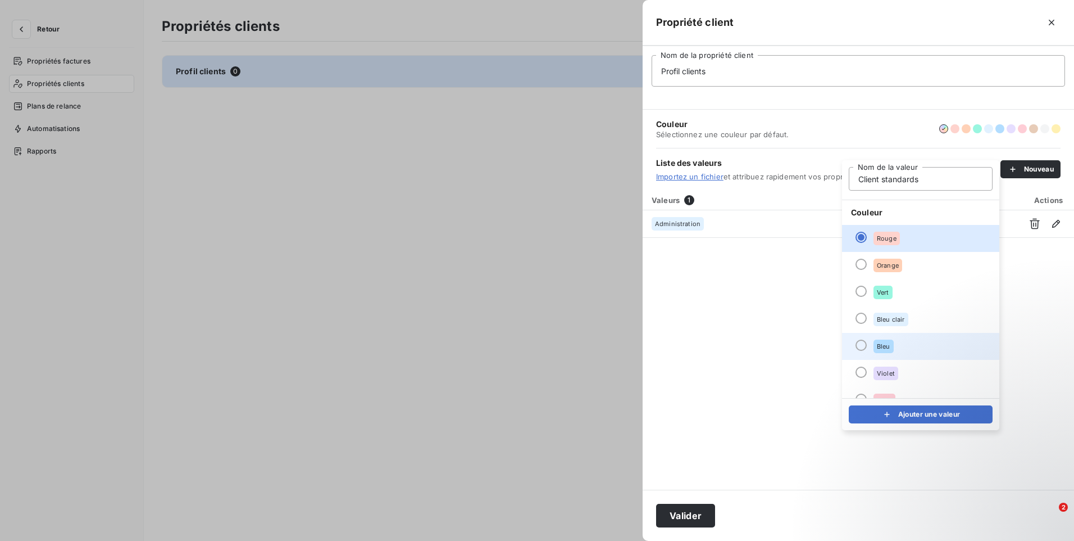
type input "Client standards"
click at [887, 348] on span "Bleu" at bounding box center [883, 346] width 13 height 7
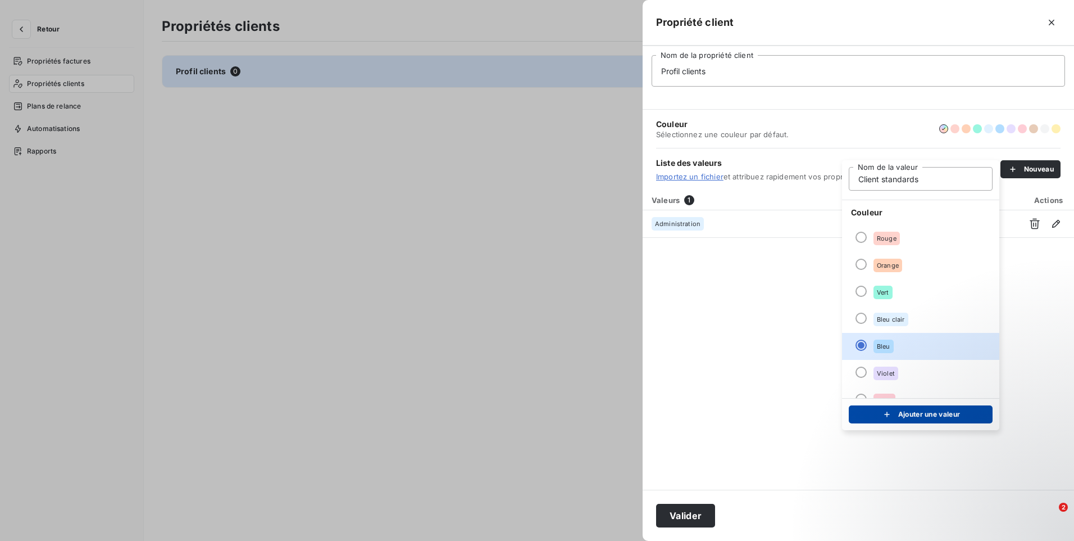
click at [888, 417] on icon "submit" at bounding box center [887, 414] width 11 height 11
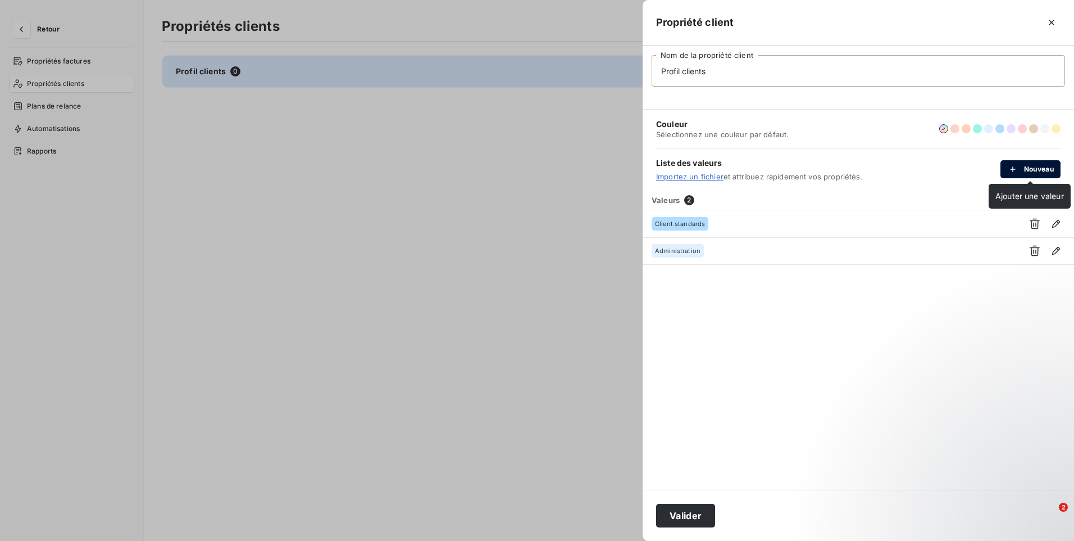
click at [1028, 170] on button "Nouveau" at bounding box center [1031, 169] width 60 height 18
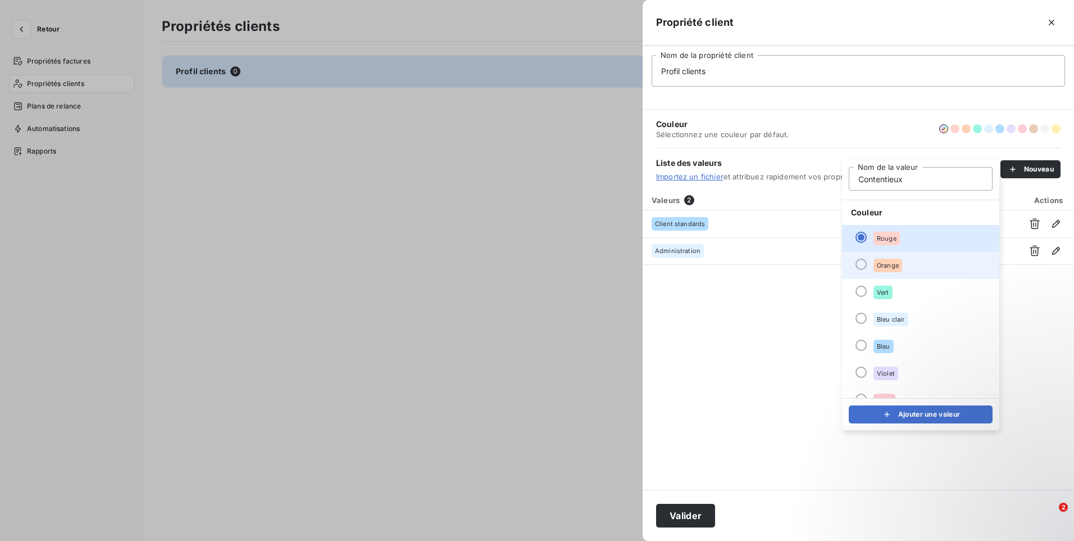
type input "Contentieux"
drag, startPoint x: 903, startPoint y: 260, endPoint x: 900, endPoint y: 296, distance: 36.1
click at [903, 261] on li "Orange" at bounding box center [920, 265] width 157 height 27
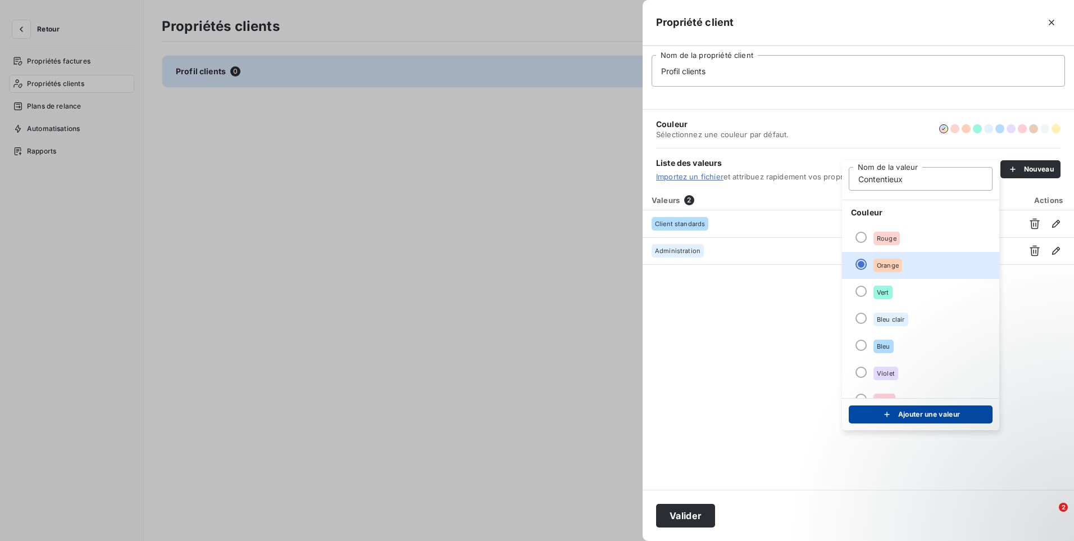
click at [882, 415] on icon "submit" at bounding box center [887, 414] width 11 height 11
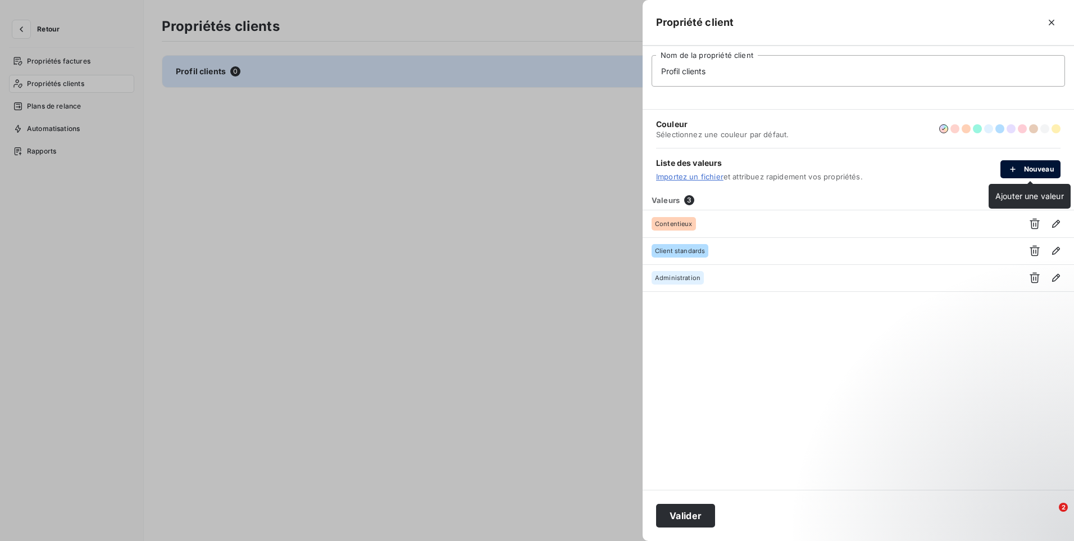
click at [1034, 170] on button "Nouveau" at bounding box center [1031, 169] width 60 height 18
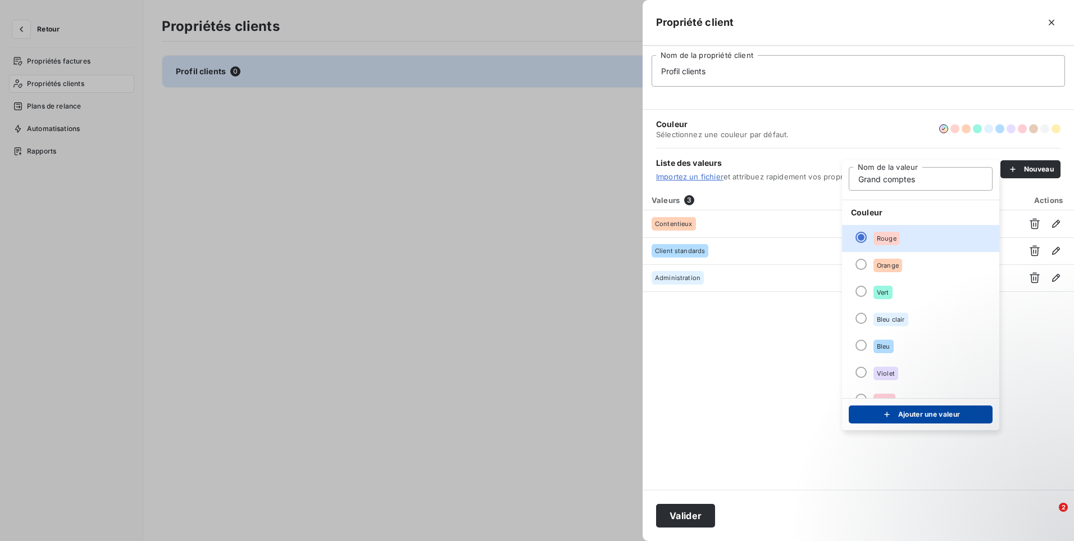
type input "Grand comptes"
click at [906, 415] on button "Ajouter une valeur" at bounding box center [921, 414] width 144 height 18
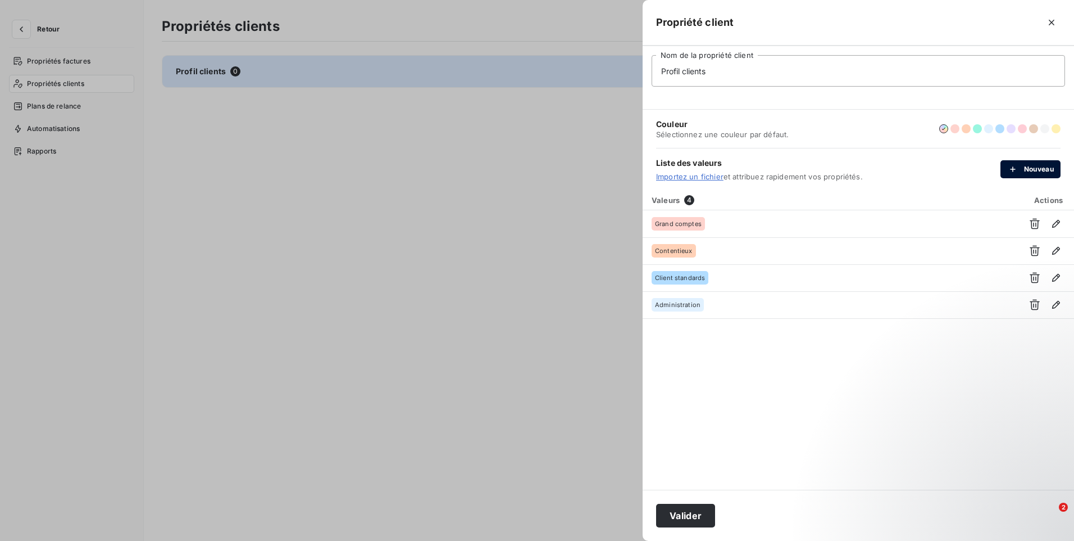
click at [1046, 170] on button "Nouveau" at bounding box center [1031, 169] width 60 height 18
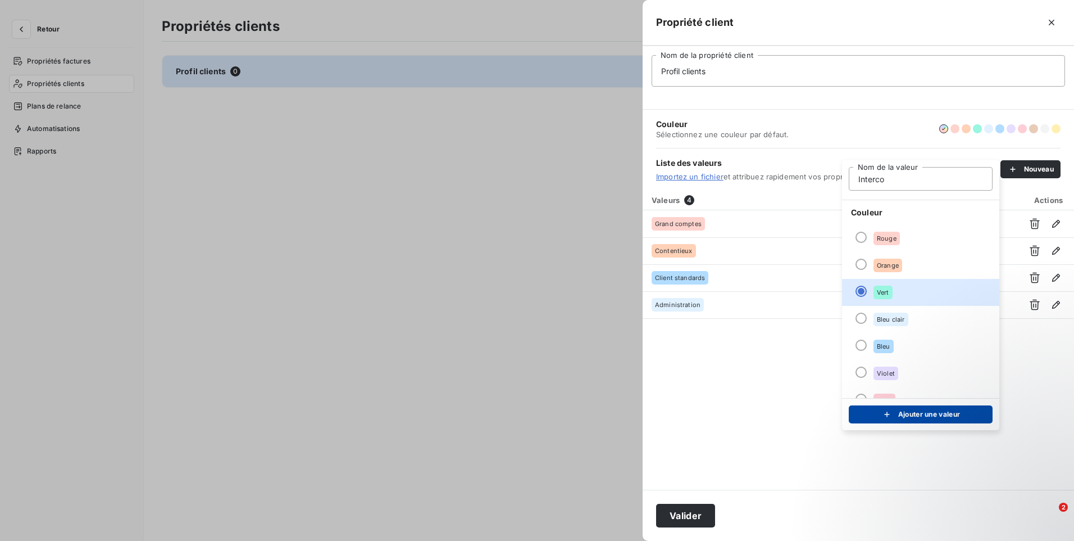
type input "Interco"
click at [921, 412] on button "Ajouter une valeur" at bounding box center [921, 414] width 144 height 18
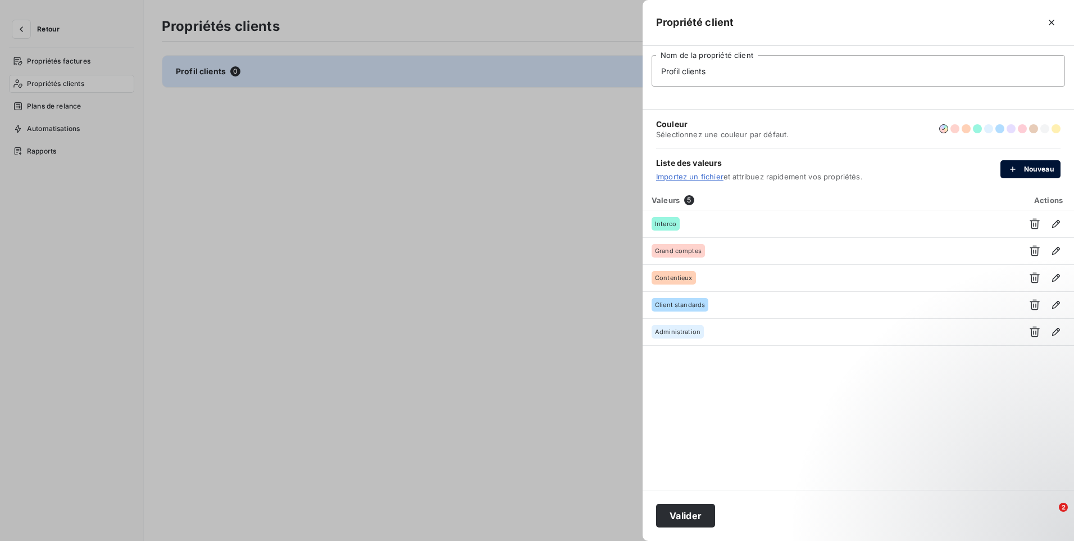
click at [1033, 167] on button "Nouveau" at bounding box center [1031, 169] width 60 height 18
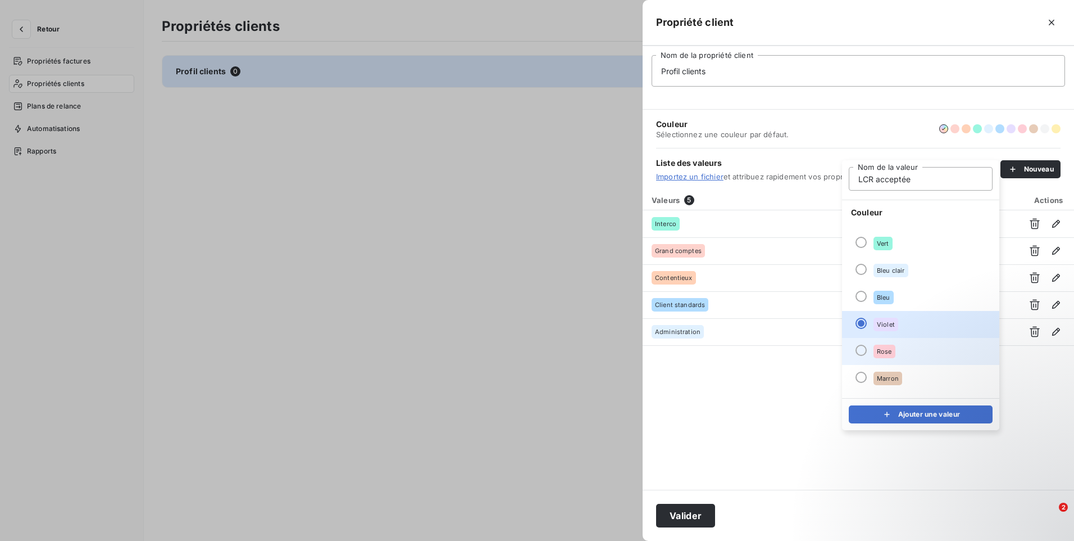
scroll to position [97, 0]
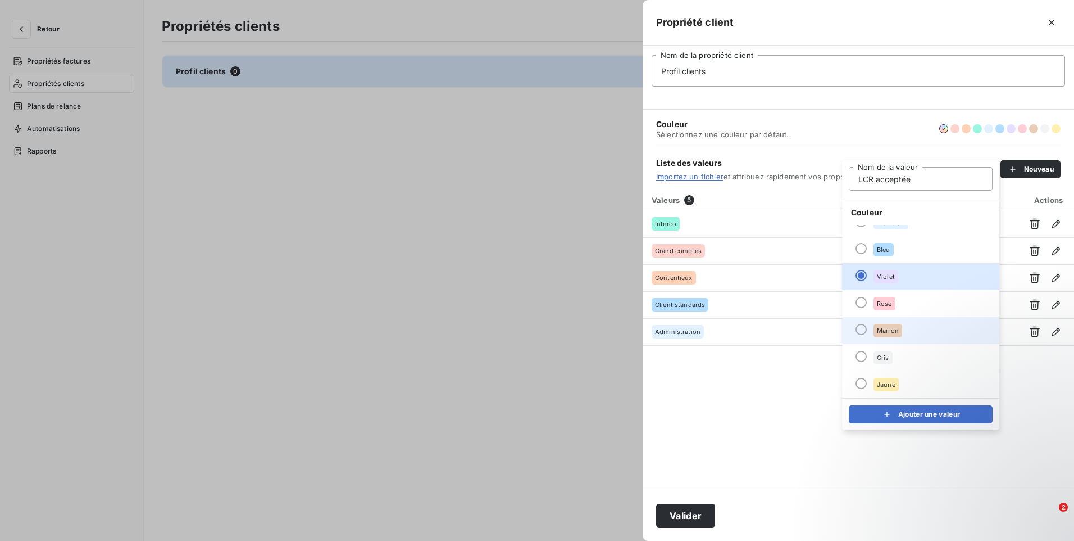
type input "LCR acceptée"
click at [909, 330] on li "Marron" at bounding box center [920, 330] width 157 height 27
click at [891, 412] on div "submit" at bounding box center [890, 414] width 17 height 11
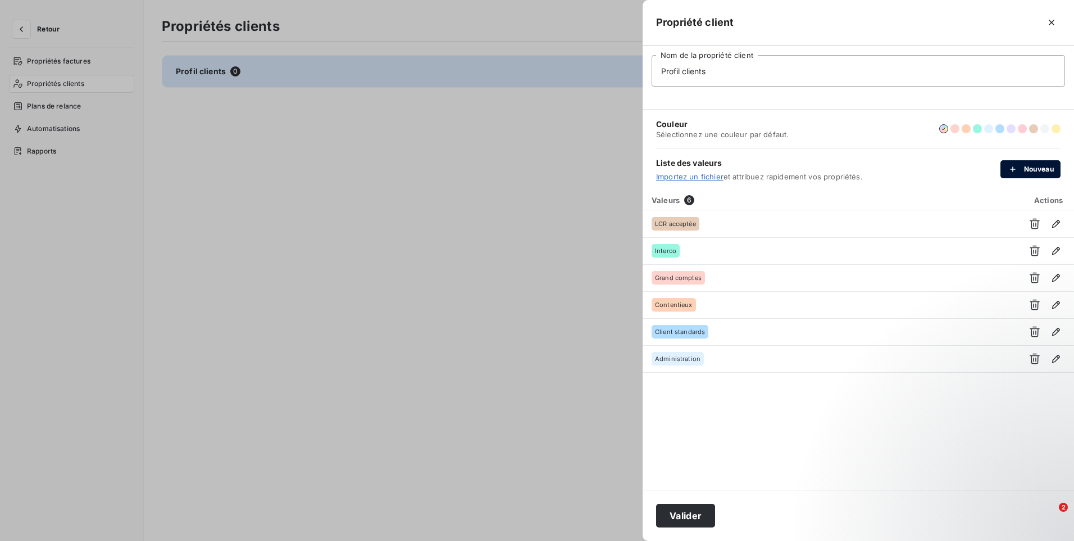
click at [1020, 166] on div "button" at bounding box center [1016, 169] width 17 height 11
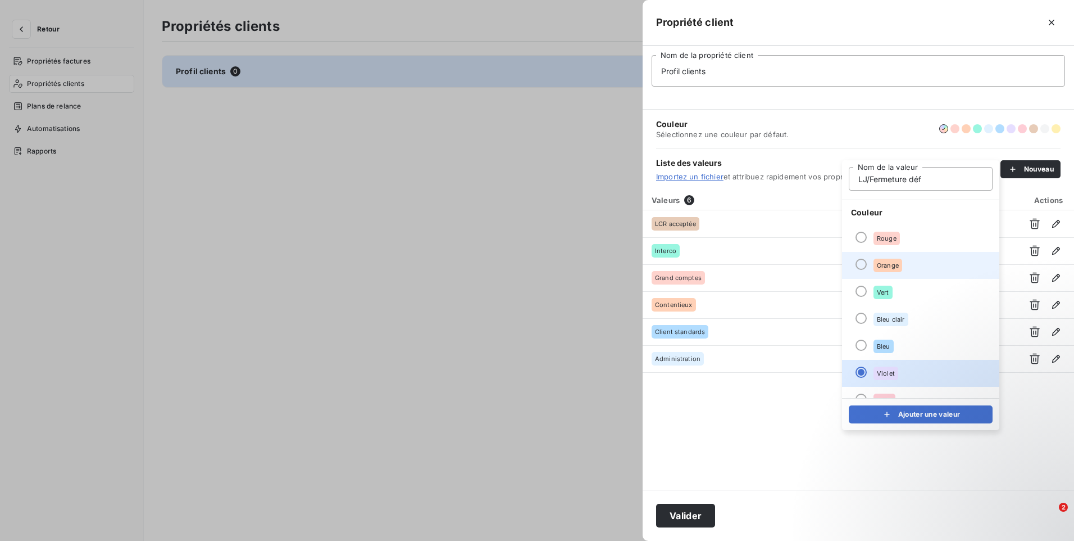
type input "LJ/Fermeture déf"
click at [891, 268] on span "Orange" at bounding box center [888, 265] width 22 height 7
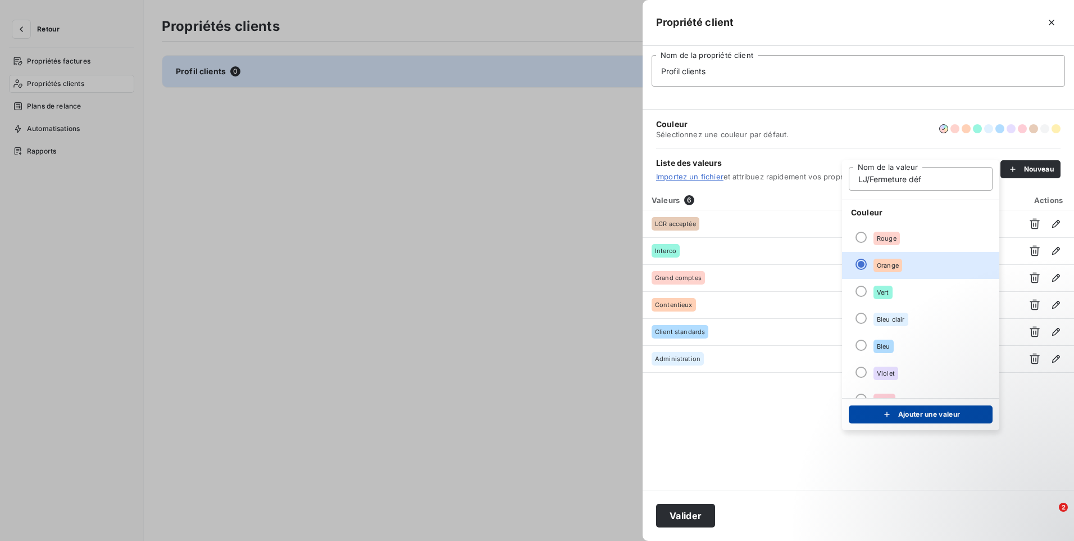
click at [903, 415] on button "Ajouter une valeur" at bounding box center [921, 414] width 144 height 18
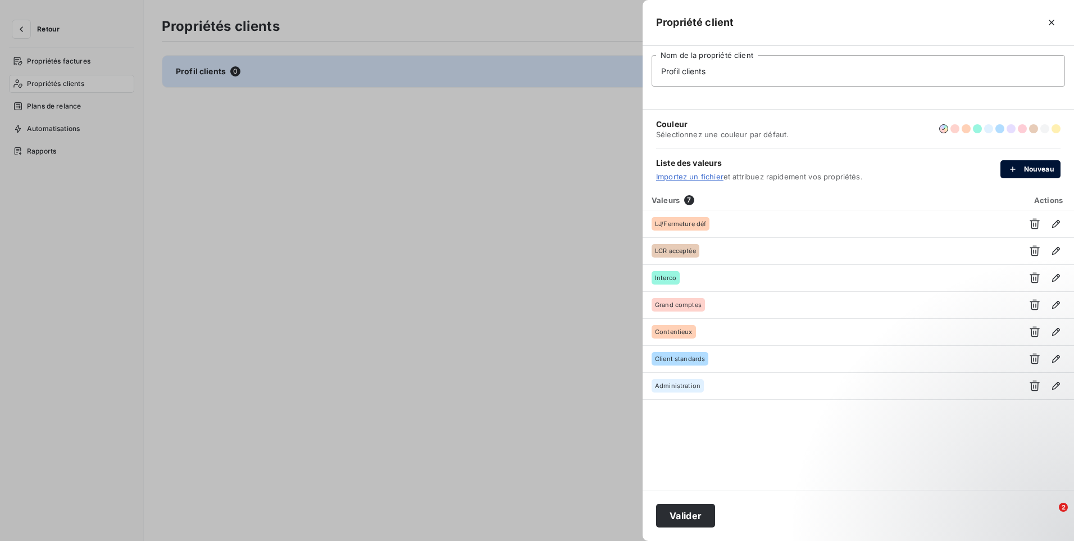
click at [1044, 171] on button "Nouveau" at bounding box center [1031, 169] width 60 height 18
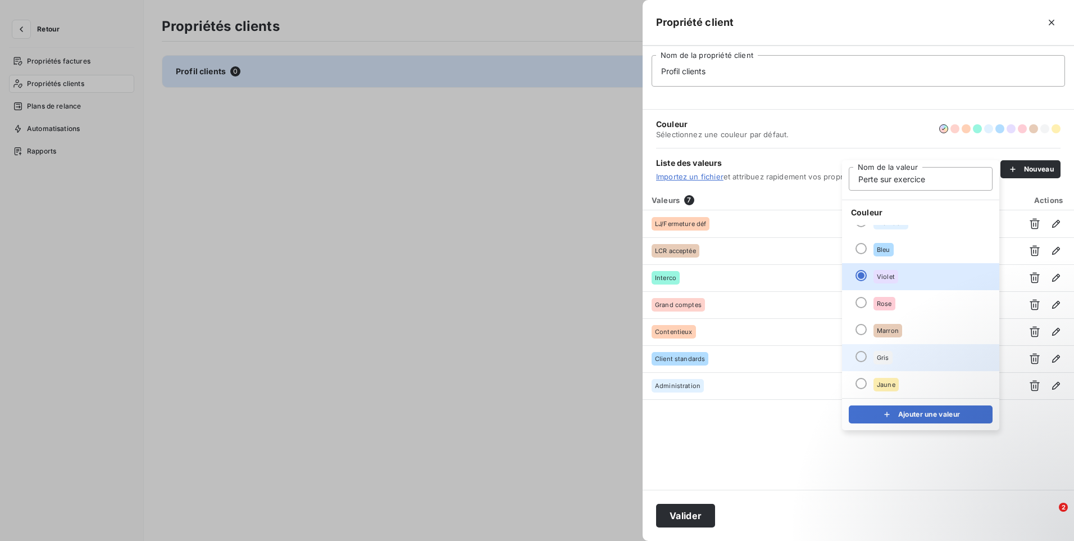
type input "Perte sur exercice"
click at [891, 362] on div "Gris" at bounding box center [883, 357] width 19 height 13
click at [897, 414] on button "Ajouter une valeur" at bounding box center [921, 414] width 144 height 18
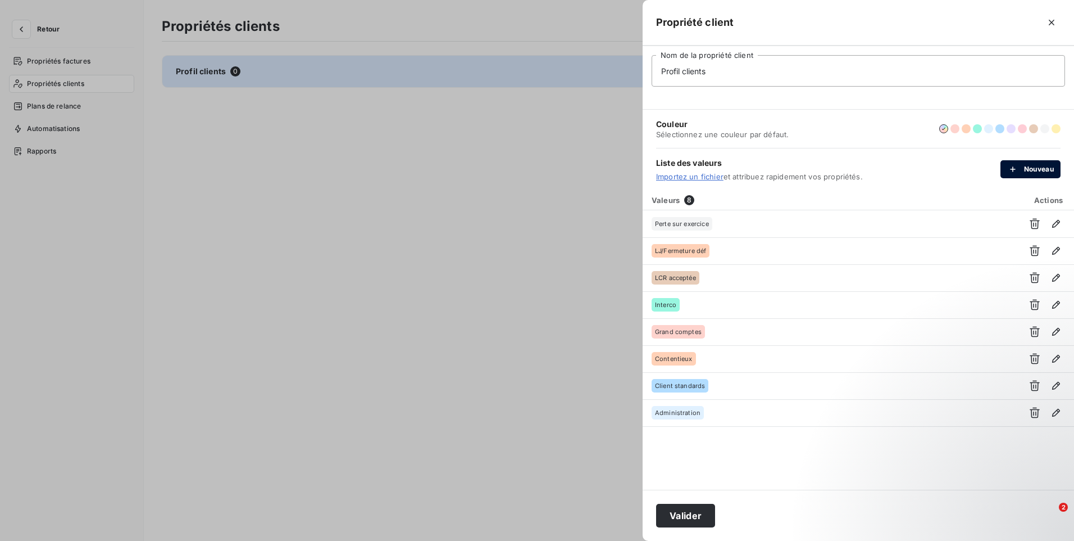
click at [1028, 174] on button "Nouveau" at bounding box center [1031, 169] width 60 height 18
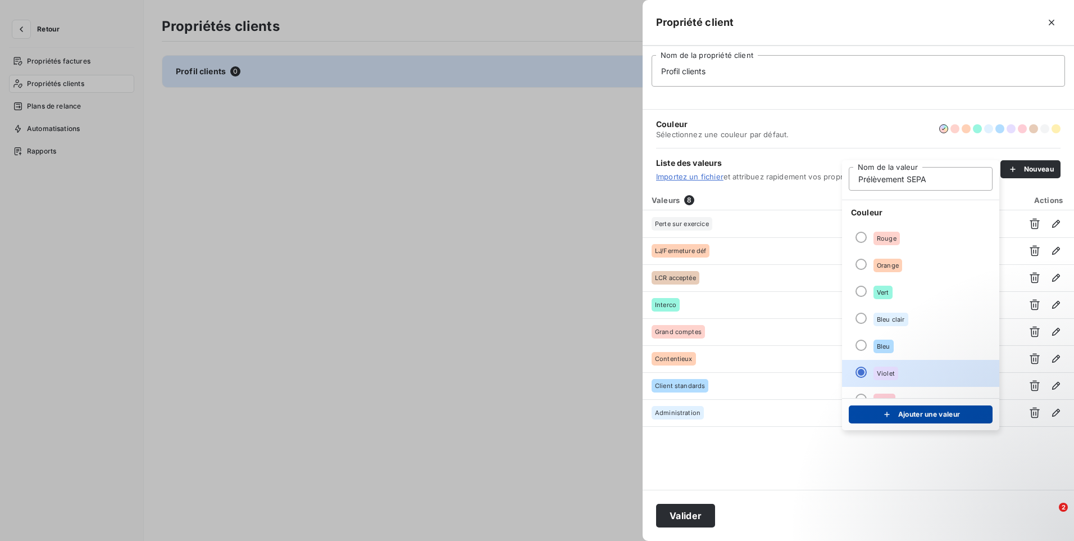
type input "Prélèvement SEPA"
click at [892, 411] on icon "submit" at bounding box center [887, 414] width 11 height 11
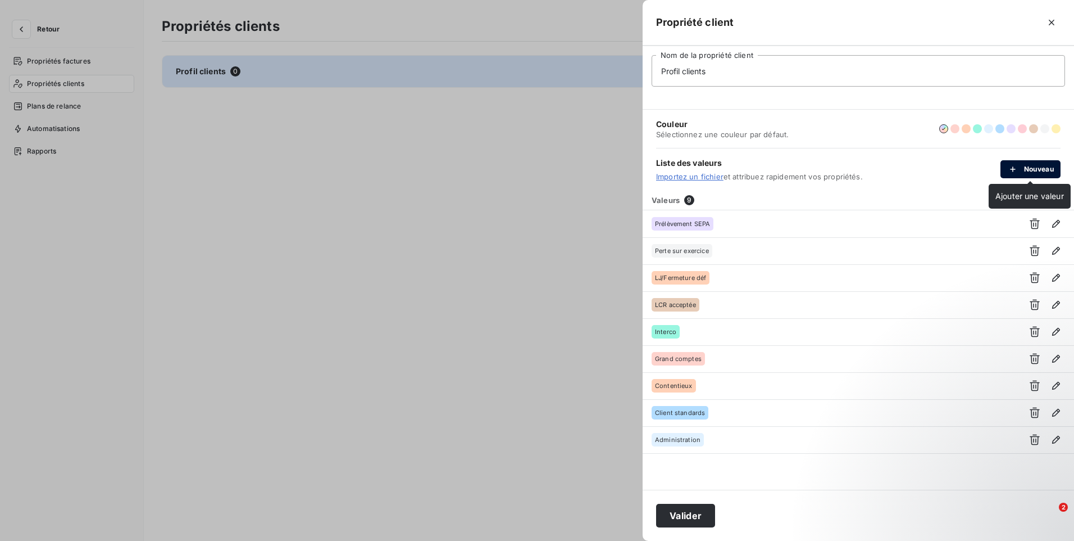
click at [1048, 171] on button "Nouveau" at bounding box center [1031, 169] width 60 height 18
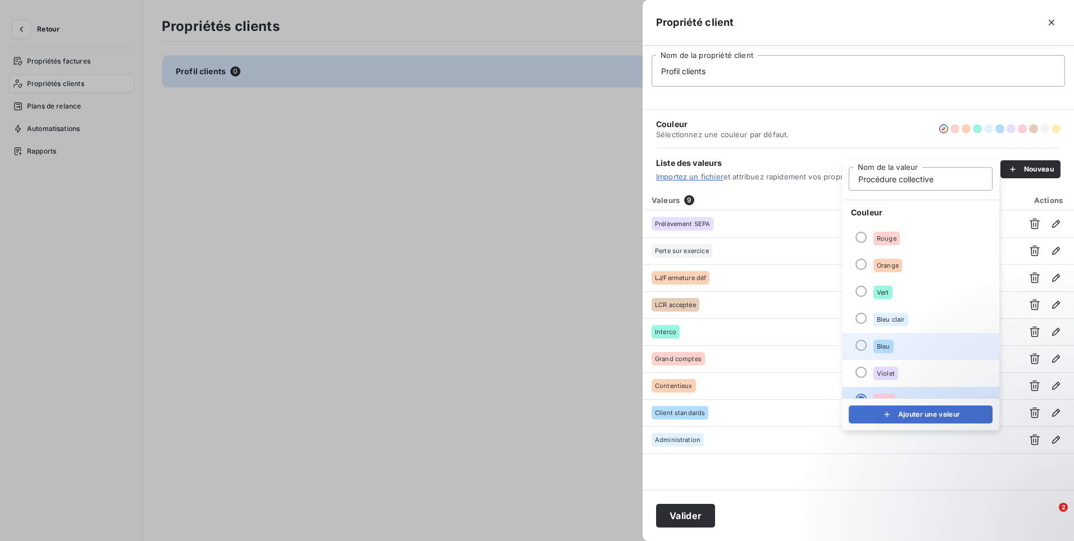
type input "Procédure collective"
click at [901, 353] on li "Bleu" at bounding box center [920, 346] width 157 height 27
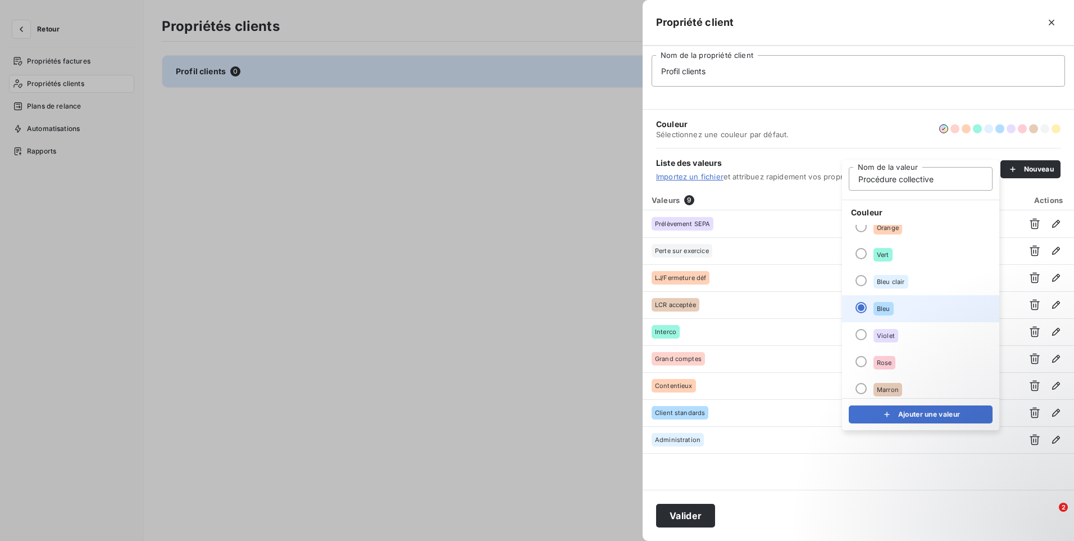
scroll to position [56, 0]
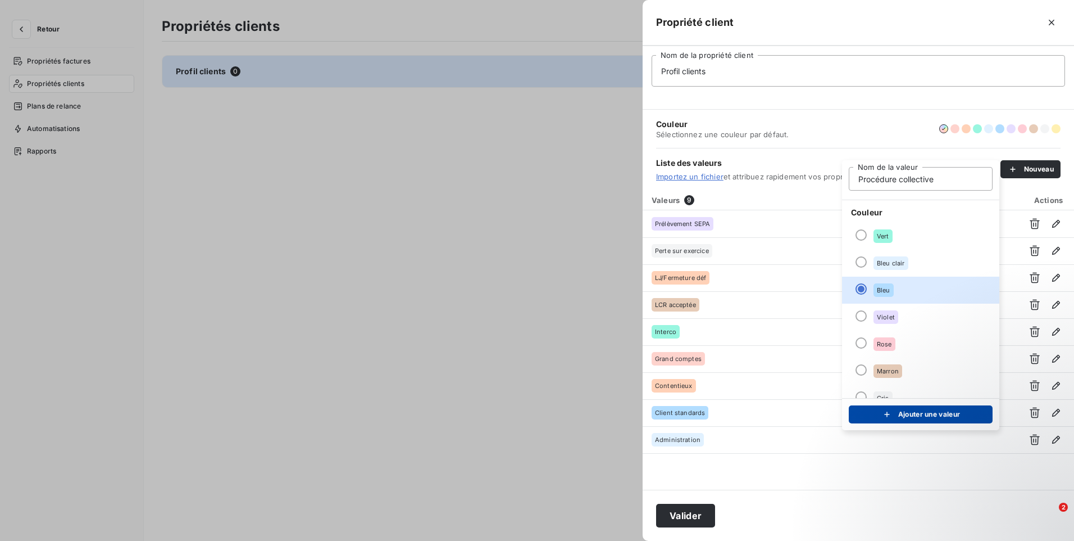
click at [895, 416] on div "submit" at bounding box center [890, 414] width 17 height 11
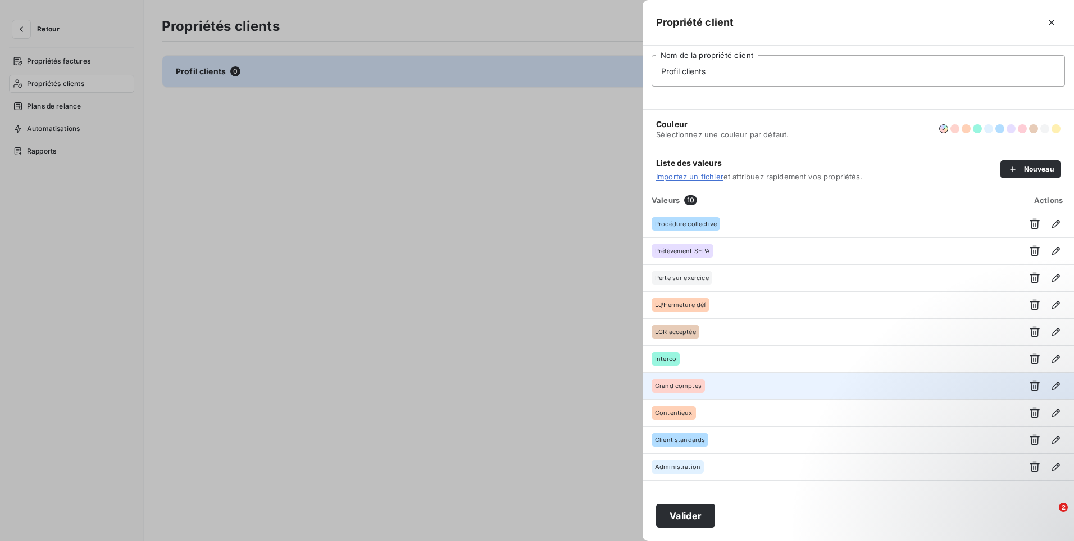
click at [694, 387] on span "Grand comptes" at bounding box center [678, 385] width 47 height 7
click at [1061, 383] on icon "button" at bounding box center [1056, 385] width 11 height 11
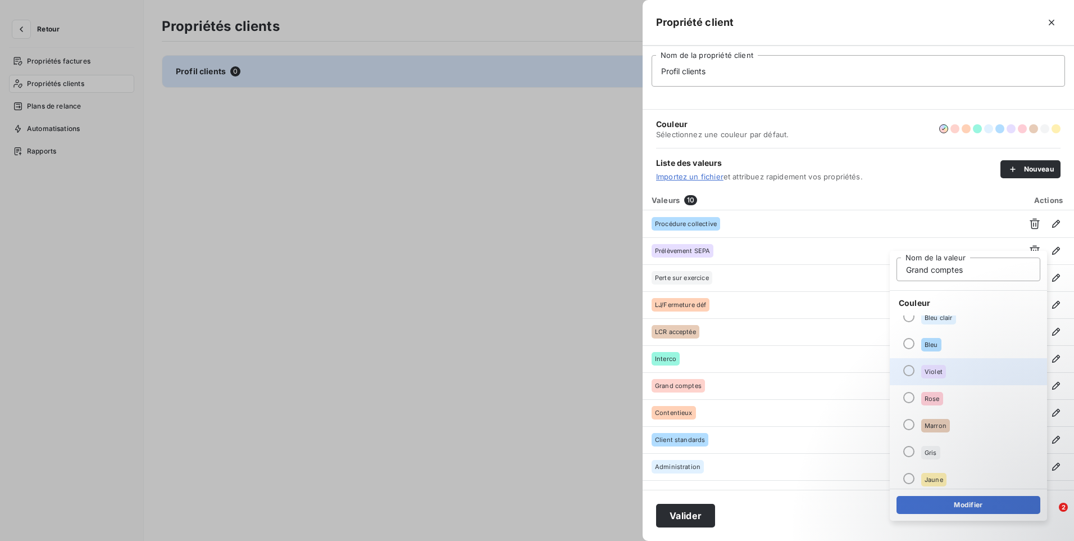
scroll to position [97, 0]
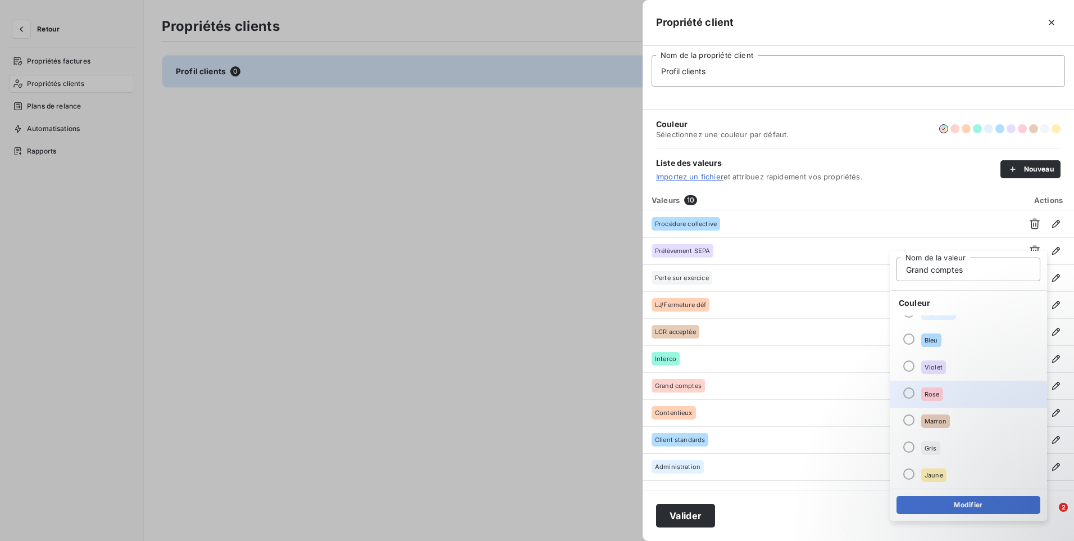
click at [977, 392] on li "Rose" at bounding box center [968, 393] width 157 height 27
click at [962, 511] on button "Modifier" at bounding box center [969, 505] width 144 height 18
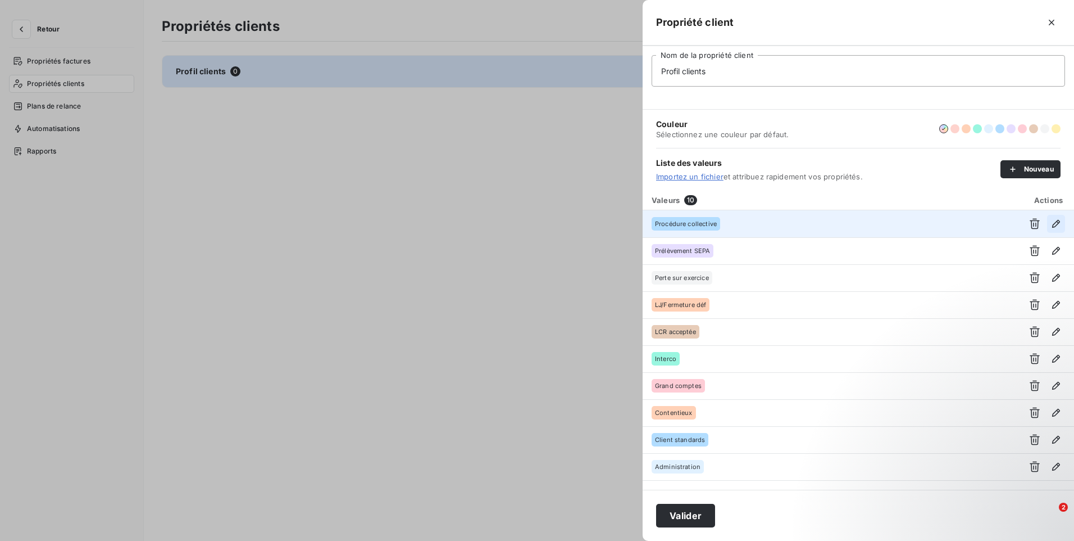
click at [1058, 223] on icon "button" at bounding box center [1057, 224] width 8 height 8
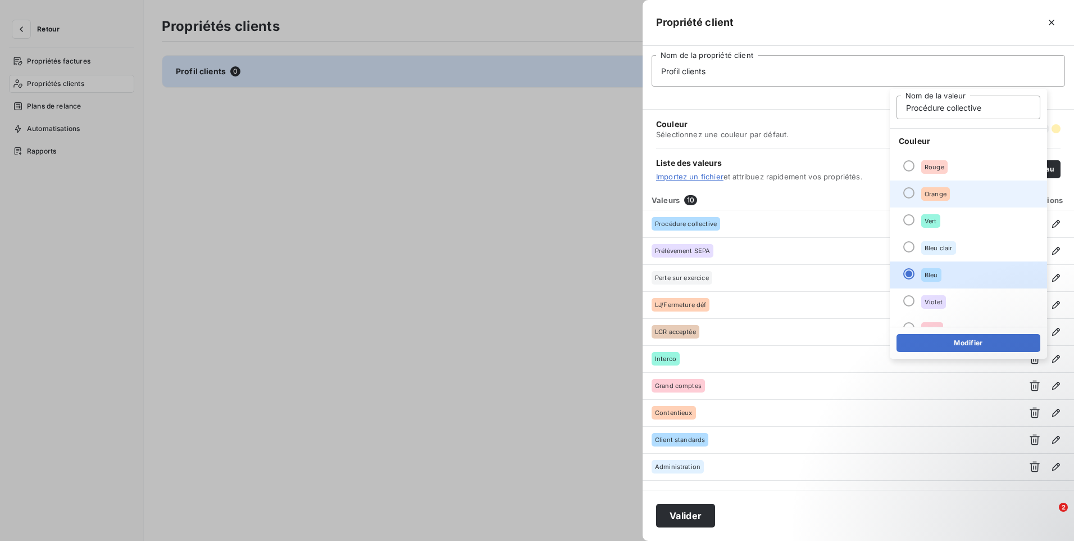
click at [931, 198] on div "Orange" at bounding box center [936, 193] width 29 height 13
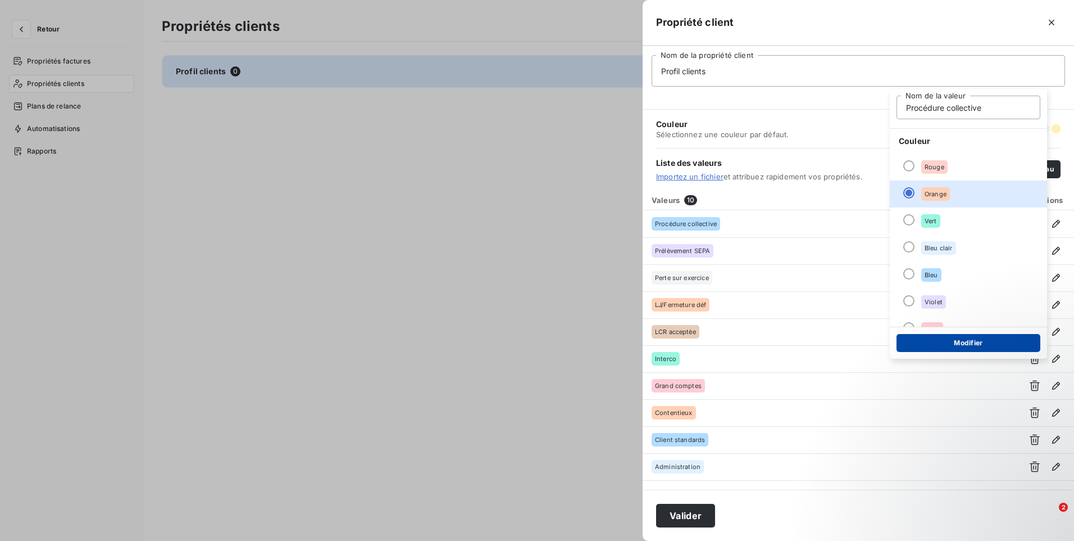
click at [955, 341] on button "Modifier" at bounding box center [969, 343] width 144 height 18
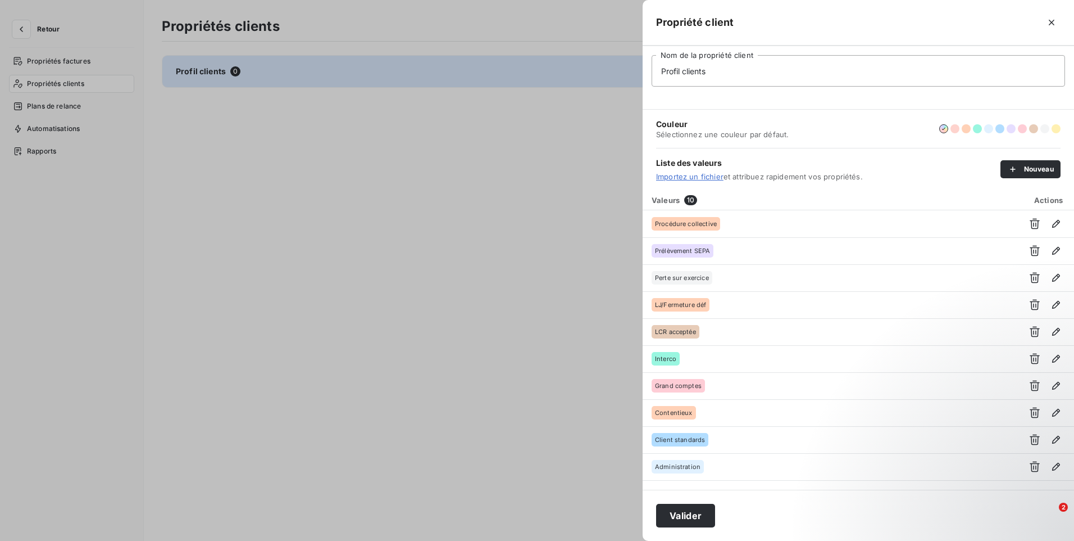
click at [908, 173] on span "Importez un fichier et attribuez rapidement vos propriétés." at bounding box center [828, 176] width 344 height 9
click at [1021, 171] on div "button" at bounding box center [1016, 169] width 17 height 11
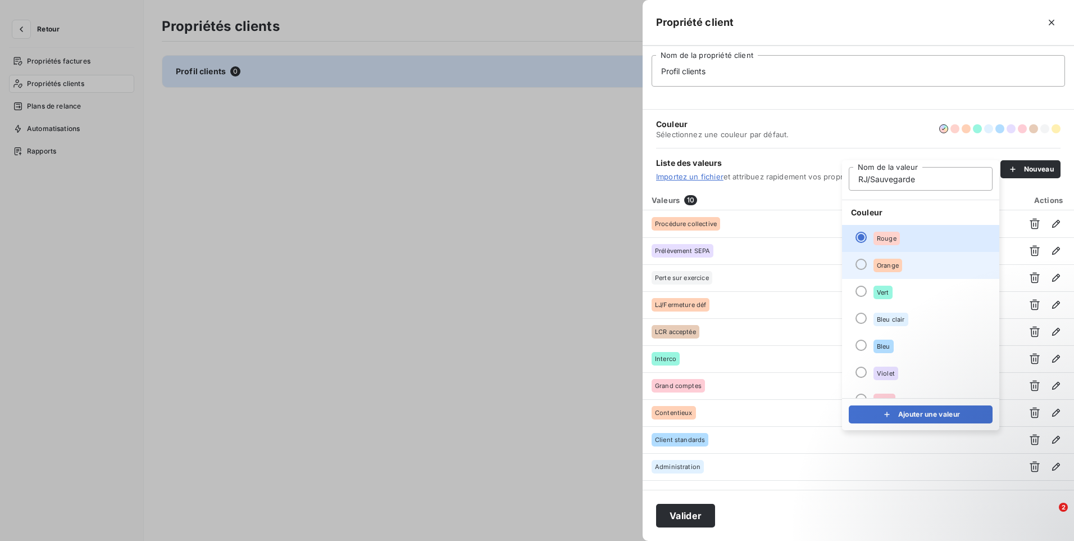
type input "RJ/Sauvegarde"
click at [914, 265] on li "Orange" at bounding box center [920, 265] width 157 height 27
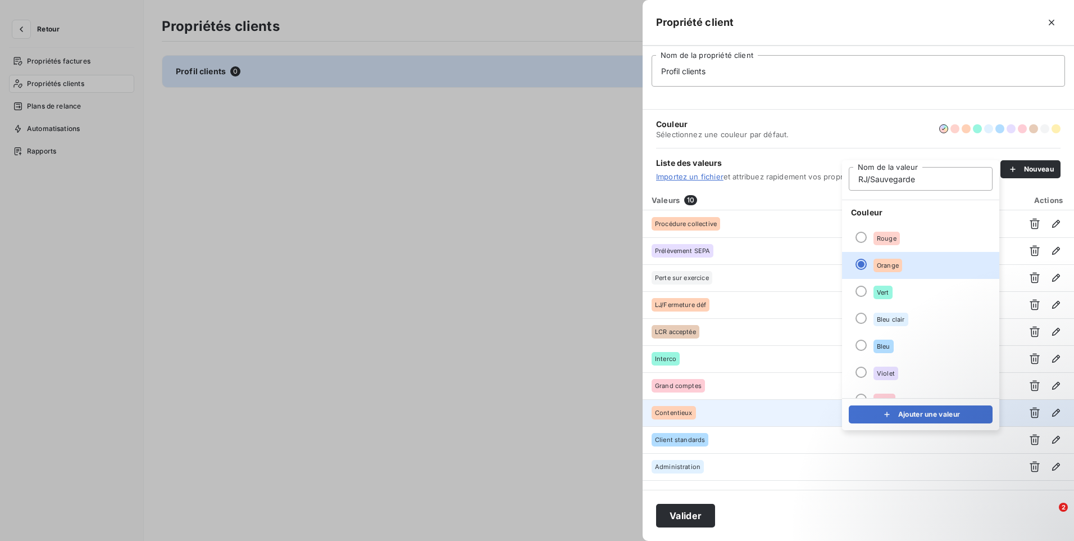
click at [928, 416] on button "Ajouter une valeur" at bounding box center [921, 414] width 144 height 18
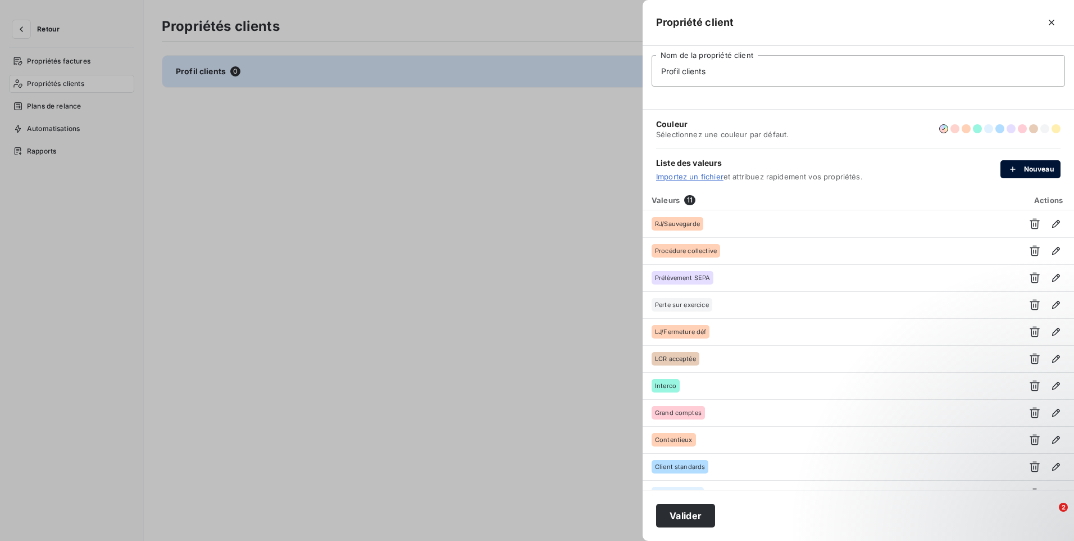
click at [1018, 174] on icon "button" at bounding box center [1013, 169] width 11 height 11
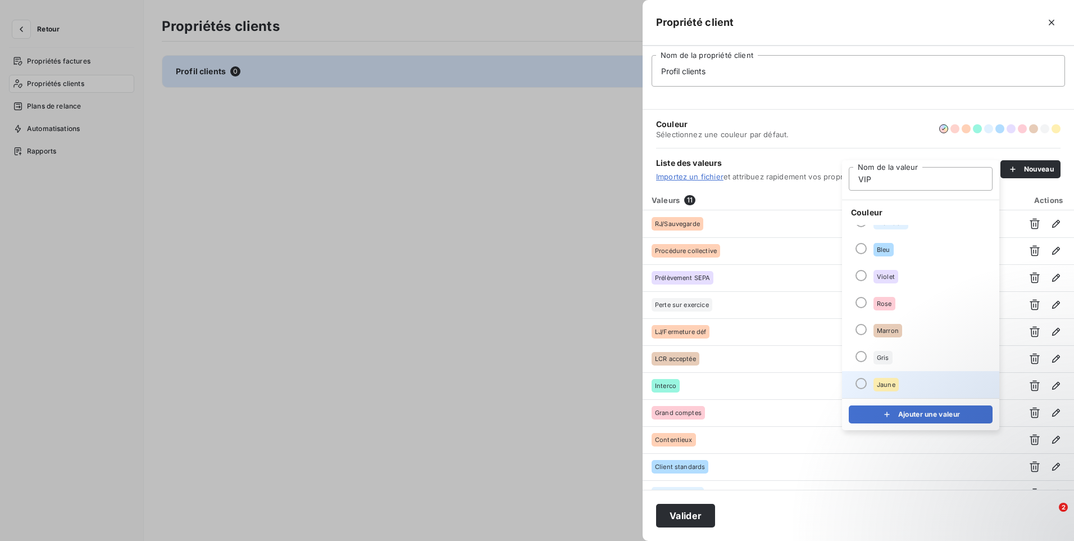
type input "VIP"
click at [893, 386] on span "Jaune" at bounding box center [886, 384] width 19 height 7
click at [892, 415] on div "submit" at bounding box center [890, 414] width 17 height 11
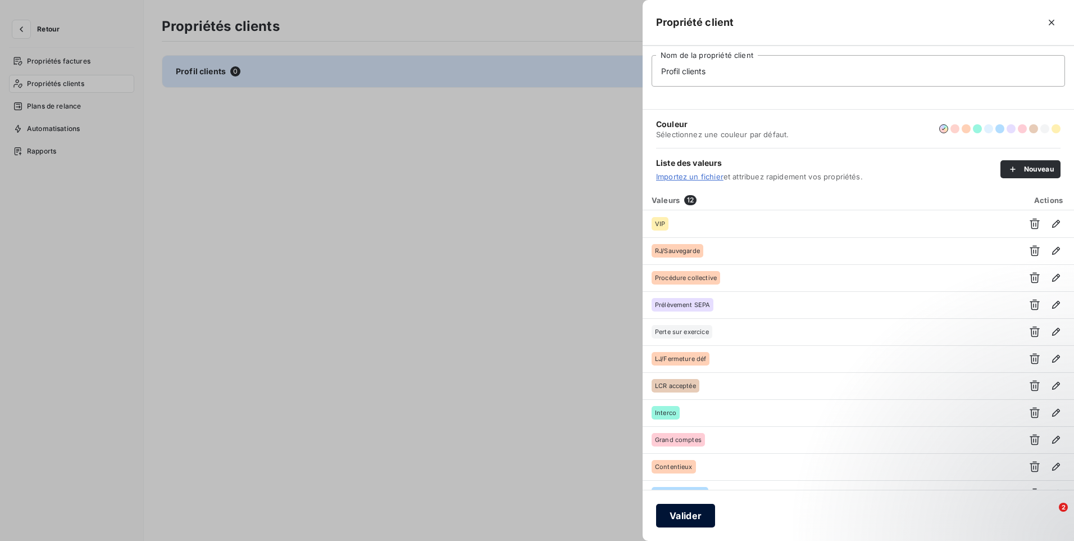
click at [684, 518] on button "Valider" at bounding box center [685, 516] width 59 height 24
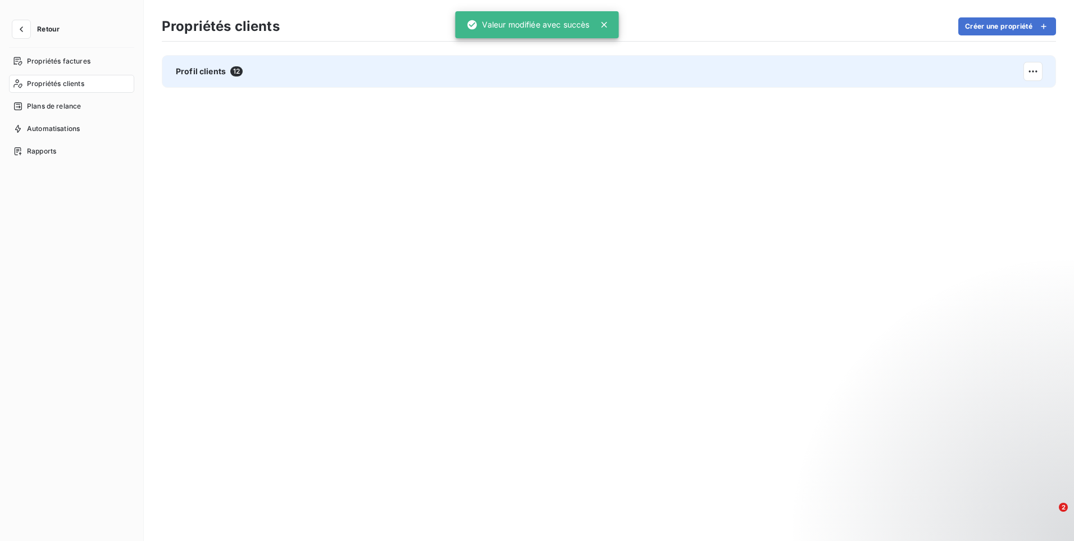
click at [568, 73] on div "Profil clients 12" at bounding box center [609, 71] width 895 height 33
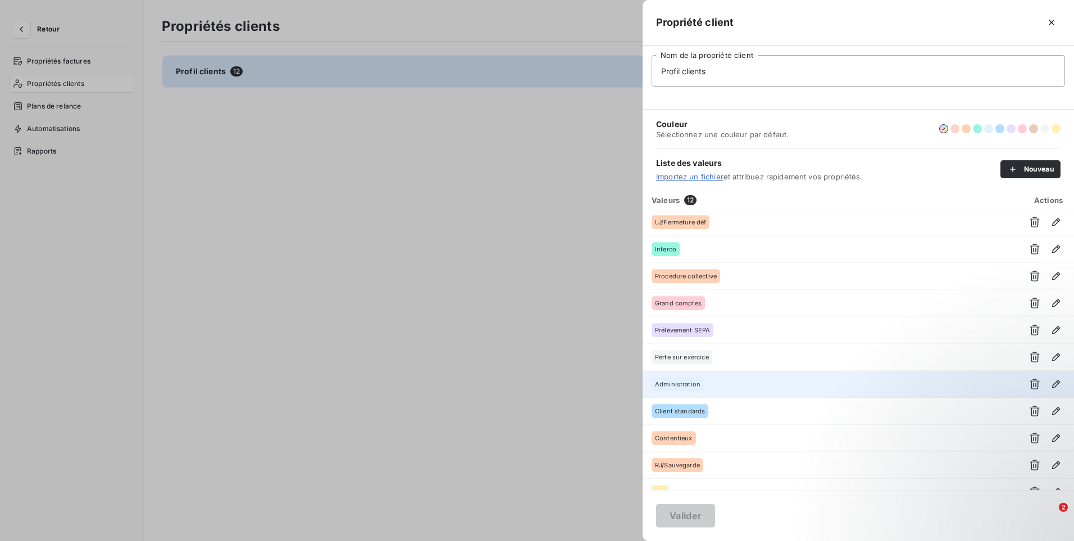
scroll to position [0, 0]
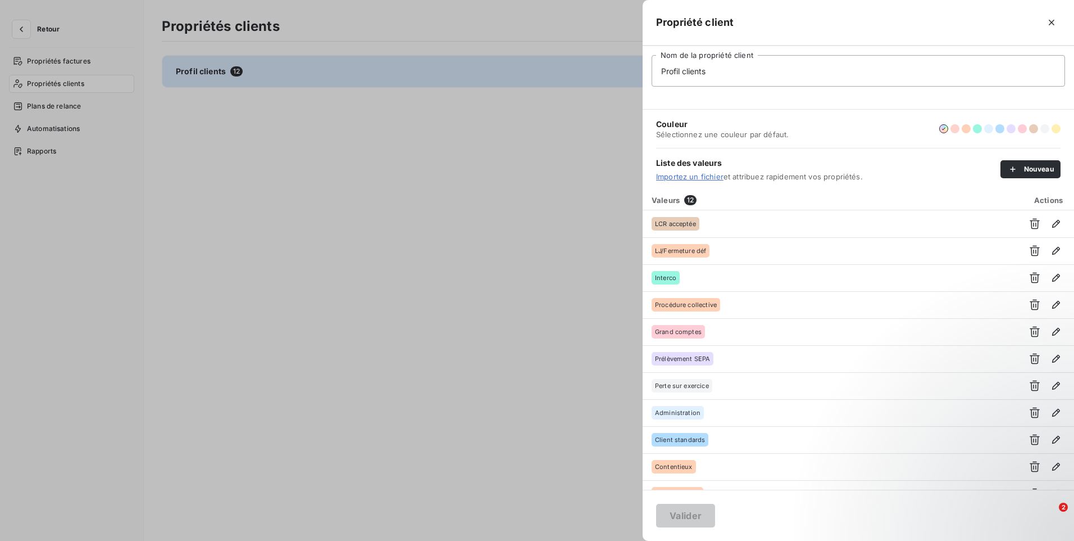
click at [564, 457] on div at bounding box center [537, 270] width 1074 height 541
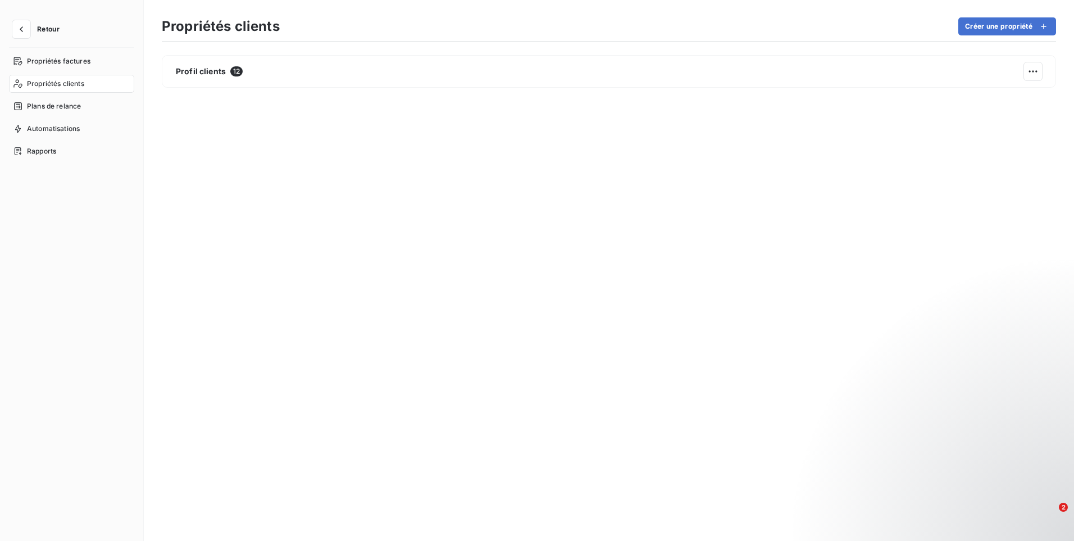
drag, startPoint x: 386, startPoint y: 222, endPoint x: 301, endPoint y: 211, distance: 85.5
click at [385, 222] on div "Profil clients 12" at bounding box center [609, 289] width 895 height 468
drag, startPoint x: 327, startPoint y: 264, endPoint x: 299, endPoint y: 242, distance: 36.0
click at [327, 262] on div "Profil clients 12" at bounding box center [609, 289] width 895 height 468
click at [24, 31] on icon "button" at bounding box center [21, 29] width 11 height 11
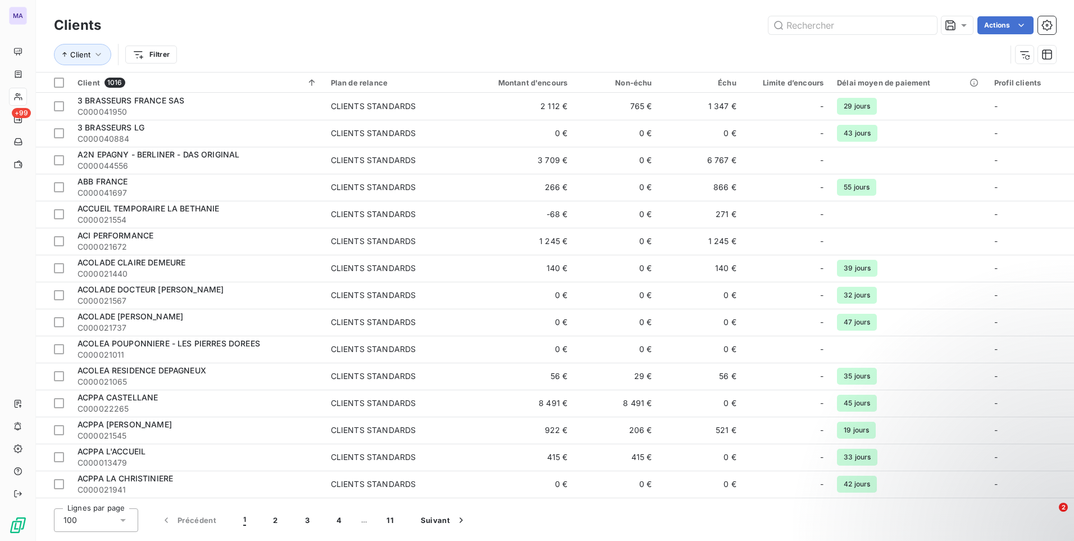
click at [260, 29] on div "Actions" at bounding box center [586, 25] width 942 height 18
click at [330, 19] on div "Actions" at bounding box center [586, 25] width 942 height 18
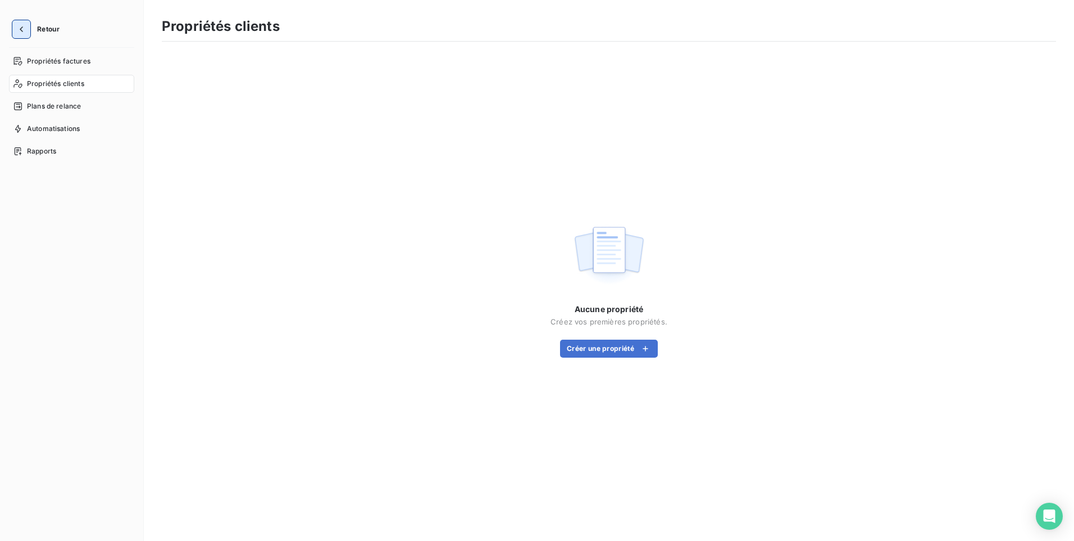
click at [24, 34] on icon "button" at bounding box center [21, 29] width 11 height 11
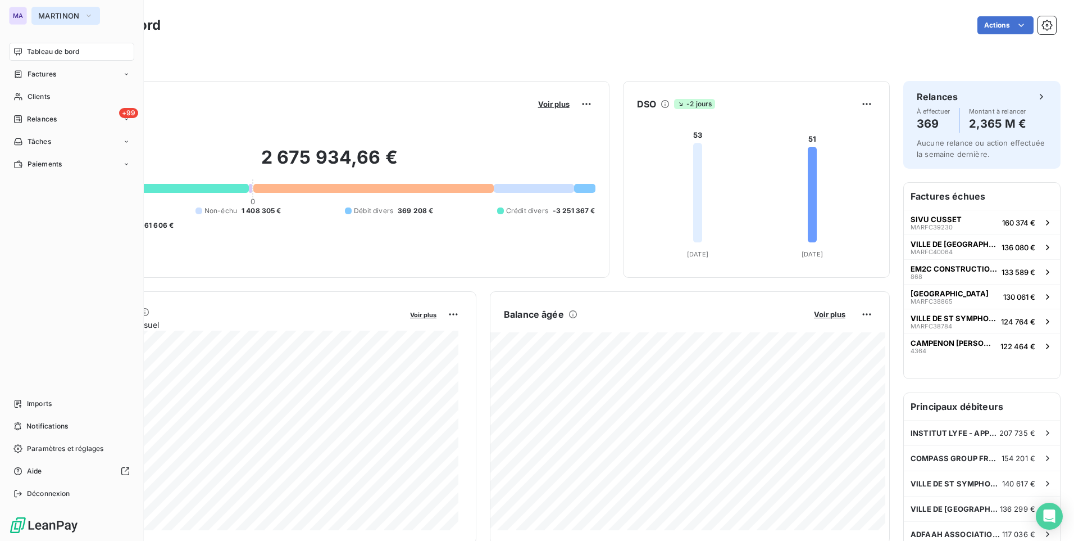
click at [46, 17] on span "MARTINON" at bounding box center [59, 15] width 42 height 9
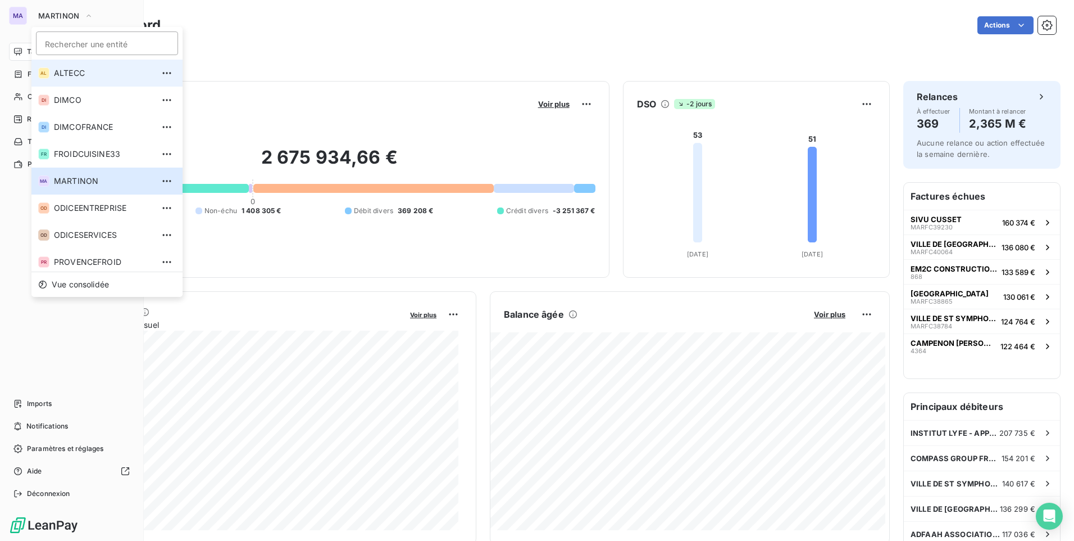
click at [72, 78] on span "ALTECC" at bounding box center [103, 72] width 99 height 11
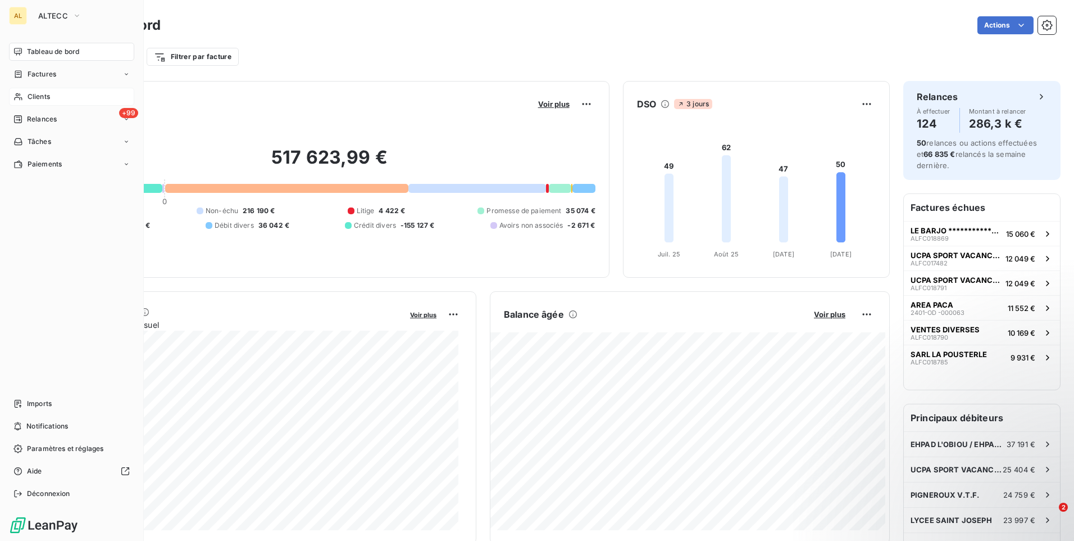
click at [83, 103] on div "Clients" at bounding box center [71, 97] width 125 height 18
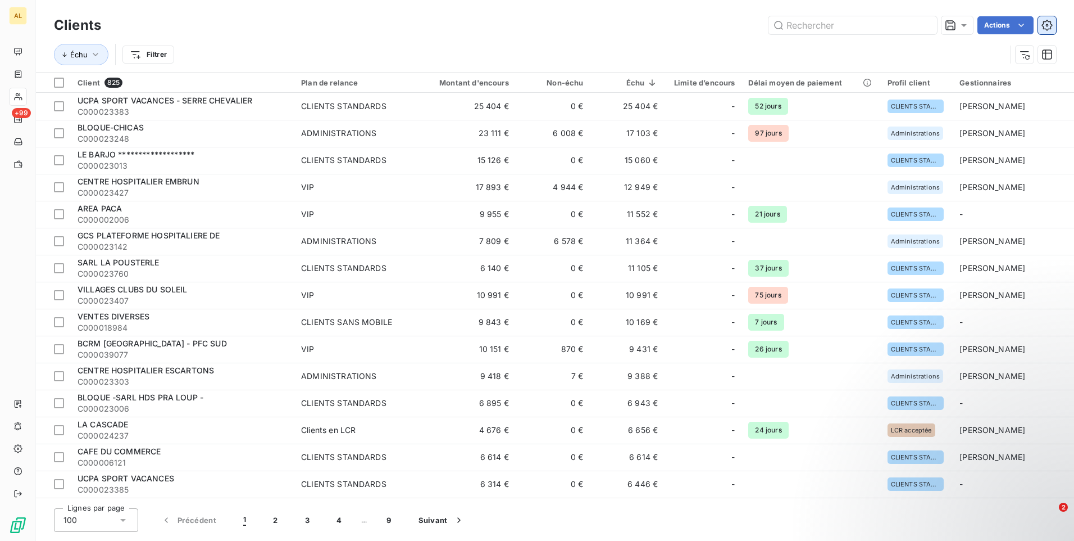
click at [1050, 25] on icon "button" at bounding box center [1047, 25] width 11 height 11
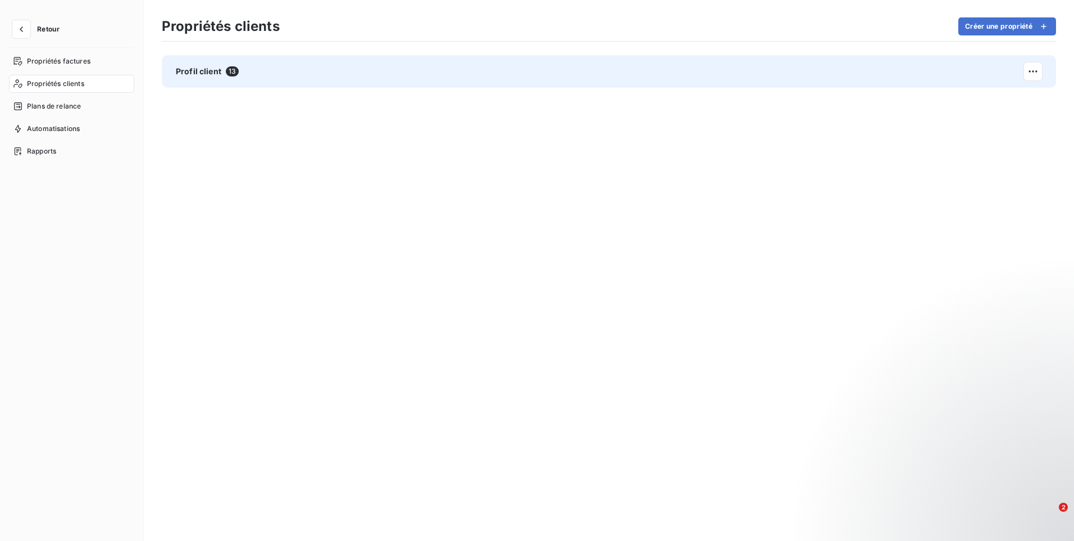
click at [896, 70] on div "Profil client 13" at bounding box center [609, 71] width 895 height 33
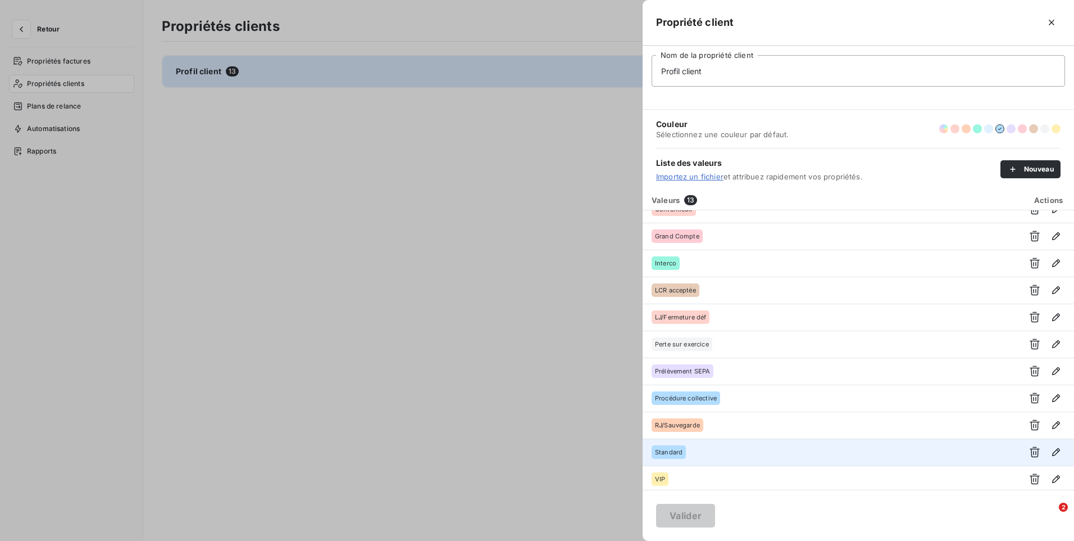
scroll to position [72, 0]
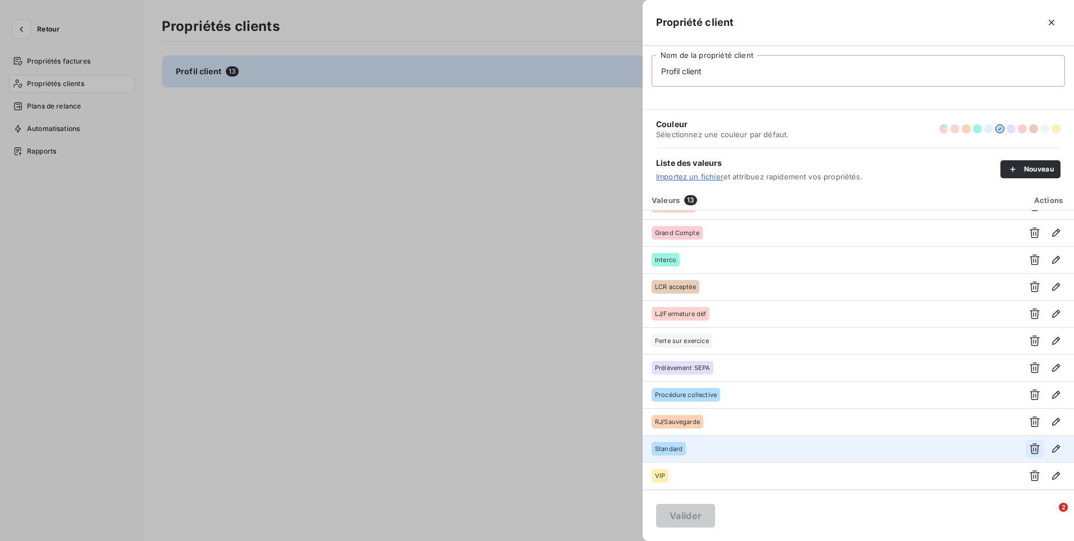
click at [1030, 448] on icon "button" at bounding box center [1035, 448] width 11 height 11
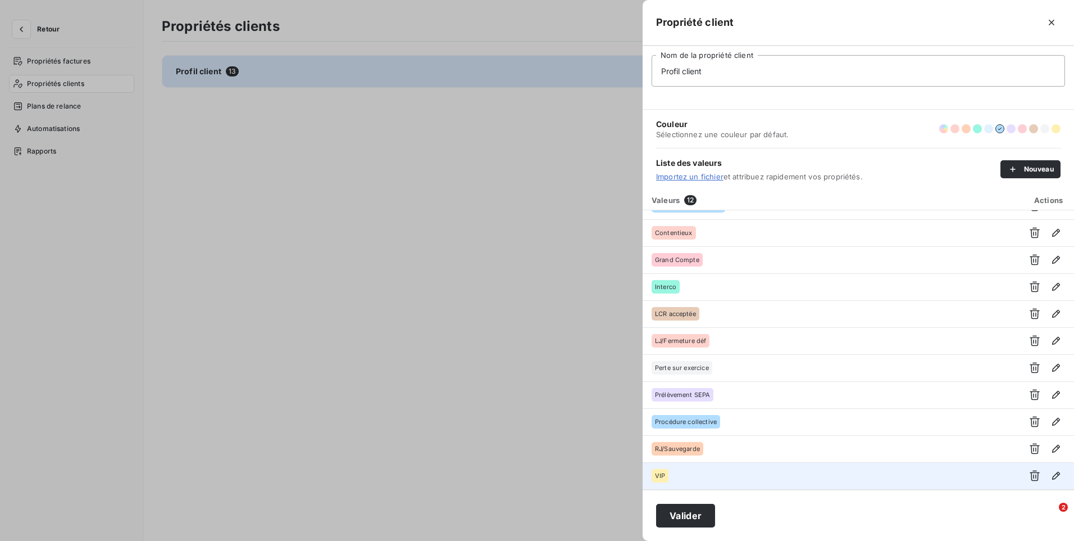
scroll to position [45, 0]
click at [687, 520] on button "Valider" at bounding box center [685, 516] width 59 height 24
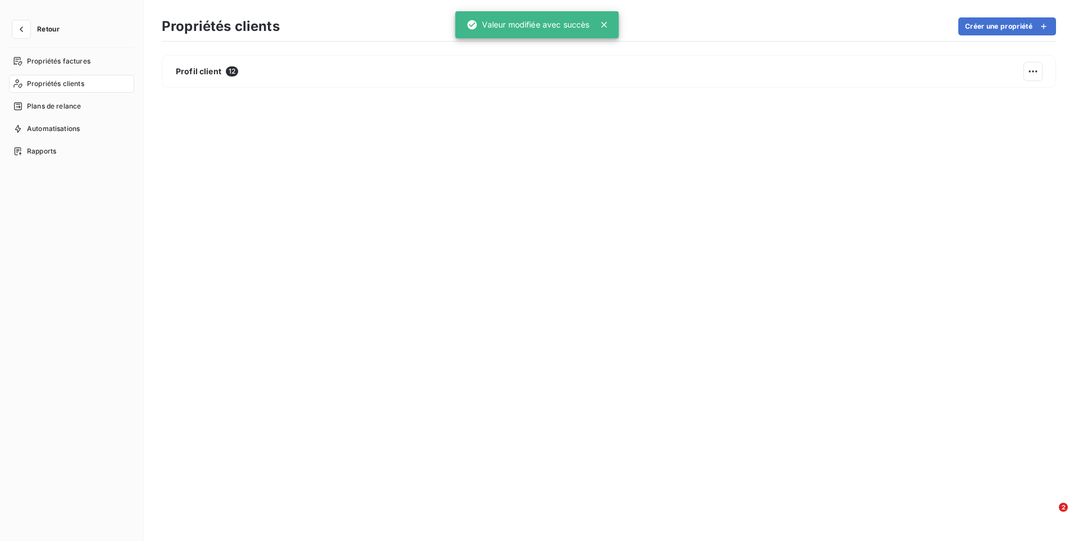
drag, startPoint x: 953, startPoint y: 163, endPoint x: 954, endPoint y: 170, distance: 6.8
click at [950, 165] on div "Profil client 12" at bounding box center [609, 289] width 895 height 468
